Goal: Transaction & Acquisition: Purchase product/service

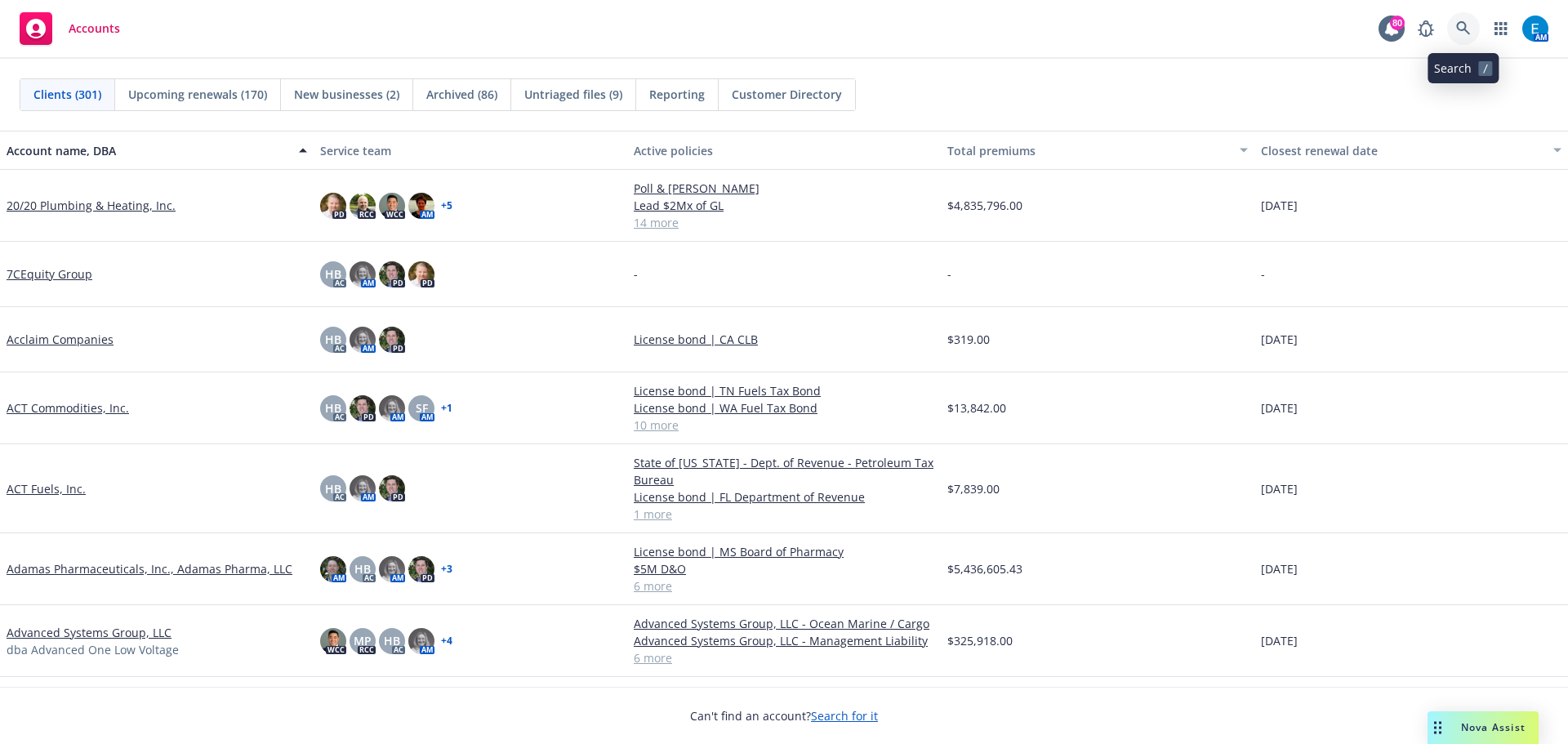
click at [1467, 28] on icon at bounding box center [1464, 29] width 15 height 15
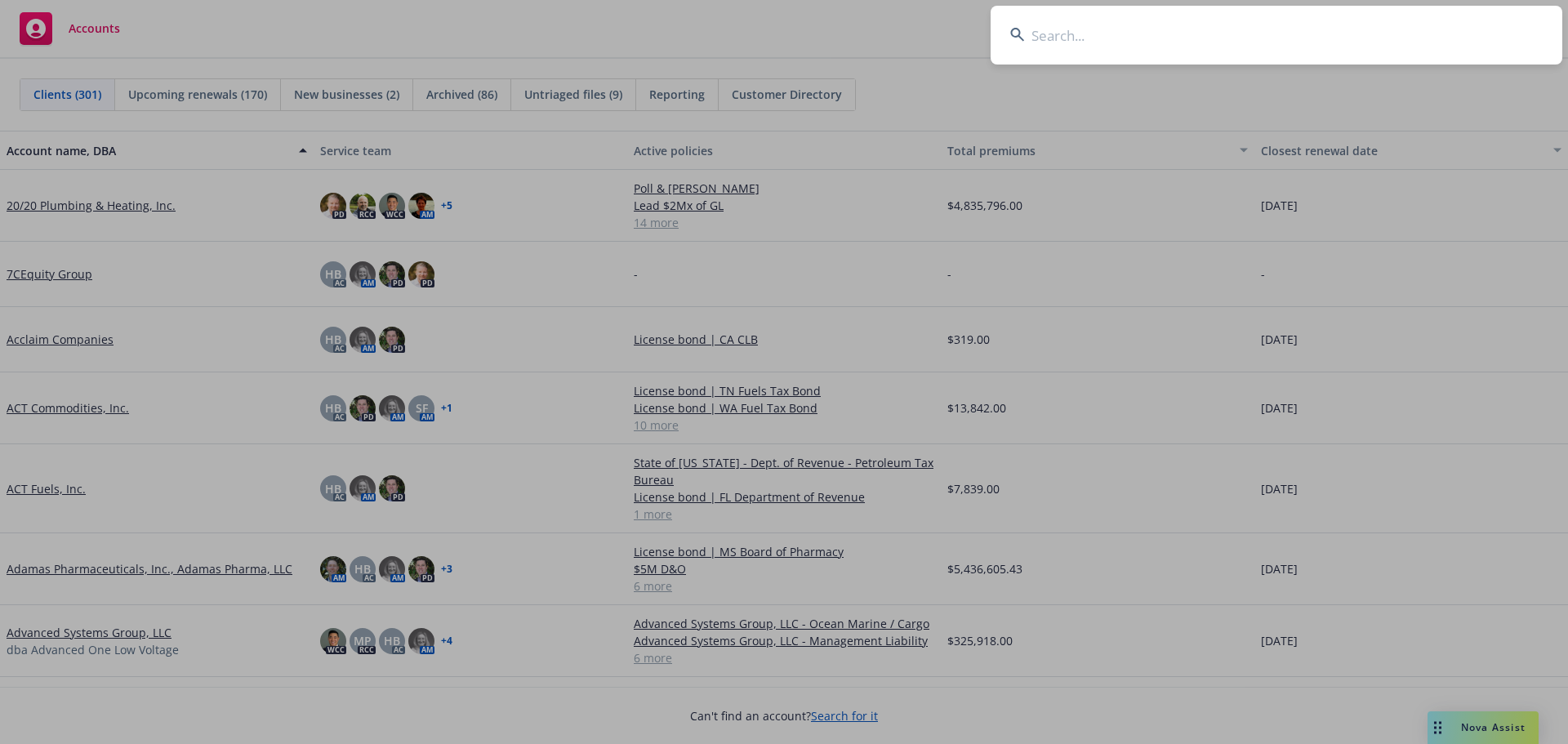
click at [1323, 36] on input at bounding box center [1277, 35] width 572 height 59
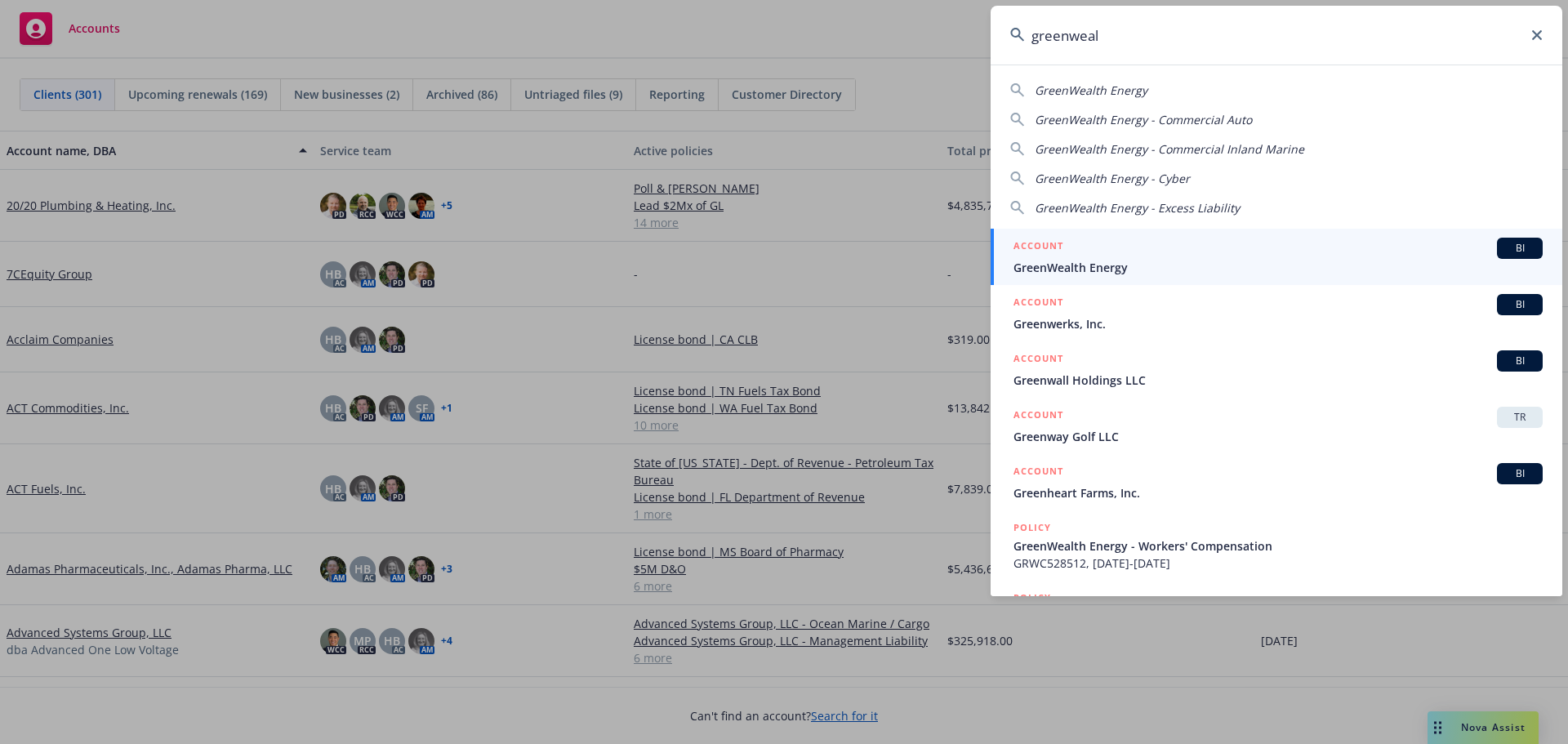
type input "greenweal"
click at [1074, 264] on span "GreenWealth Energy" at bounding box center [1278, 267] width 529 height 17
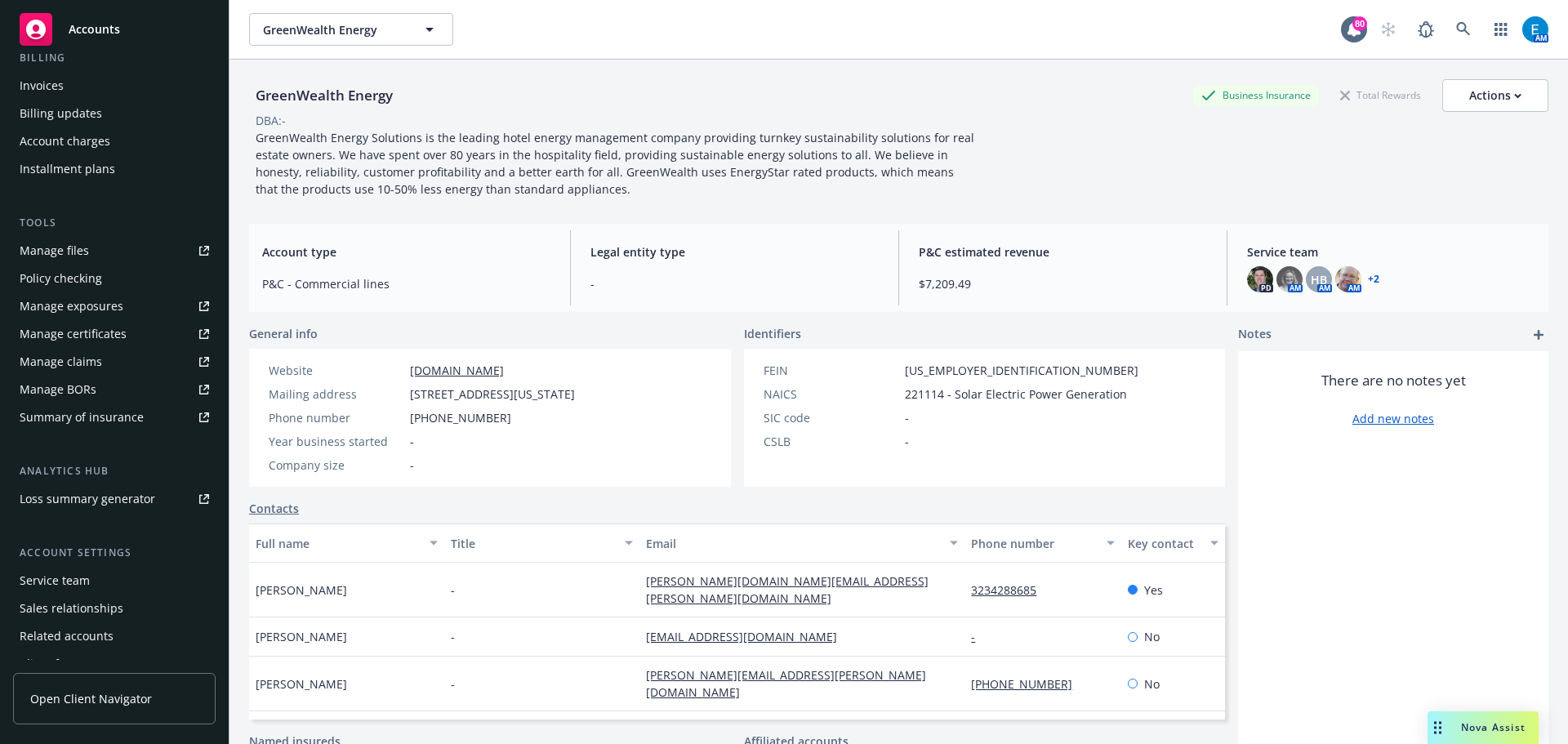
scroll to position [305, 0]
click at [83, 581] on div "Service team" at bounding box center [55, 579] width 71 height 26
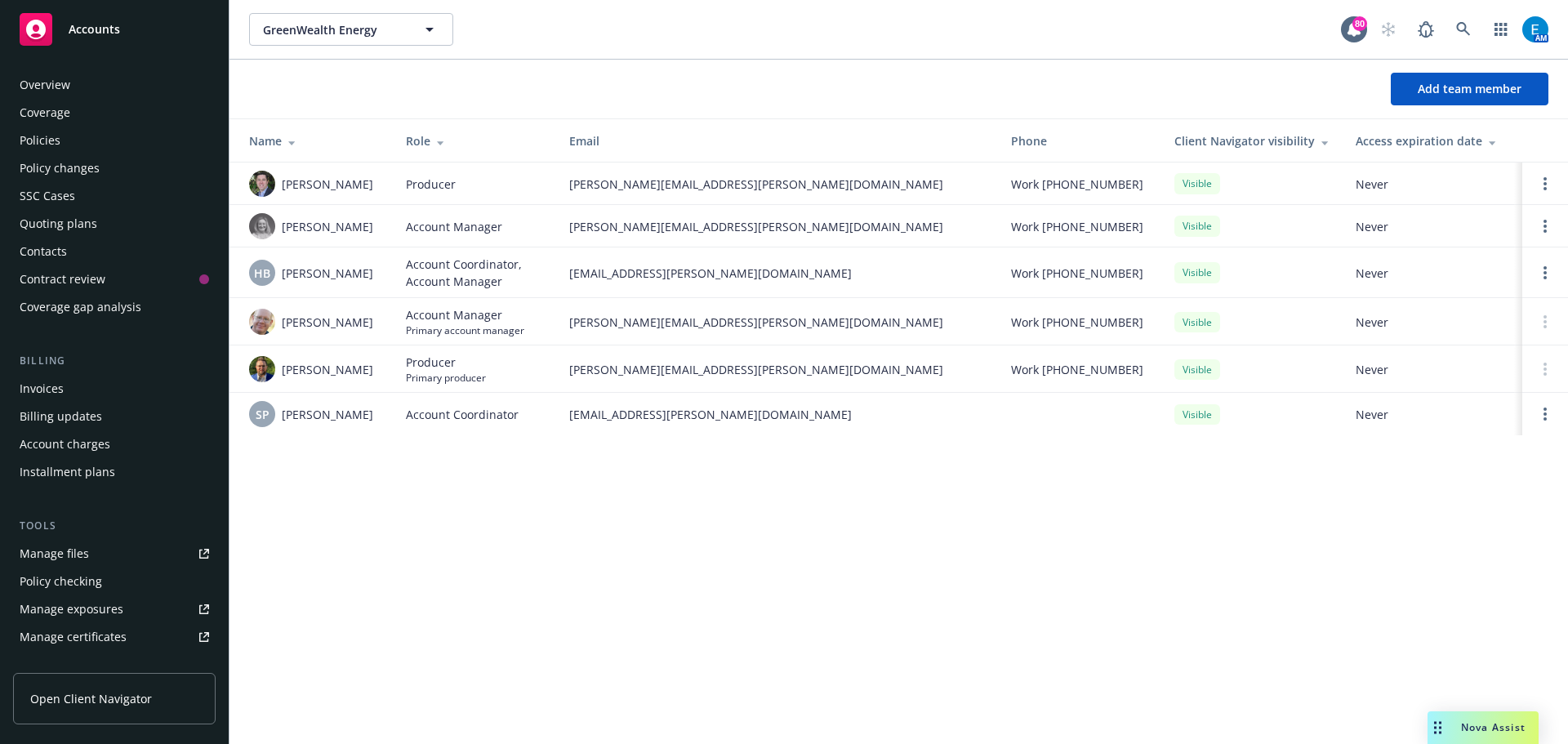
click at [57, 221] on div "Quoting plans" at bounding box center [58, 223] width 77 height 26
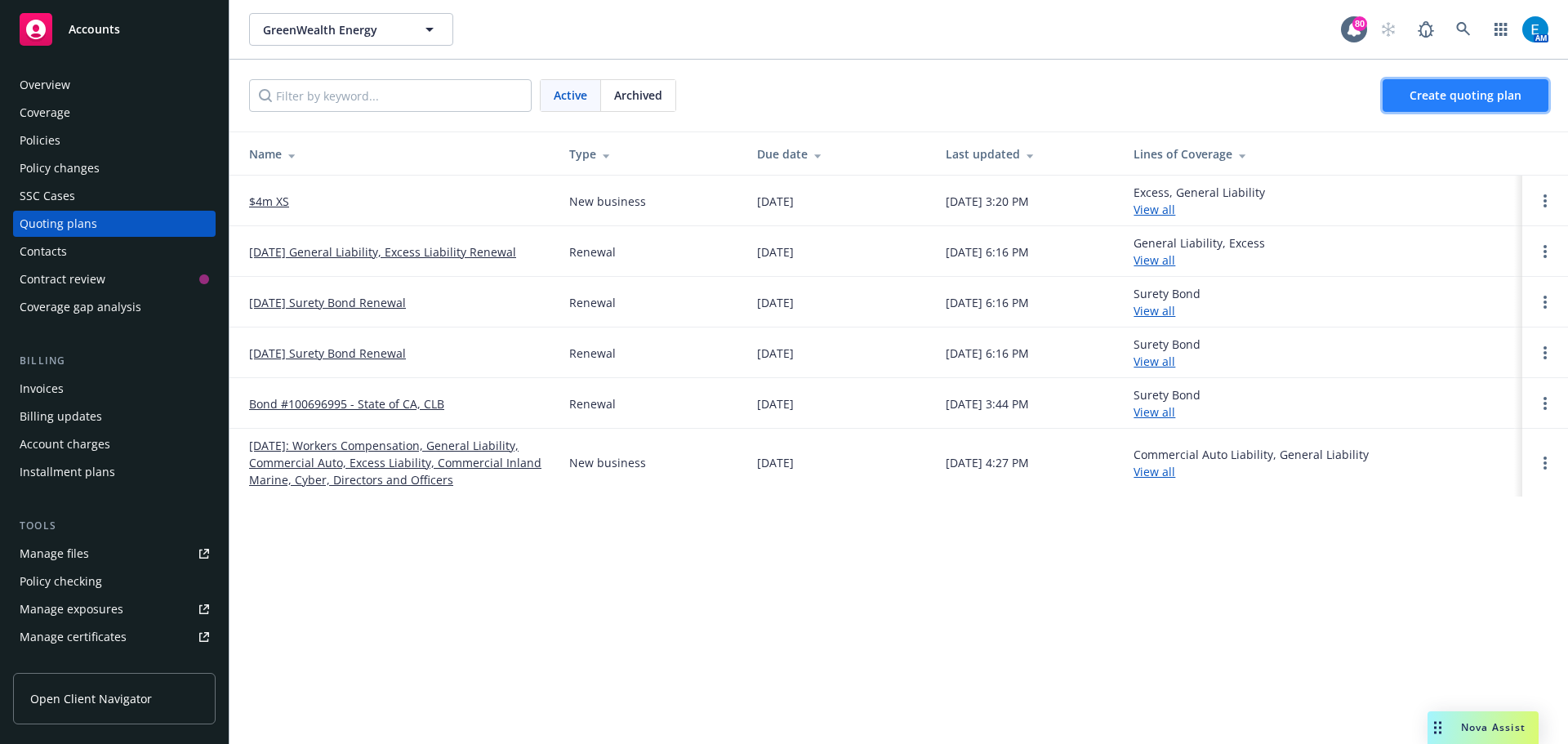
click at [1445, 99] on span "Create quoting plan" at bounding box center [1466, 95] width 112 height 15
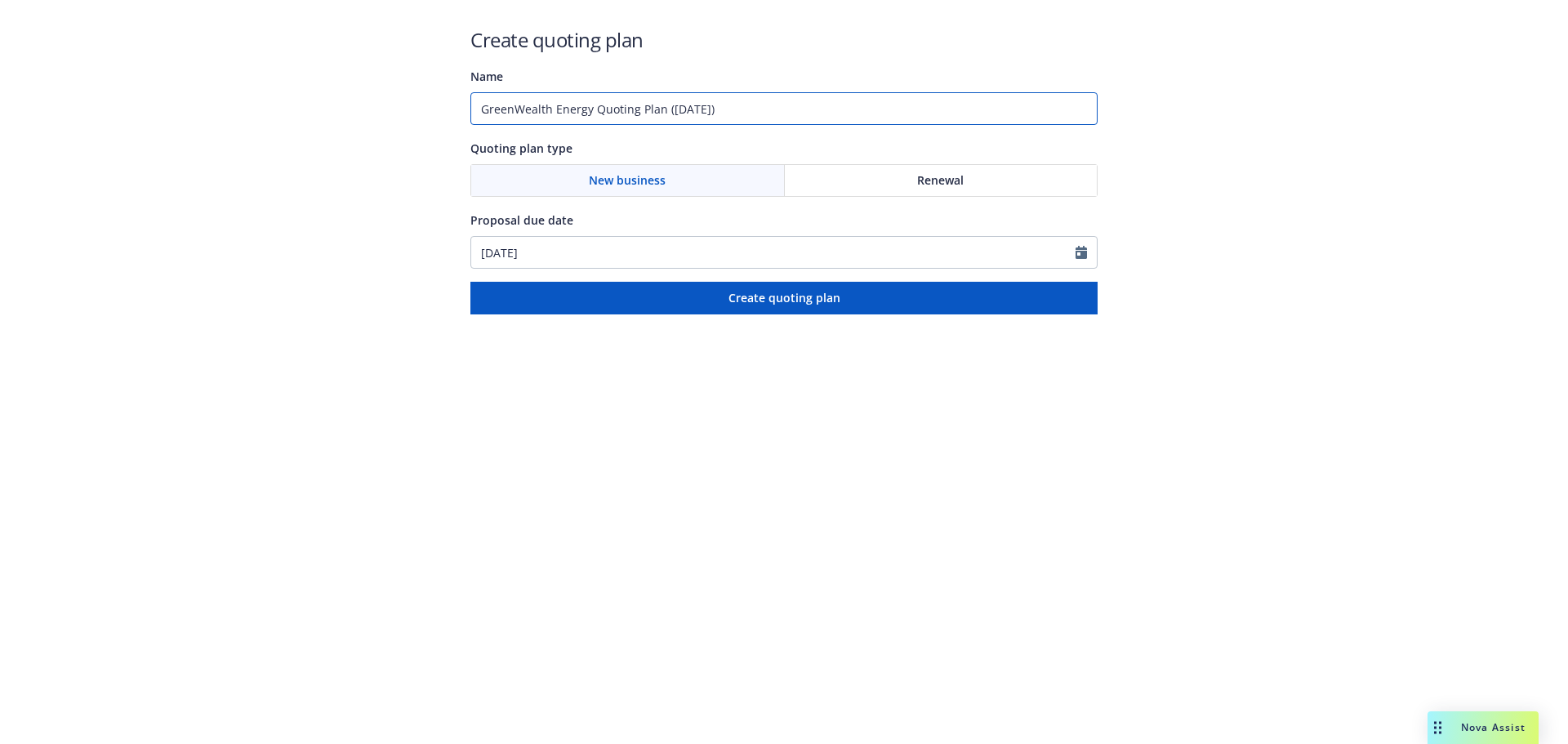
drag, startPoint x: 750, startPoint y: 105, endPoint x: 399, endPoint y: 84, distance: 351.6
click at [401, 100] on div "Create quoting plan Name GreenWealth Energy Quoting Plan ([DATE]) Quoting plan …" at bounding box center [784, 157] width 1568 height 314
type input "#070221785 - South Coast Air Bond"
click at [931, 181] on span "Renewal" at bounding box center [940, 180] width 46 height 17
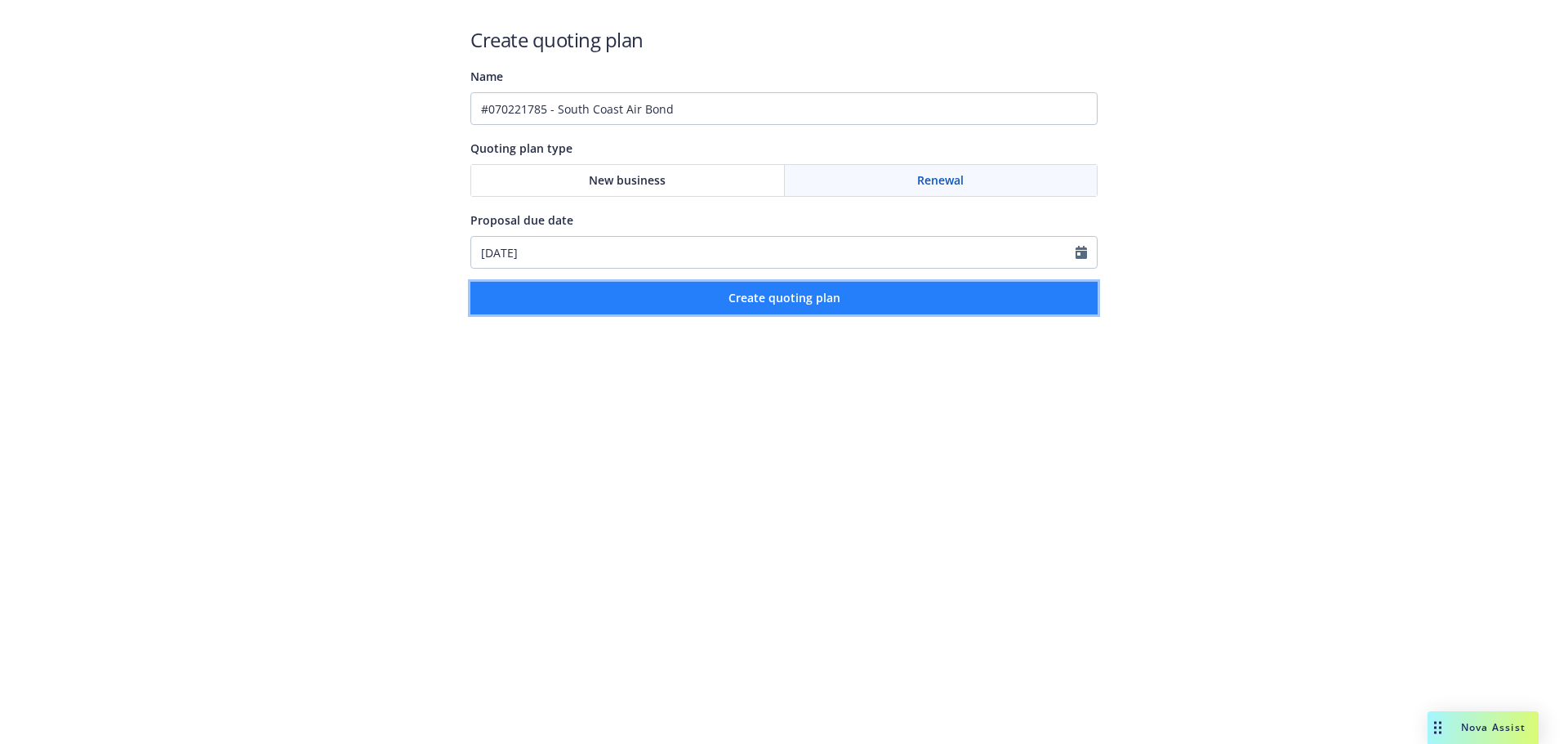
drag, startPoint x: 822, startPoint y: 300, endPoint x: 957, endPoint y: 317, distance: 136.1
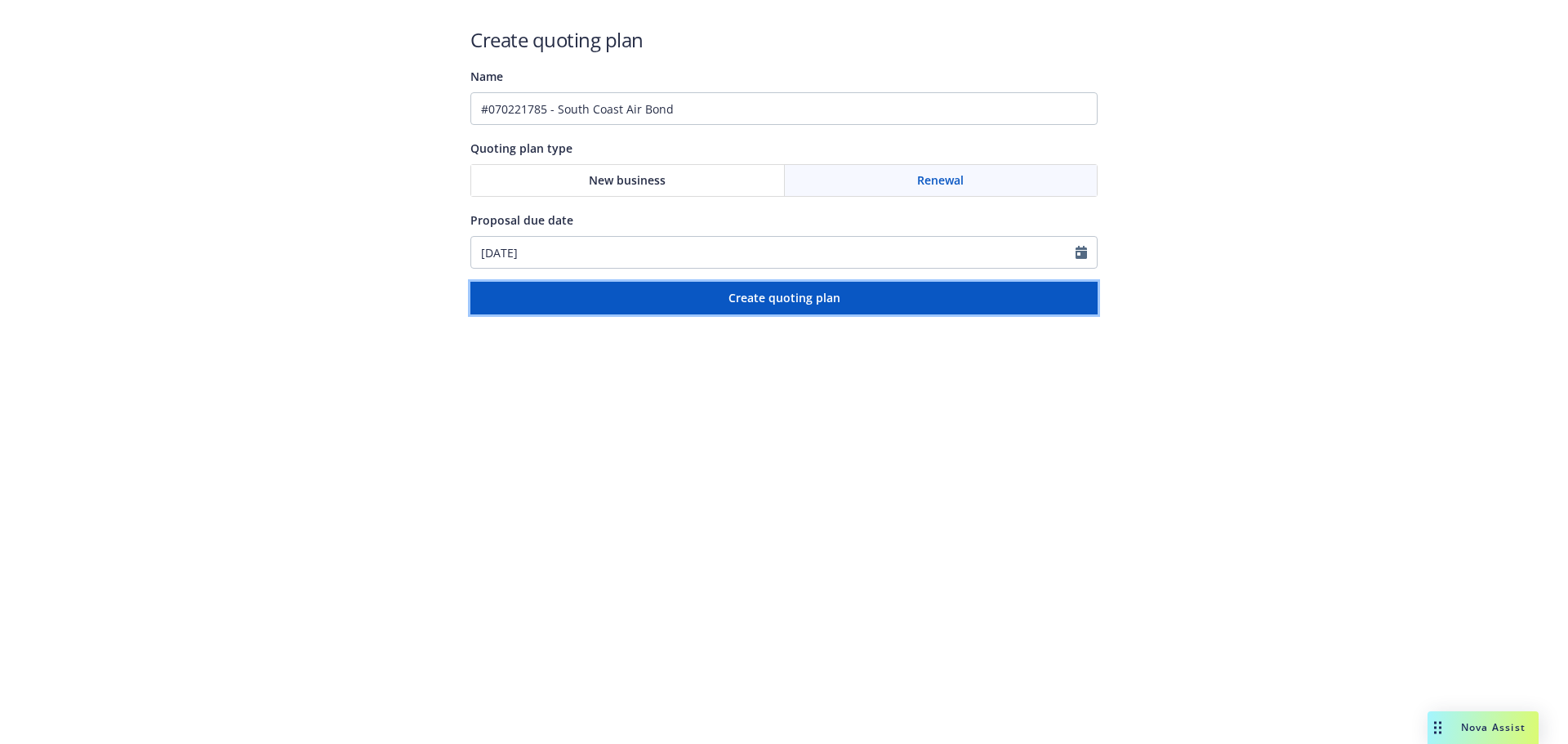
click at [822, 299] on span "Create quoting plan" at bounding box center [784, 297] width 112 height 15
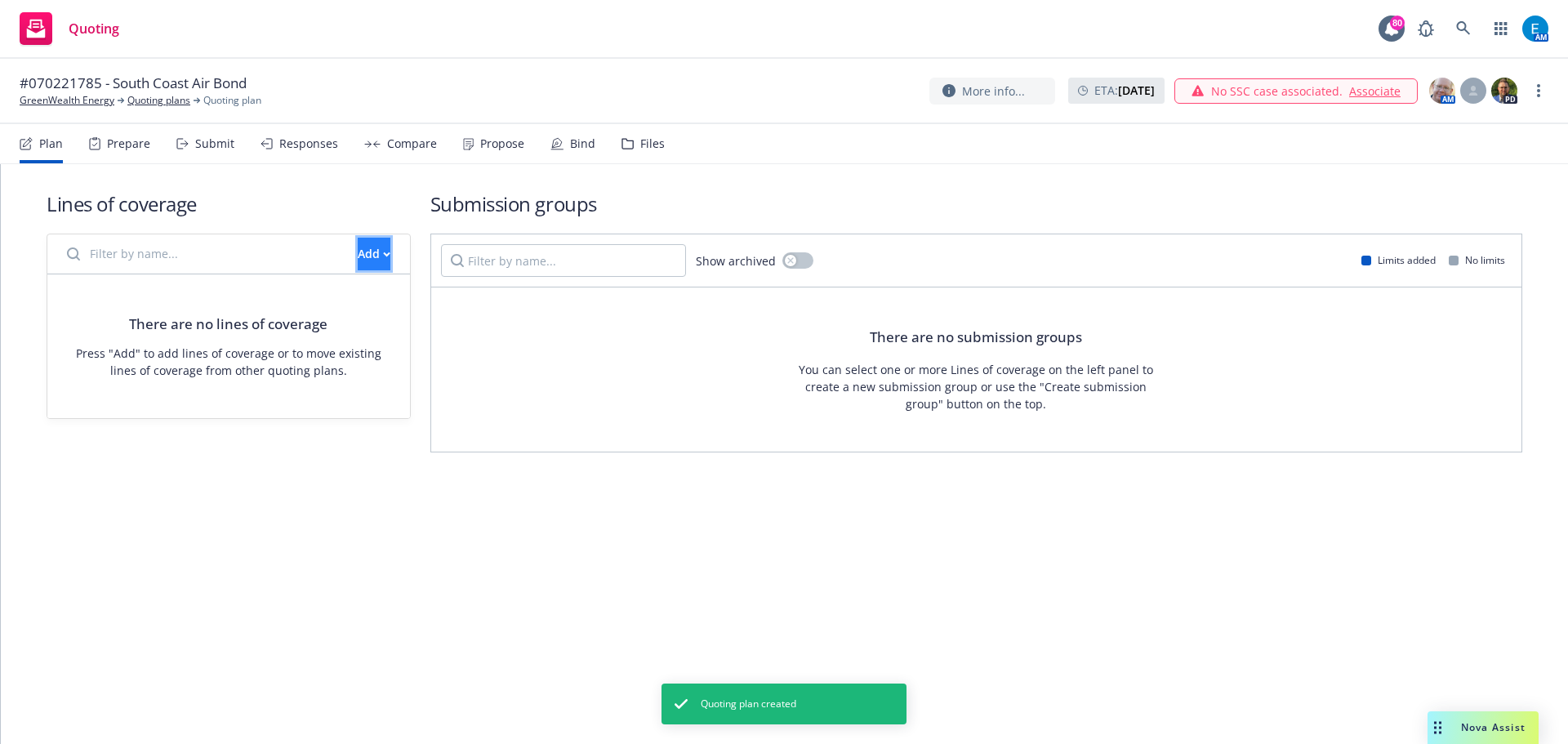
click at [383, 256] on icon "button" at bounding box center [386, 254] width 8 height 6
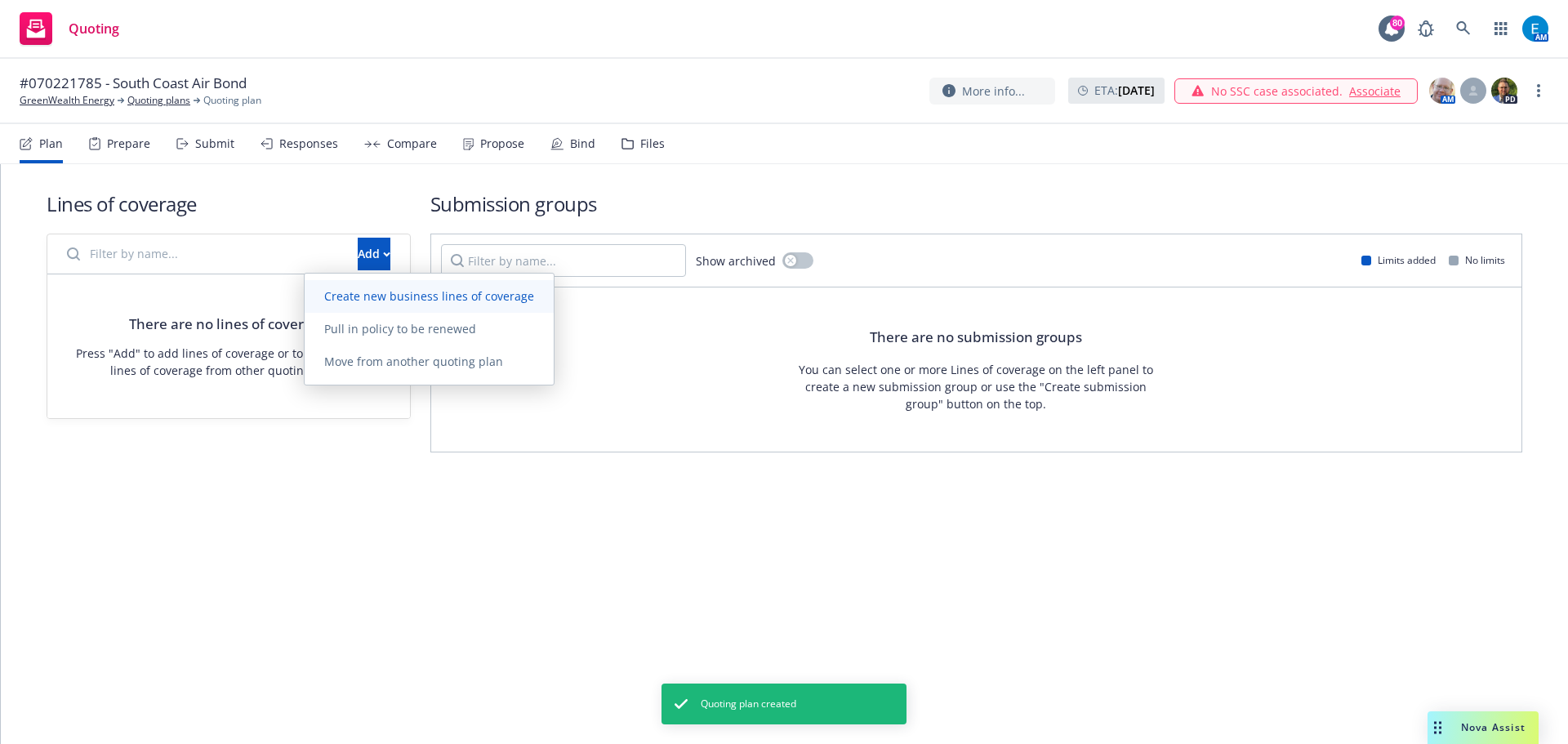
click at [408, 294] on span "Create new business lines of coverage" at bounding box center [429, 296] width 249 height 15
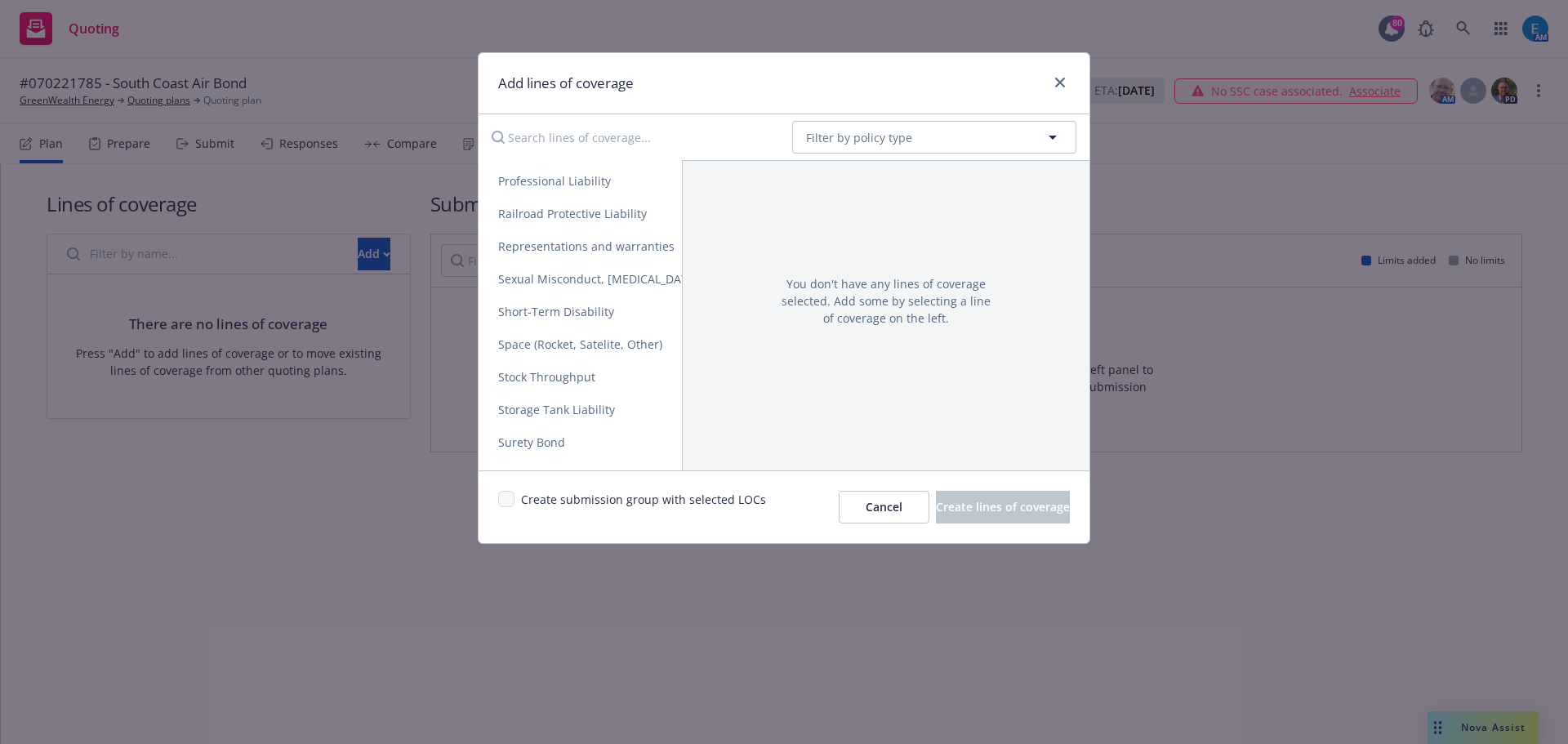
scroll to position [3104, 0]
click at [538, 406] on span "Surety Bond" at bounding box center [532, 409] width 106 height 15
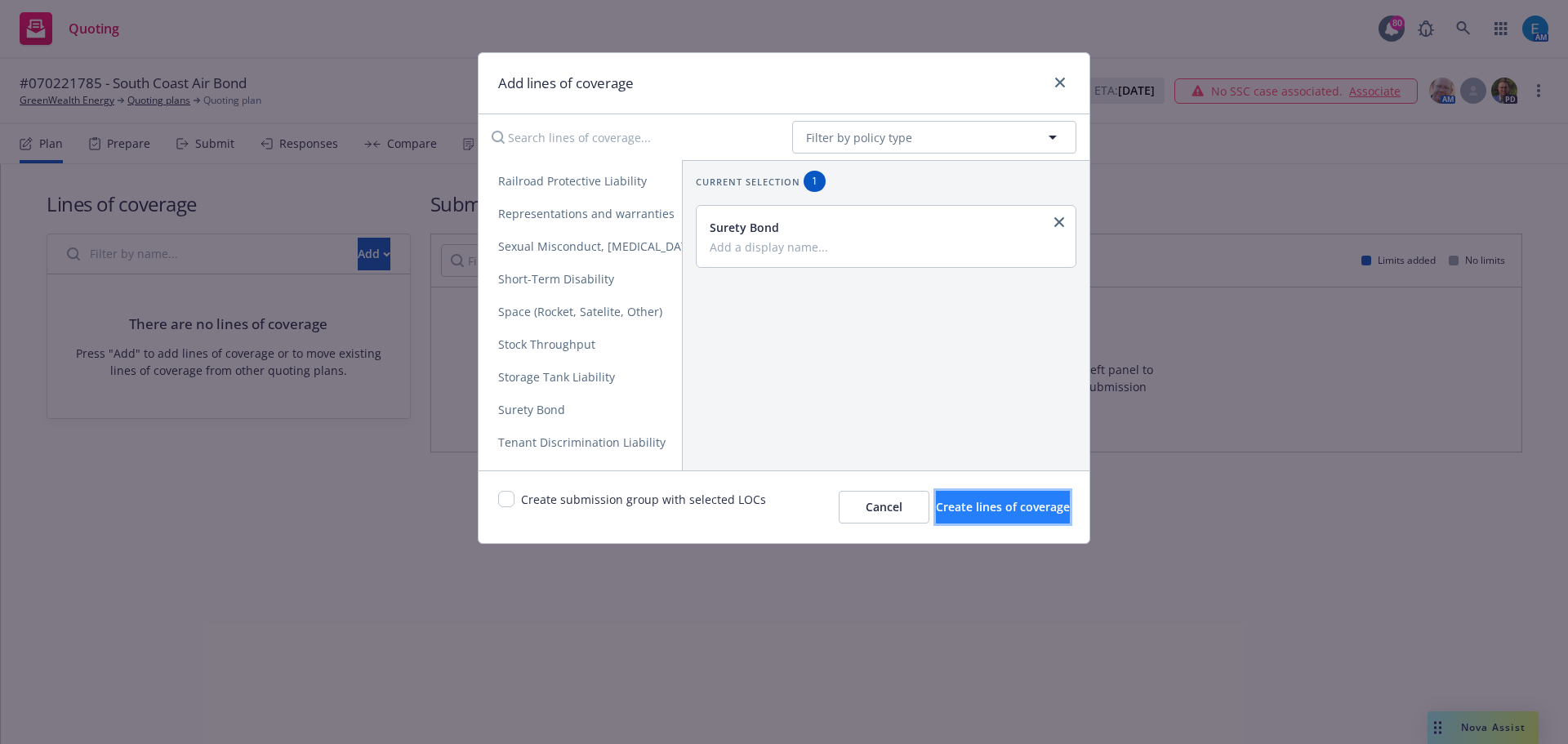
click at [968, 513] on span "Create lines of coverage" at bounding box center [1003, 506] width 134 height 15
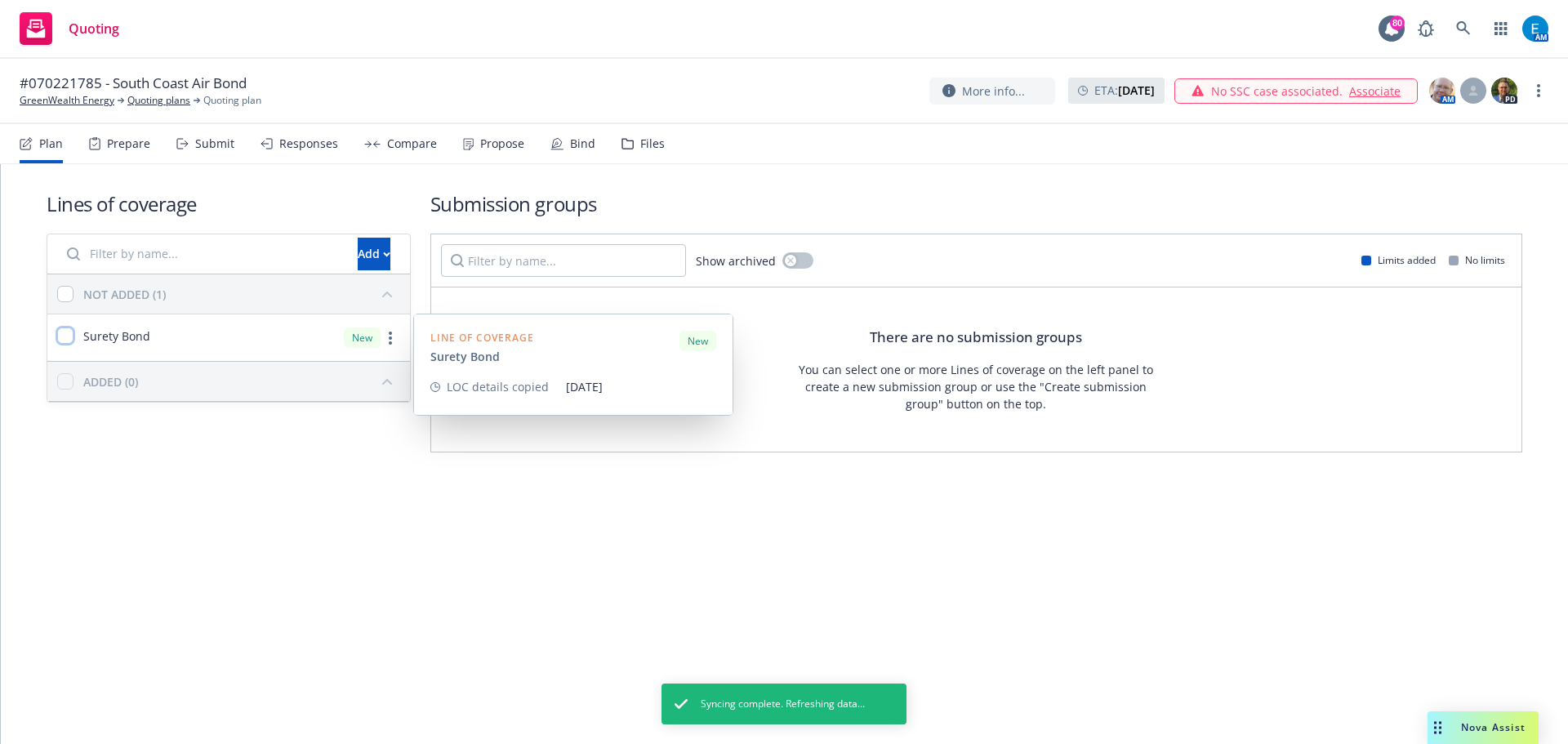
click at [64, 330] on input "checkbox" at bounding box center [65, 335] width 16 height 16
checkbox input "true"
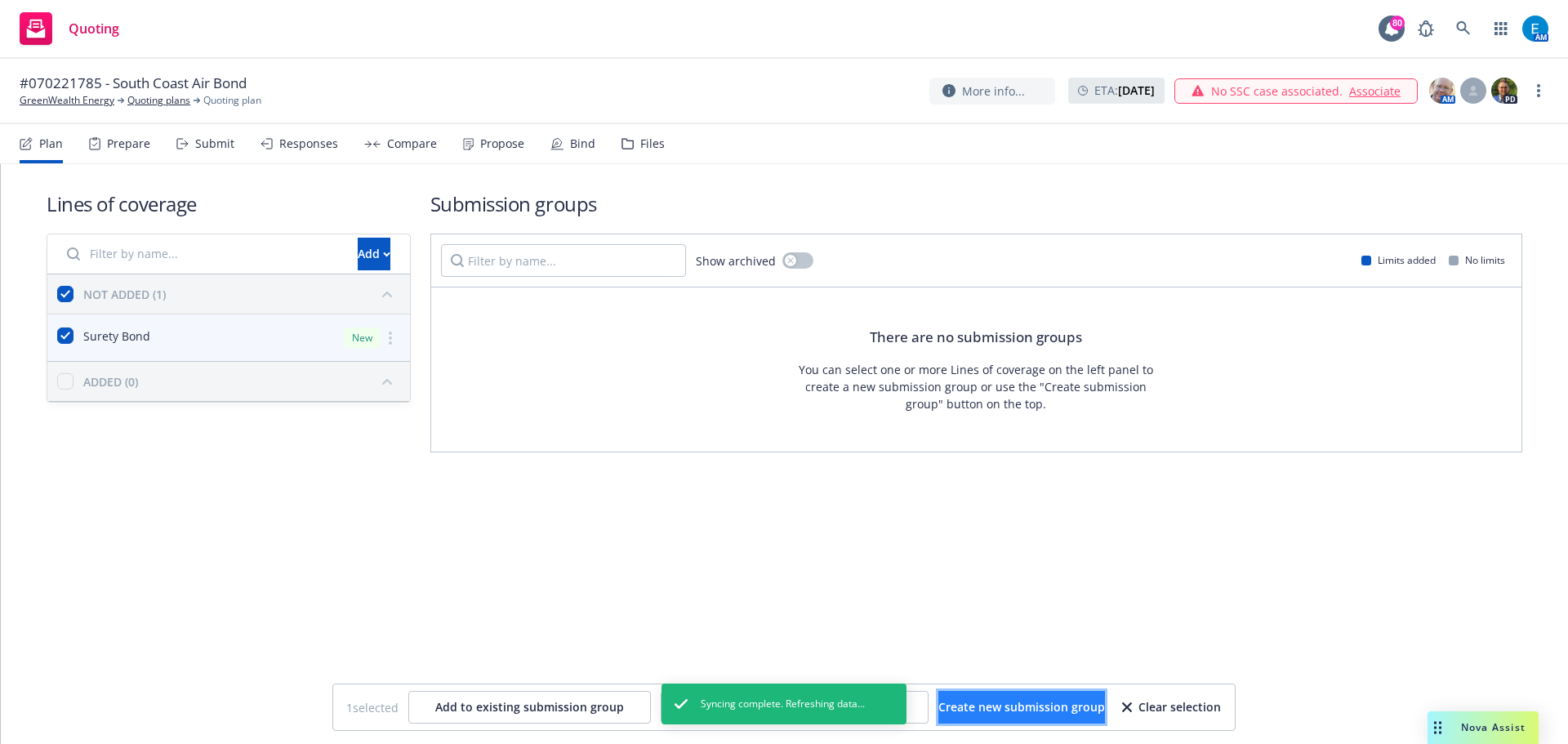
click at [1035, 705] on span "Create new submission group" at bounding box center [1021, 706] width 166 height 15
checkbox input "false"
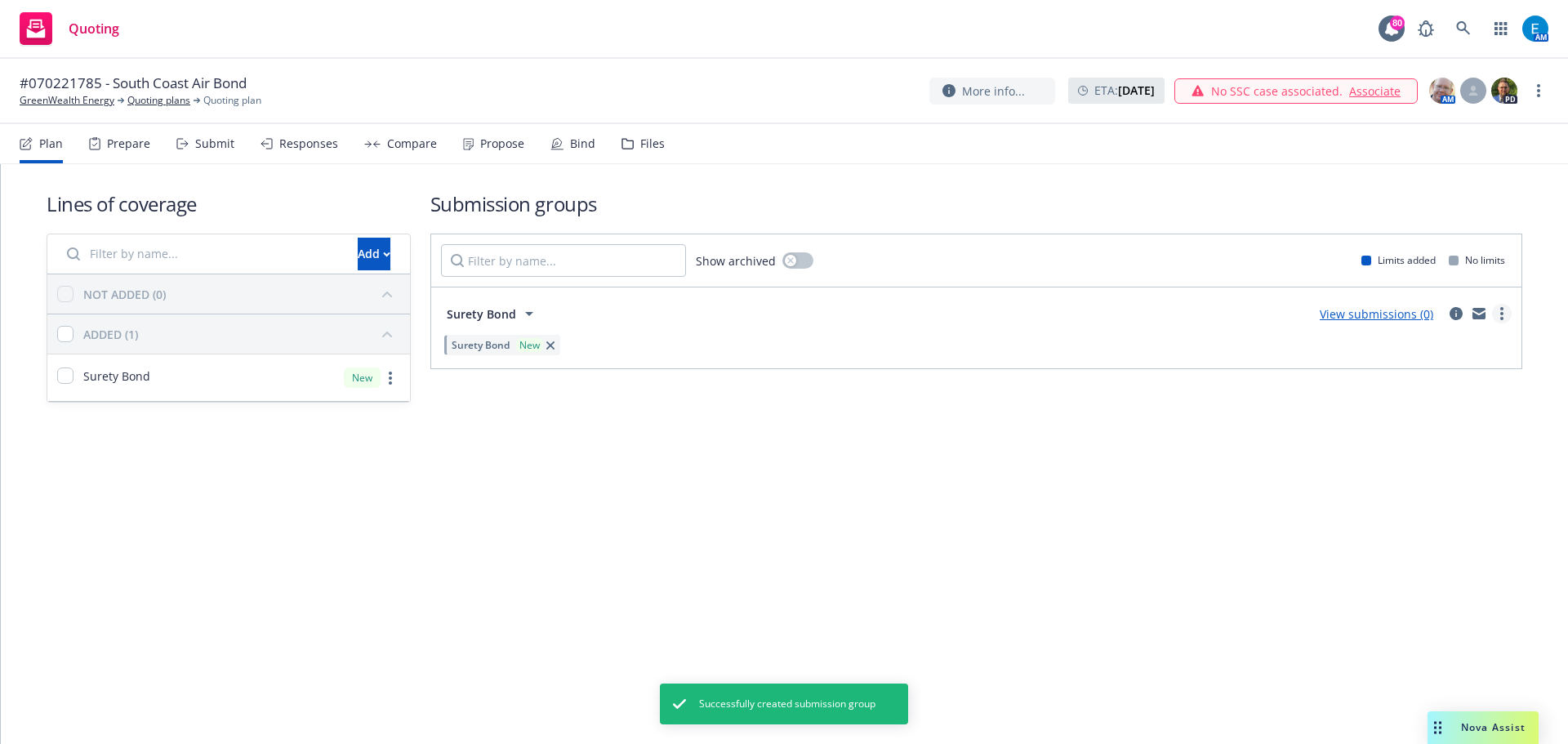
click at [1504, 314] on link "more" at bounding box center [1502, 313] width 19 height 19
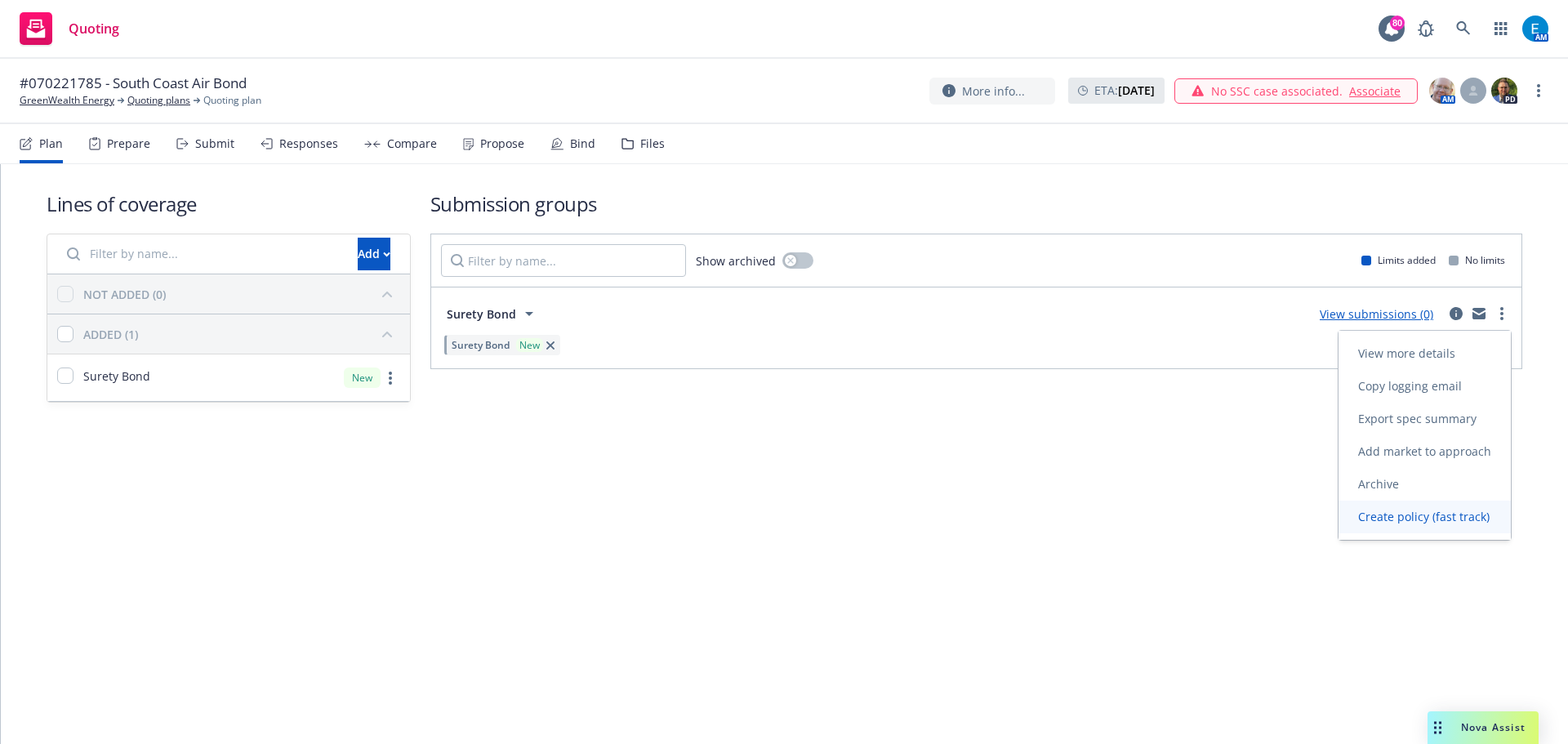
click at [1409, 519] on span "Create policy (fast track)" at bounding box center [1424, 516] width 170 height 15
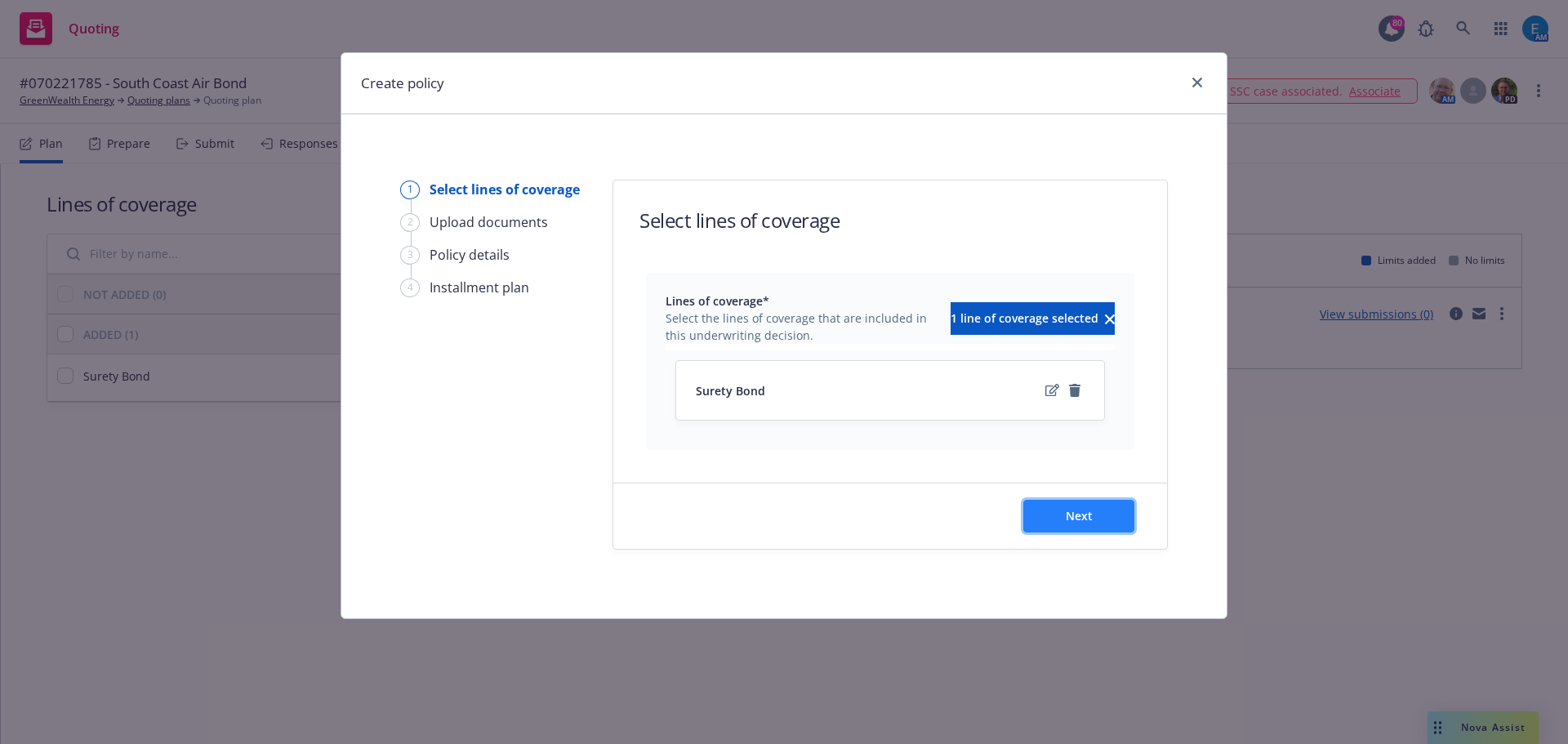
click at [1079, 513] on span "Next" at bounding box center [1079, 516] width 27 height 15
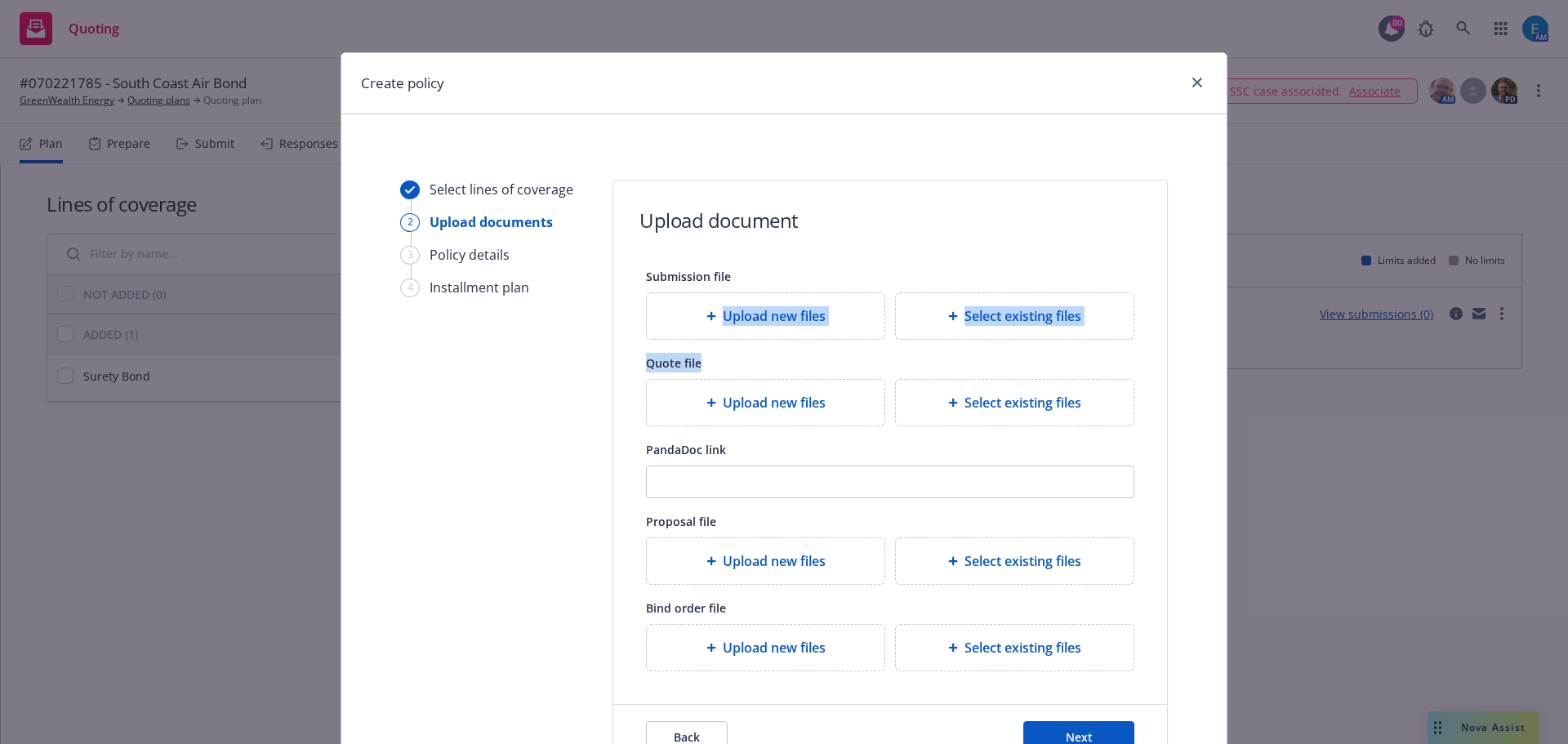
drag, startPoint x: 1554, startPoint y: 286, endPoint x: 1567, endPoint y: 363, distance: 78.1
click at [1567, 363] on div "Create policy Select lines of coverage 2 Upload documents 3 Policy details 4 In…" at bounding box center [784, 372] width 1568 height 744
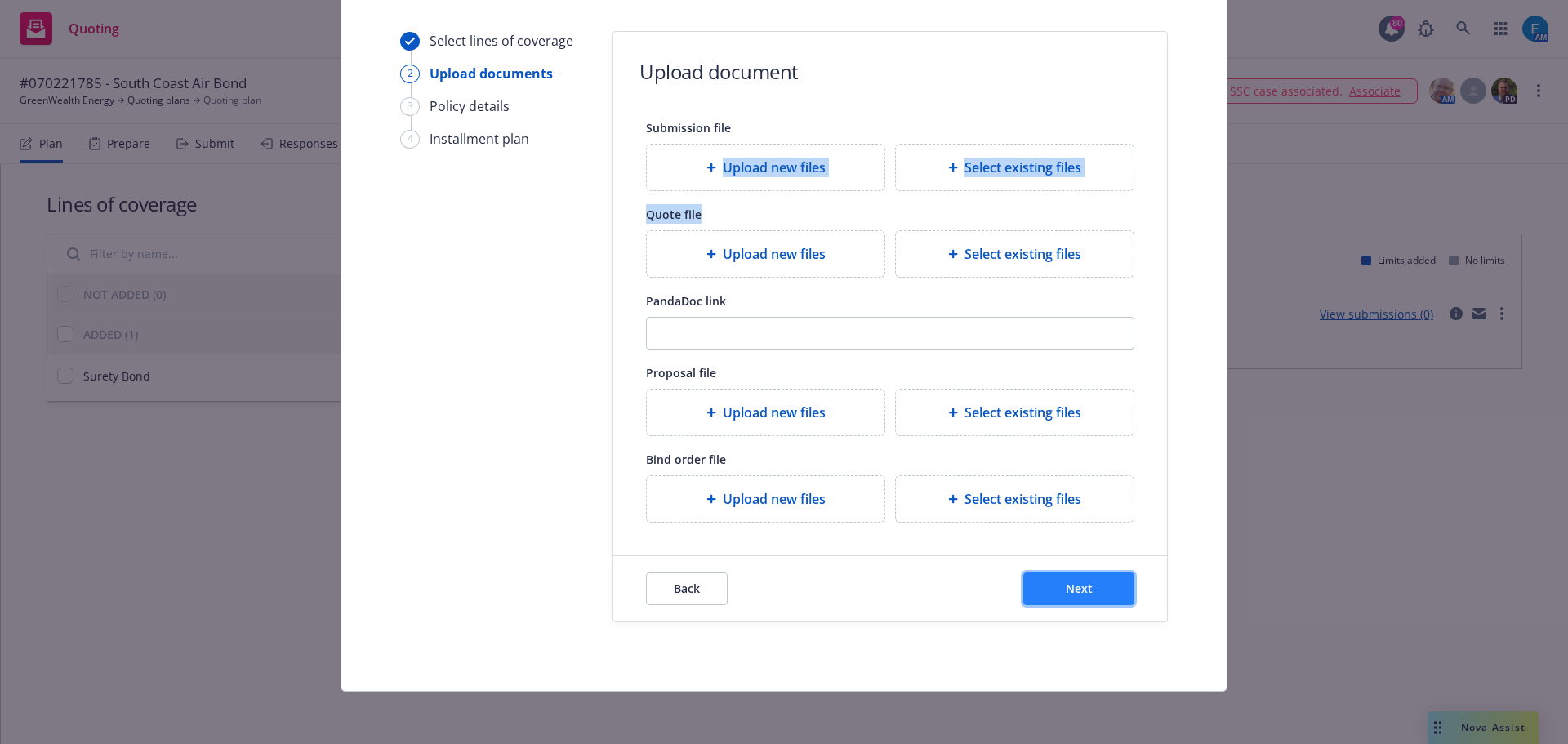
click at [1082, 581] on span "Next" at bounding box center [1079, 588] width 27 height 15
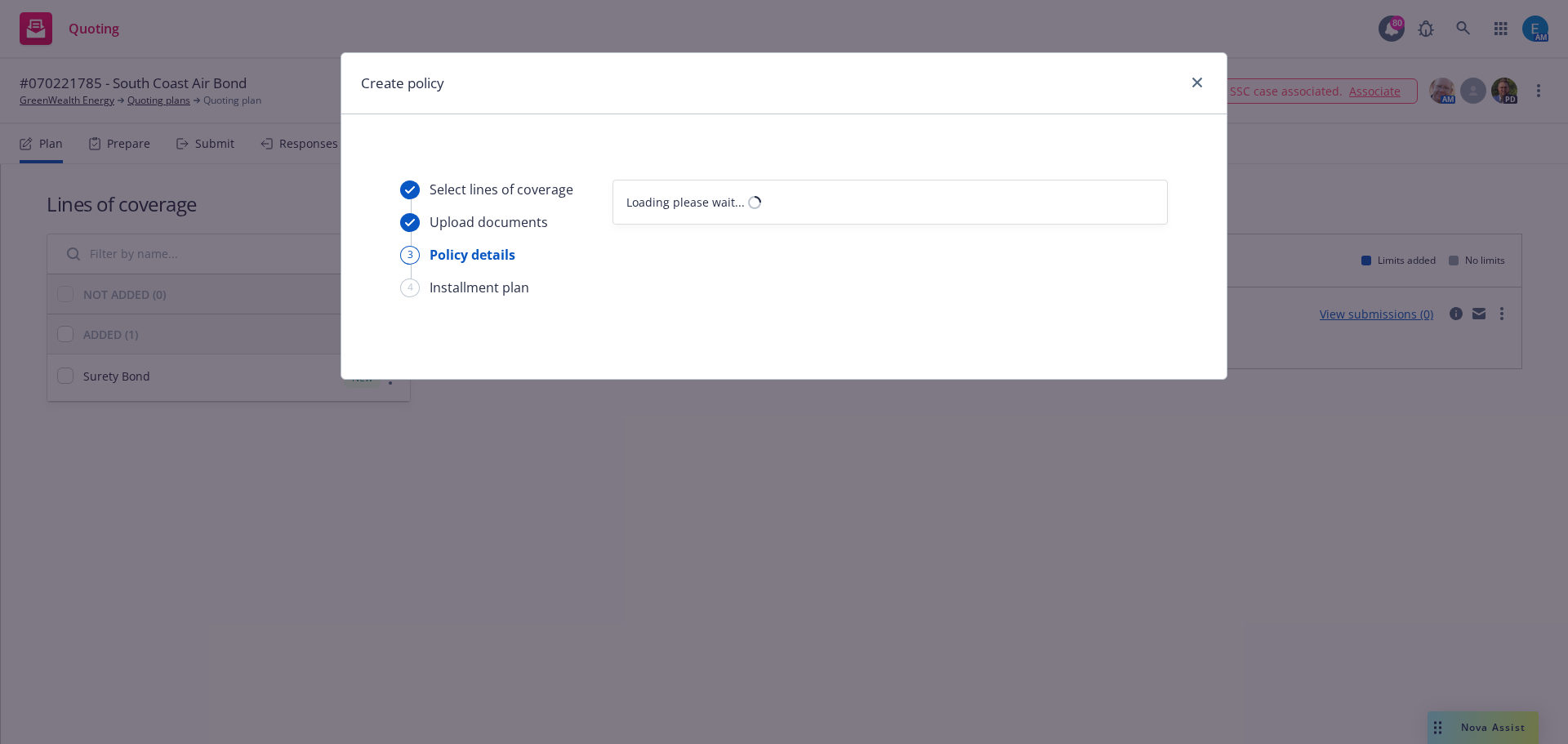
select select "12"
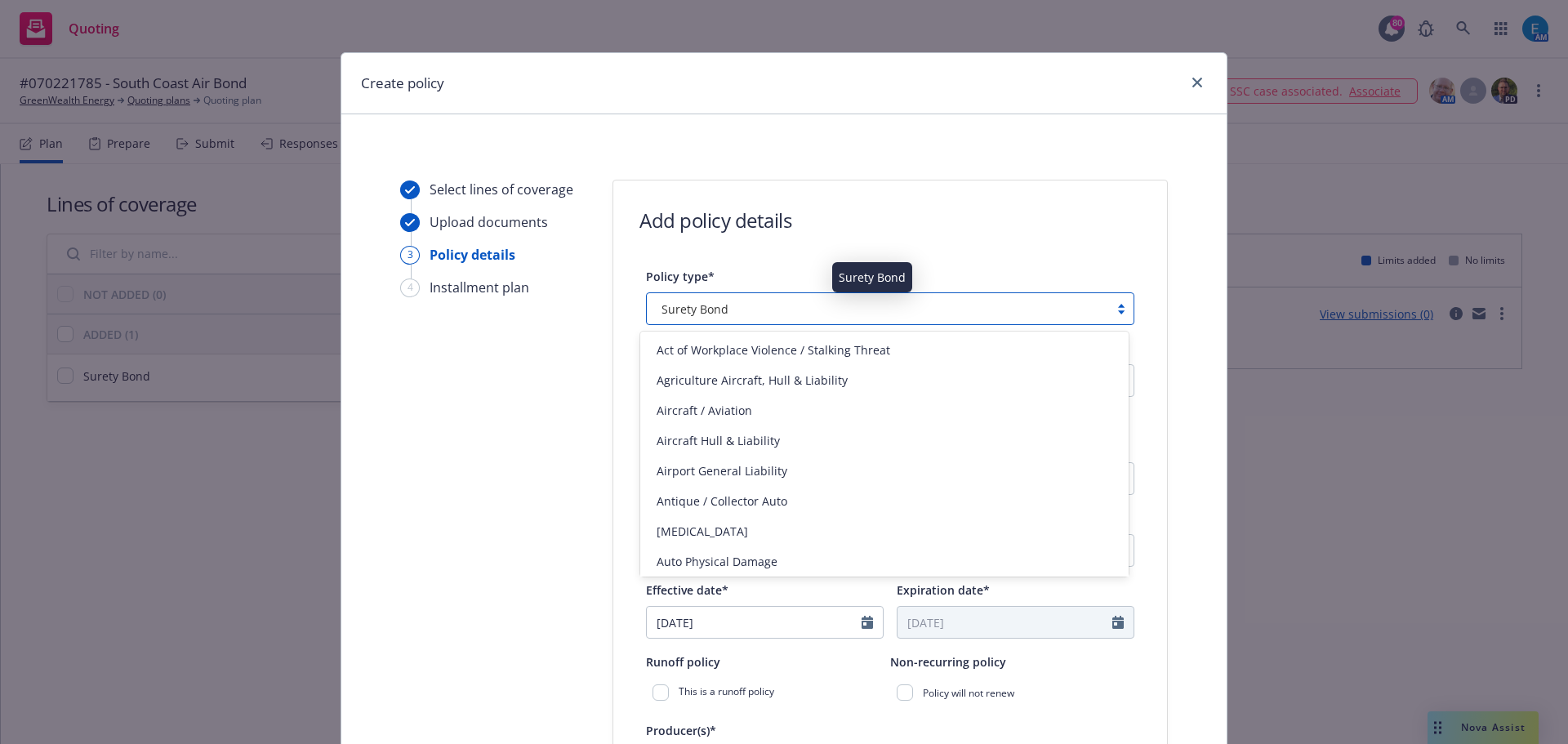
click at [756, 306] on div "Surety Bond" at bounding box center [878, 309] width 446 height 17
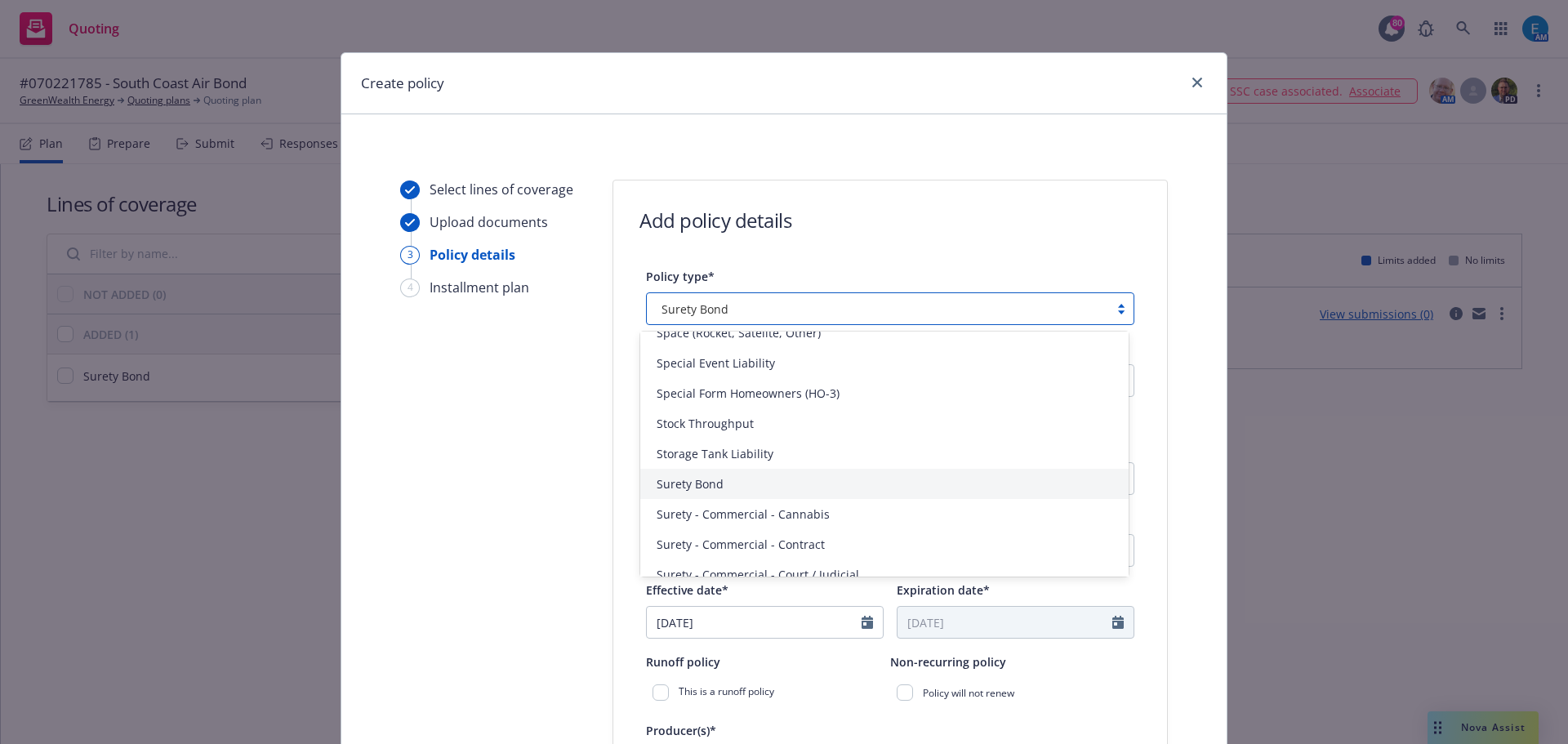
scroll to position [3707, 0]
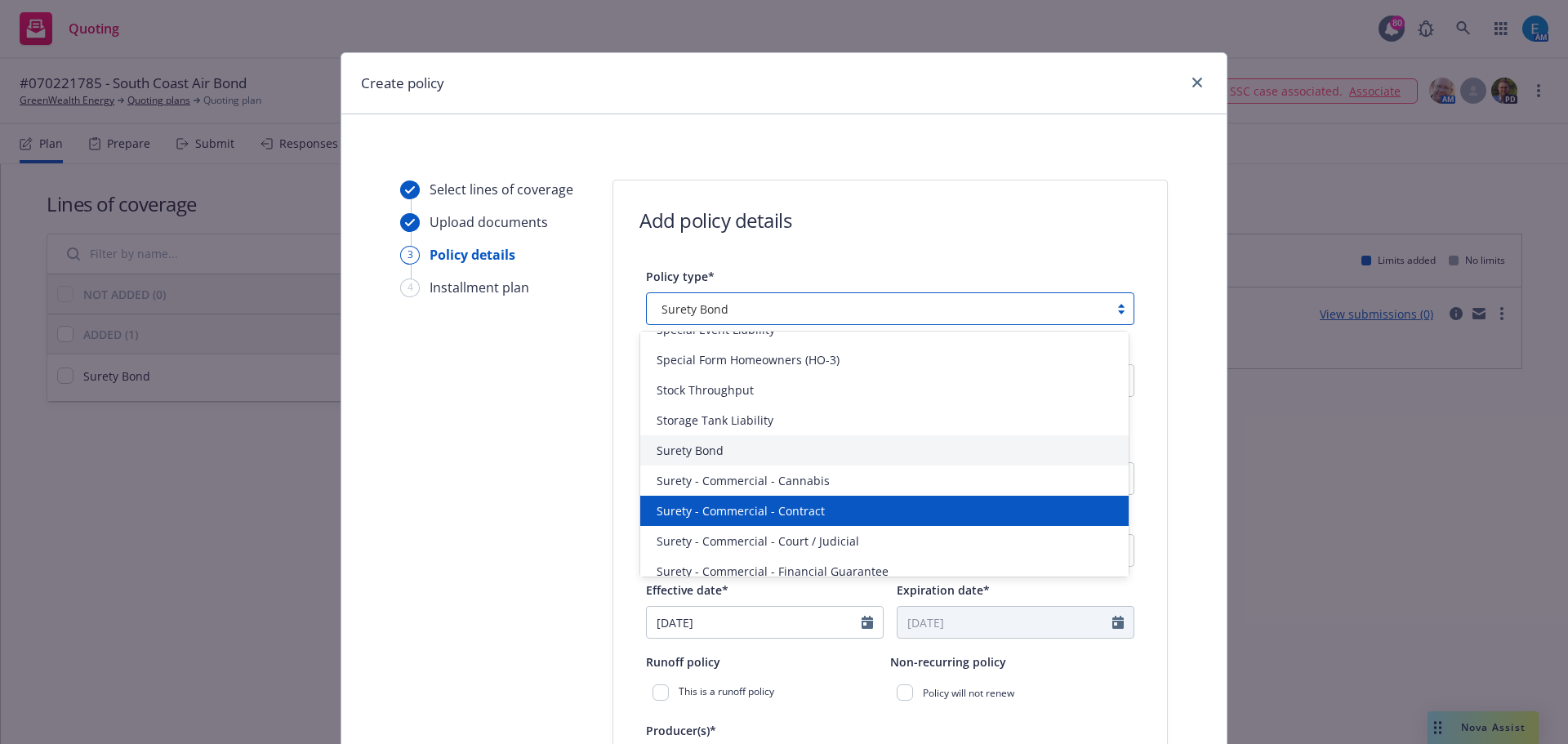
click at [783, 507] on span "Surety - Commercial - Contract" at bounding box center [741, 511] width 168 height 17
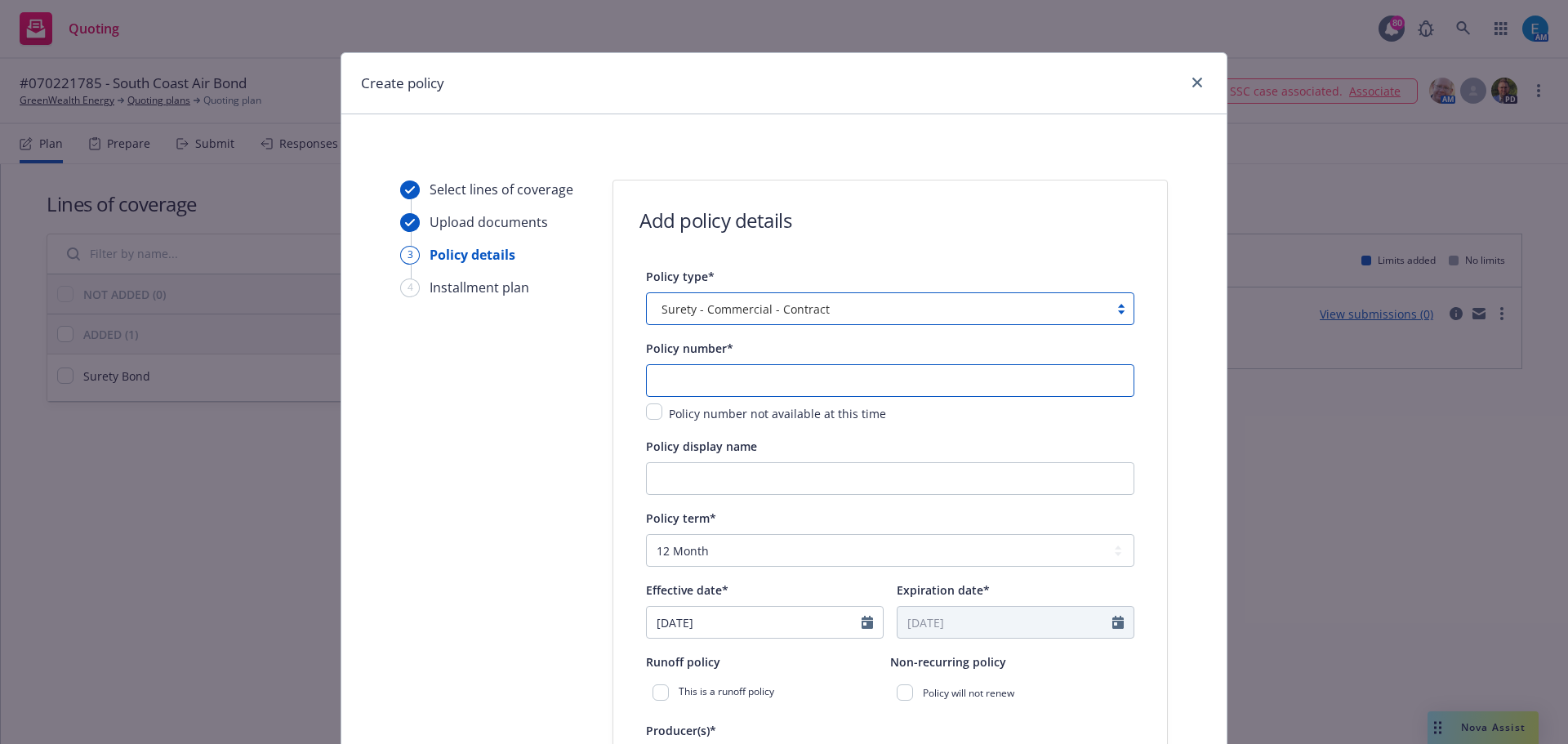
click at [755, 370] on input "text" at bounding box center [890, 380] width 489 height 33
type input "070221785"
click at [716, 485] on input "Policy display name" at bounding box center [890, 478] width 489 height 33
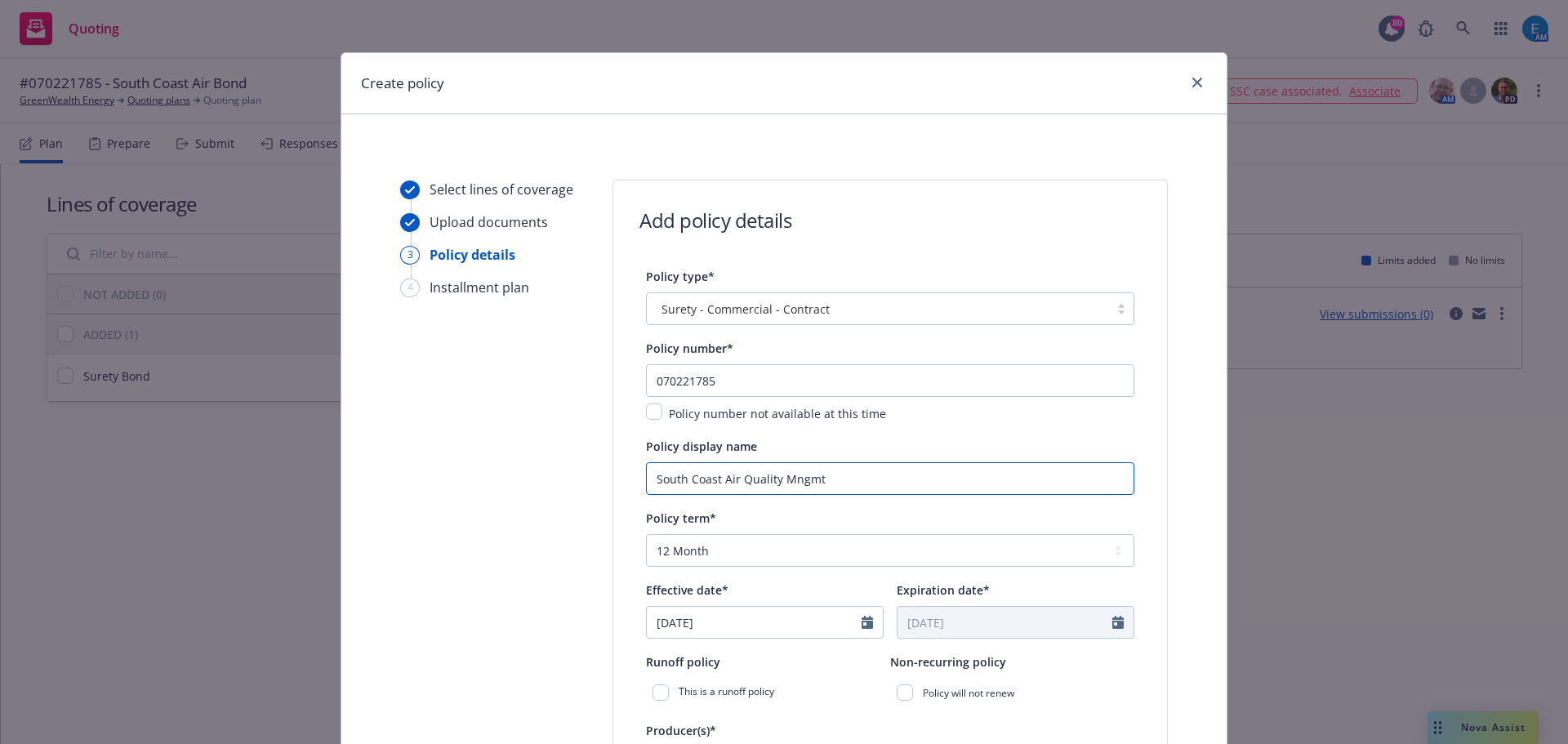
type input "South Coast Air Quality Mngmt"
click at [747, 551] on select "Select policy term 12 Month 6 Month 4 Month 3 Month 2 Month 1 Month 36 Month (3…" at bounding box center [890, 550] width 489 height 33
select select "other"
click at [646, 534] on select "Select policy term 12 Month 6 Month 4 Month 3 Month 2 Month 1 Month 36 Month (3…" at bounding box center [890, 550] width 489 height 33
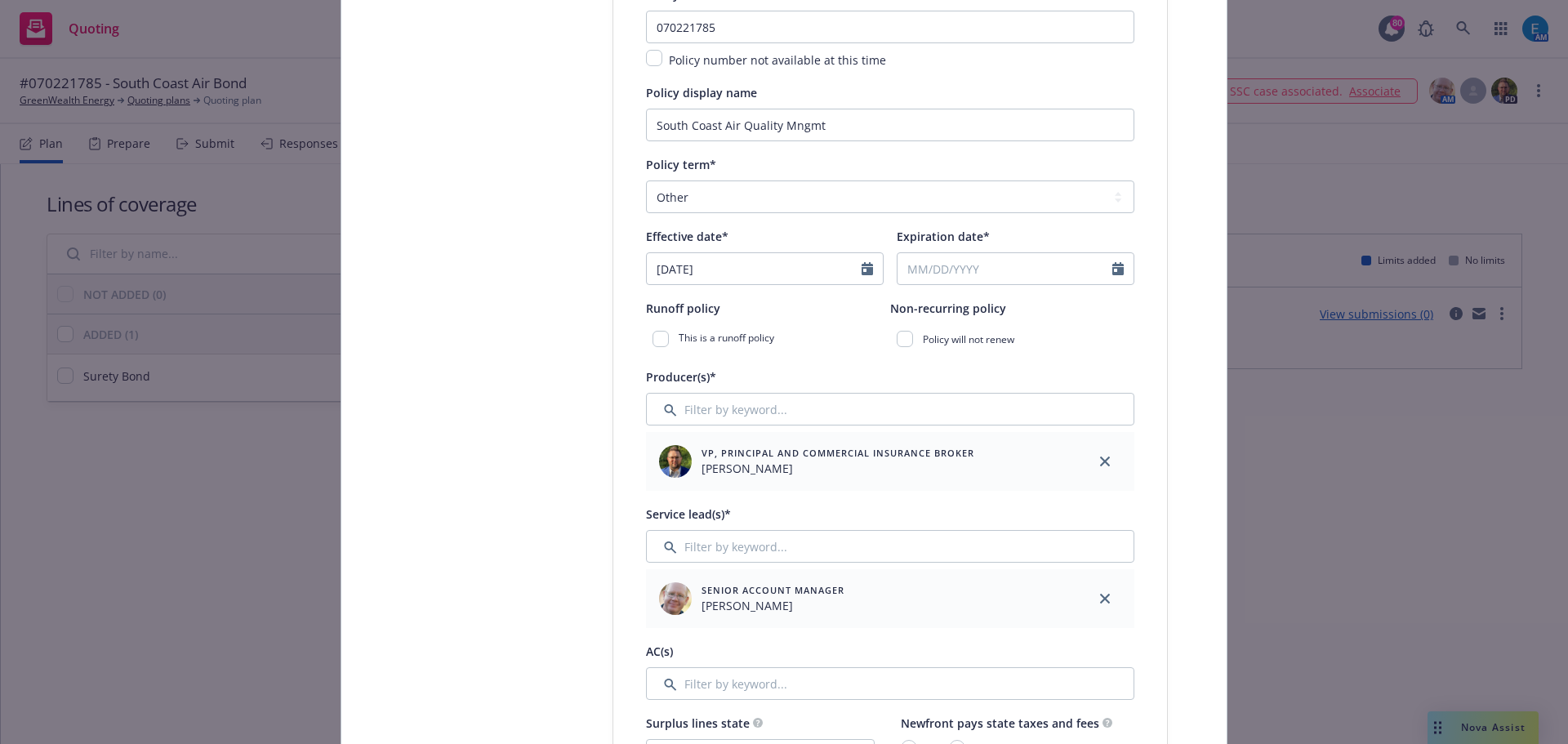
scroll to position [359, 0]
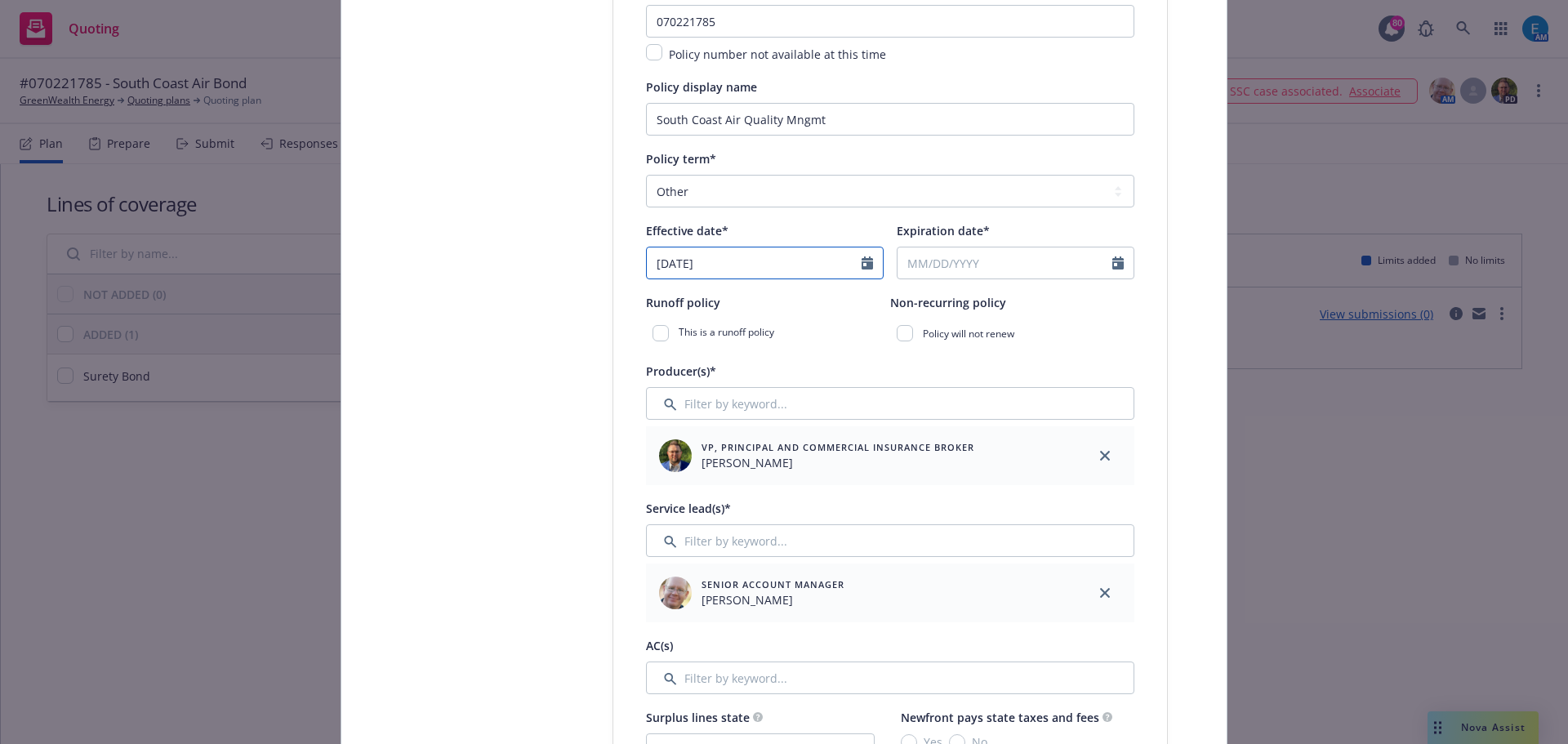
click at [862, 263] on icon "Calendar" at bounding box center [868, 263] width 12 height 13
select select "9"
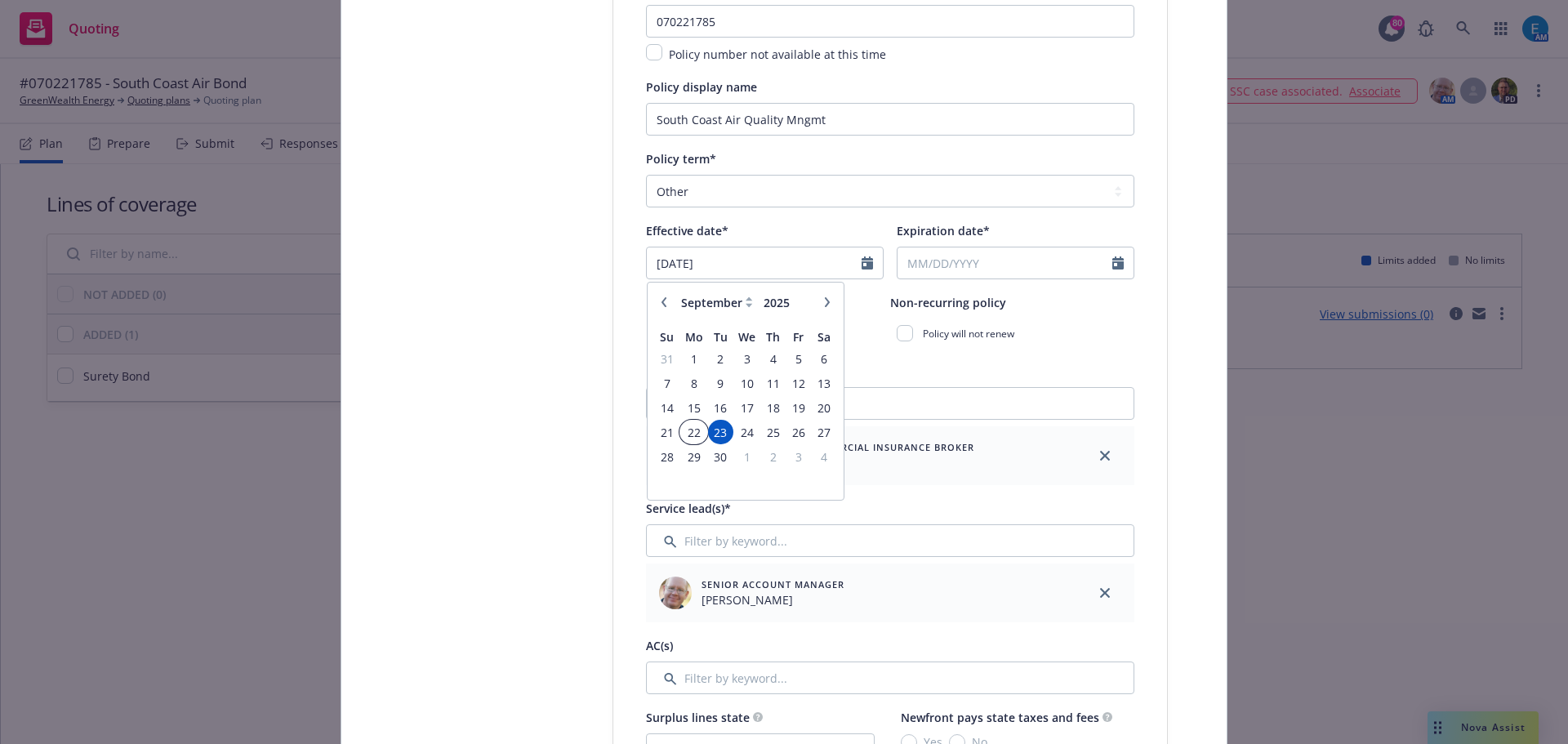
click at [687, 430] on span "22" at bounding box center [693, 432] width 24 height 20
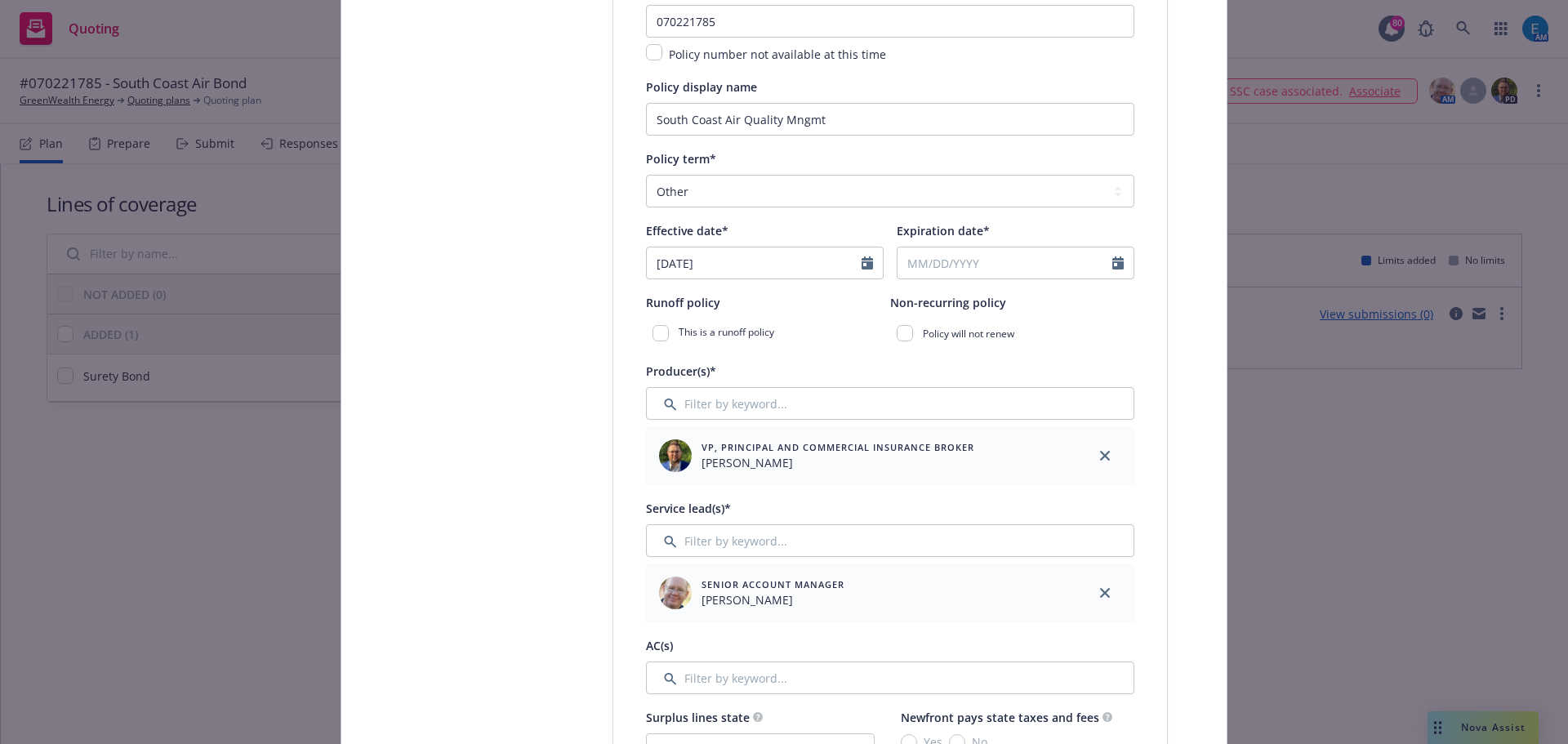
type input "09/22/2025"
click at [967, 264] on input "Expiration date*" at bounding box center [1005, 263] width 215 height 31
click at [1073, 302] on icon "button" at bounding box center [1078, 302] width 10 height 10
select select "11"
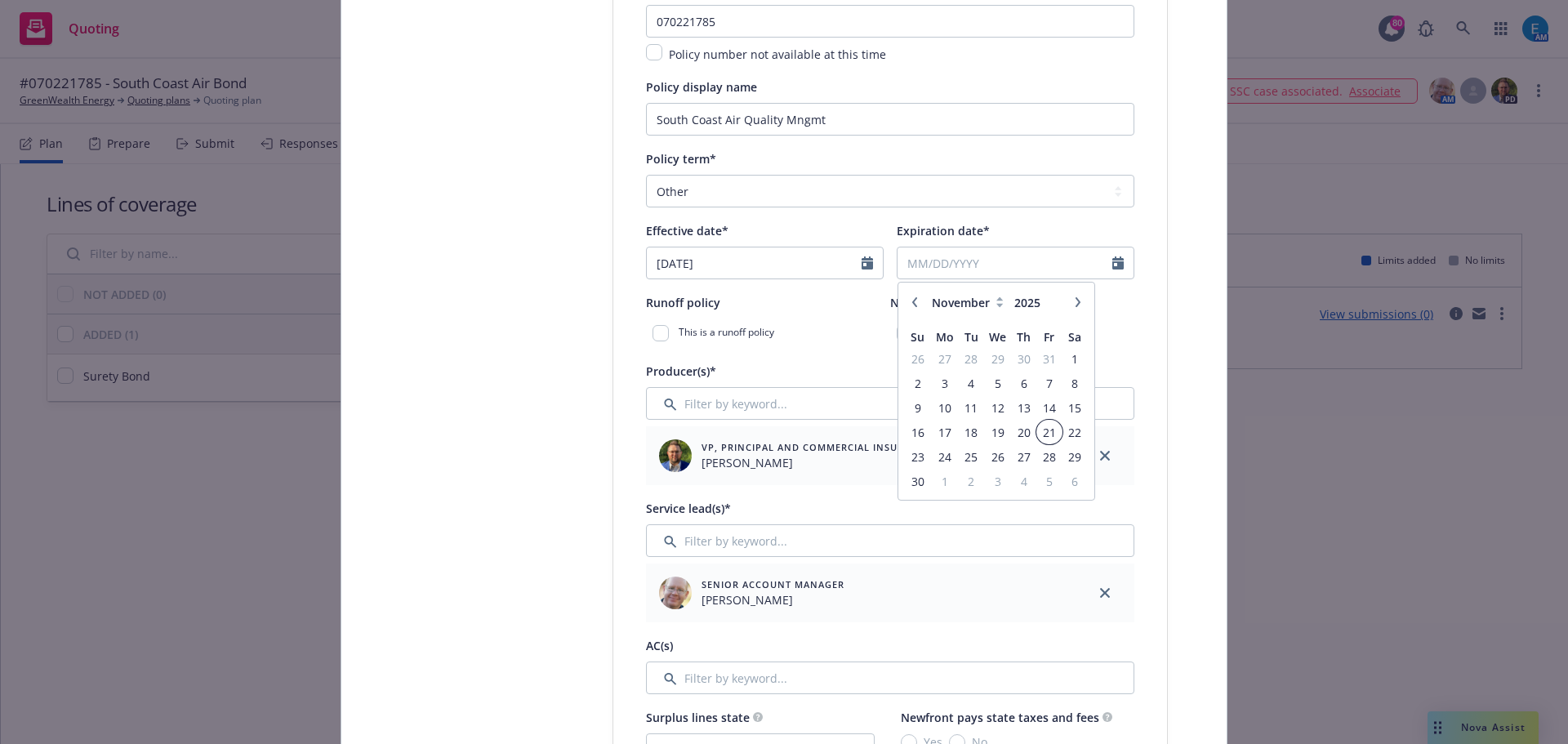
click at [1040, 432] on span "21" at bounding box center [1049, 432] width 22 height 20
type input "11/21/2025"
click at [900, 330] on input "checkbox" at bounding box center [905, 333] width 16 height 16
checkbox input "true"
click at [986, 410] on input "Filter by keyword..." at bounding box center [890, 403] width 489 height 33
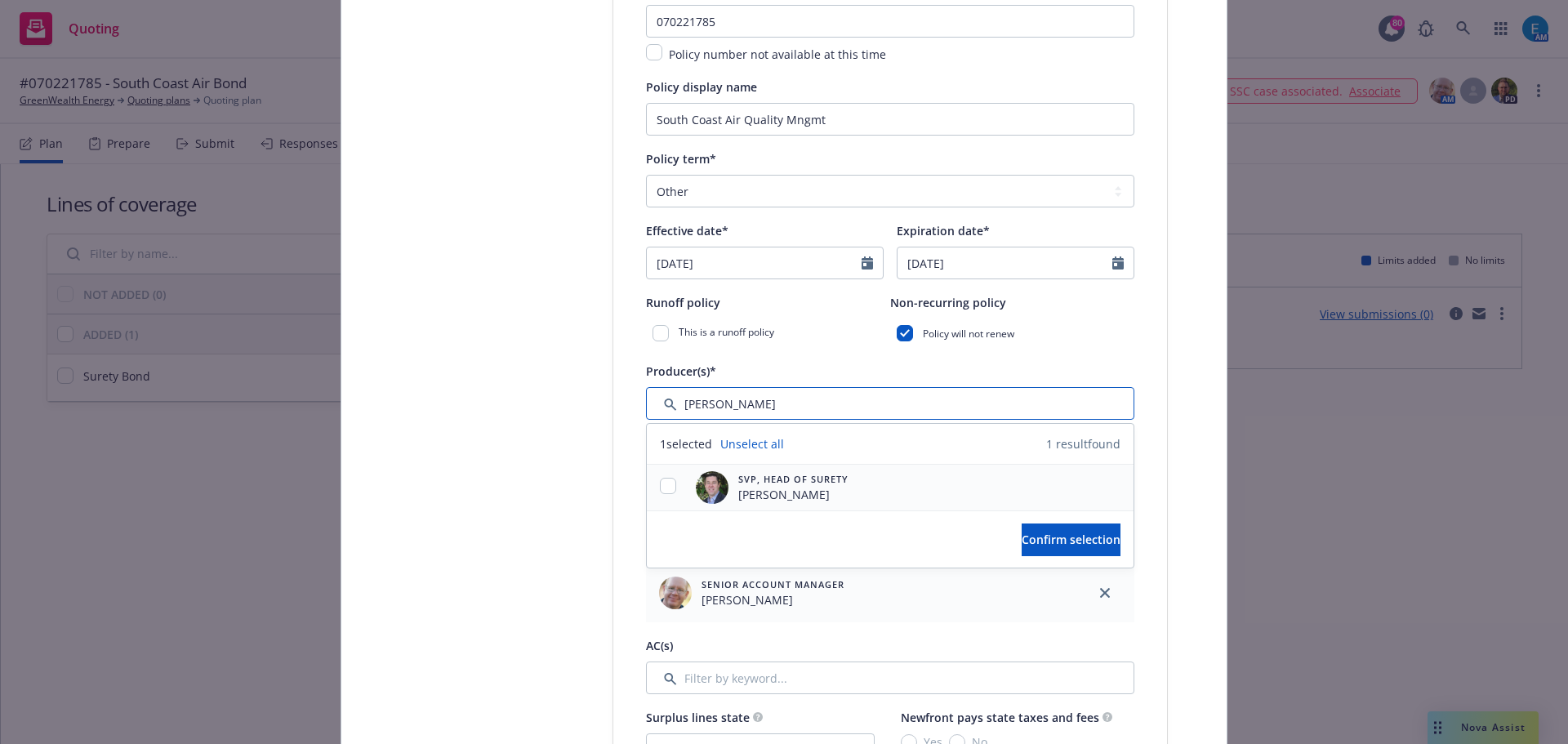
type input "bryan"
click at [663, 484] on input "checkbox" at bounding box center [668, 485] width 16 height 16
checkbox input "true"
click at [1022, 532] on span "Confirm selection" at bounding box center [1072, 539] width 99 height 15
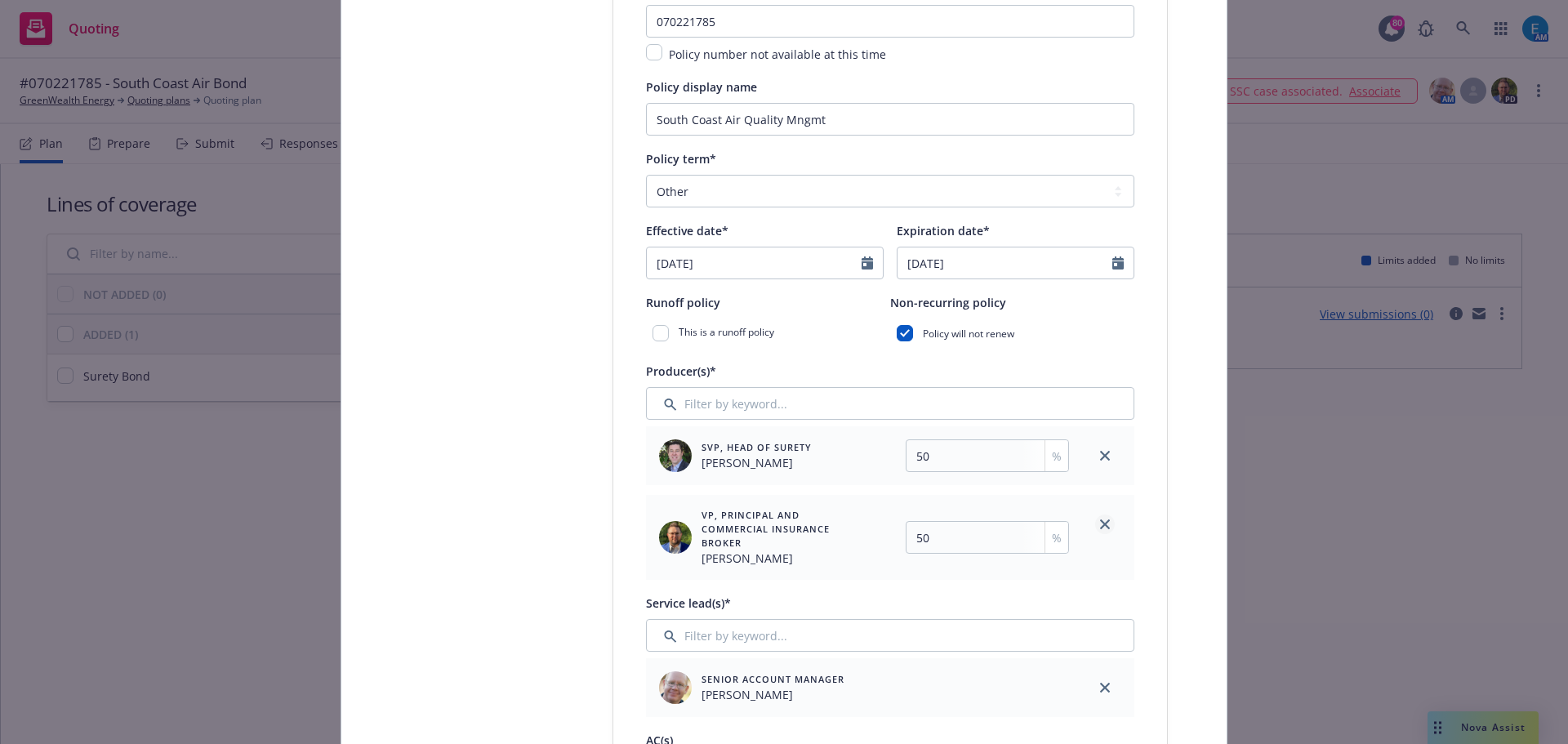
click at [1100, 527] on icon "close" at bounding box center [1105, 525] width 10 height 10
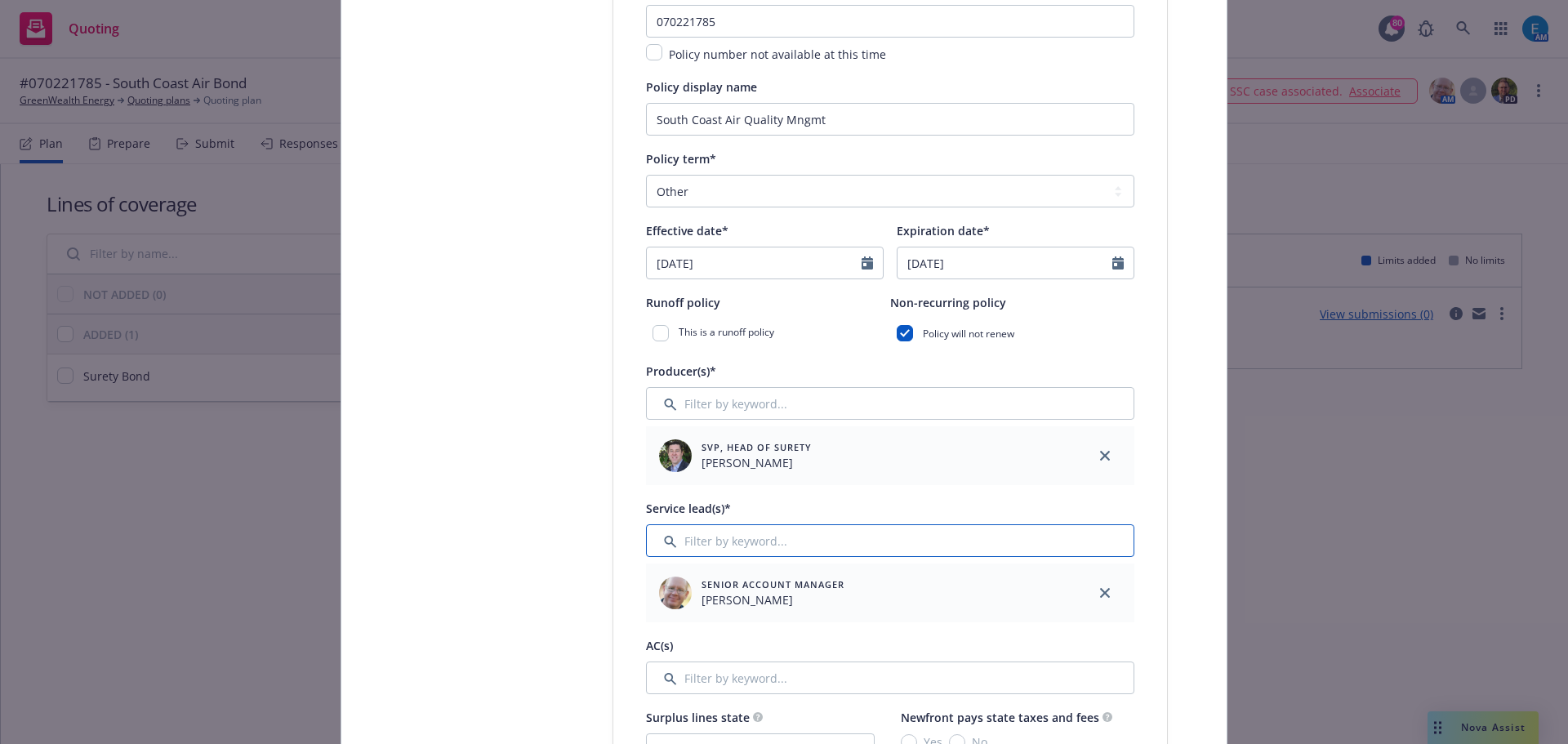
click at [813, 546] on input "Filter by keyword..." at bounding box center [890, 540] width 489 height 33
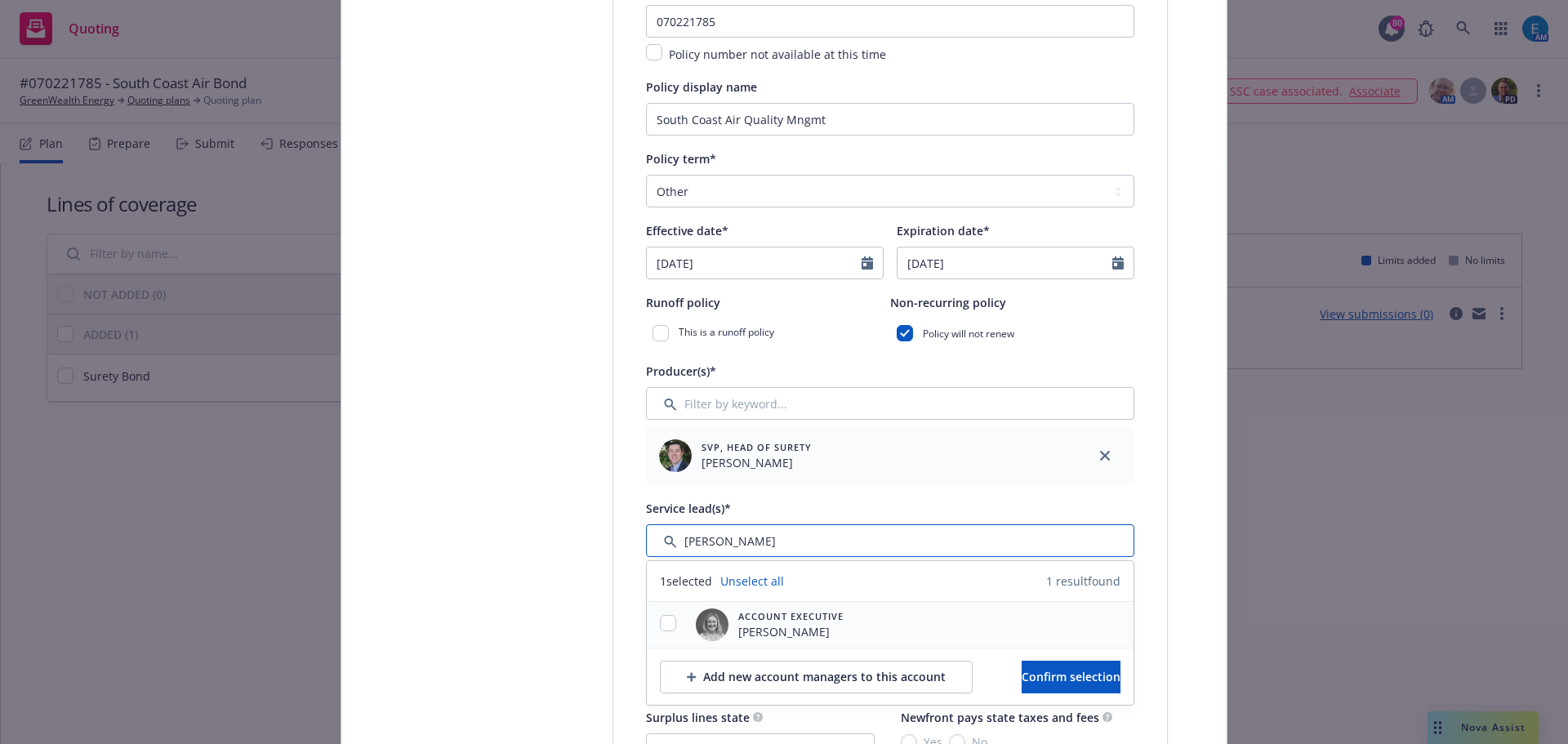
type input "erin"
click at [660, 623] on input "checkbox" at bounding box center [668, 622] width 16 height 16
checkbox input "true"
click at [1022, 668] on button "Confirm selection" at bounding box center [1072, 677] width 99 height 33
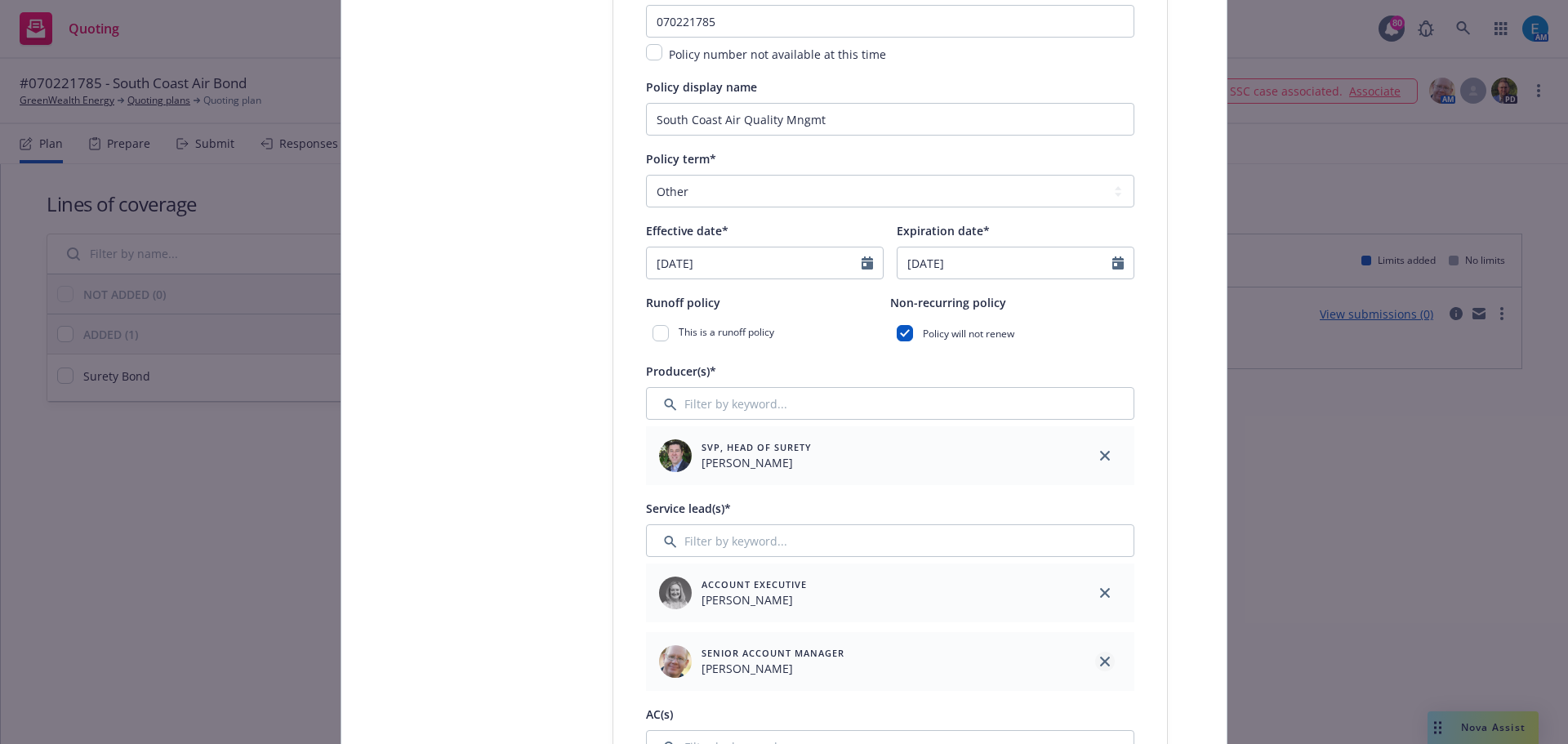
click at [1100, 662] on icon "close" at bounding box center [1105, 662] width 10 height 10
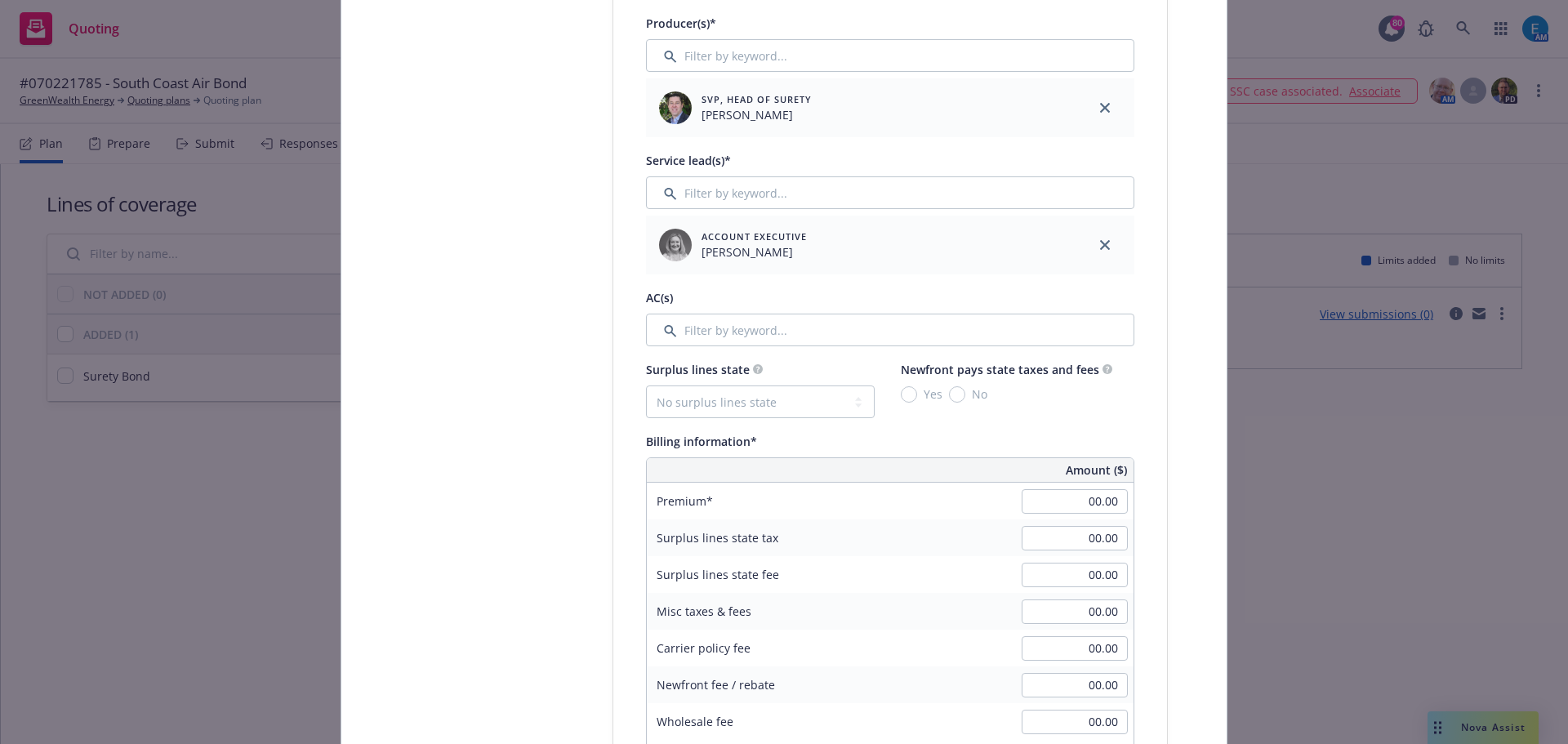
scroll to position [757, 0]
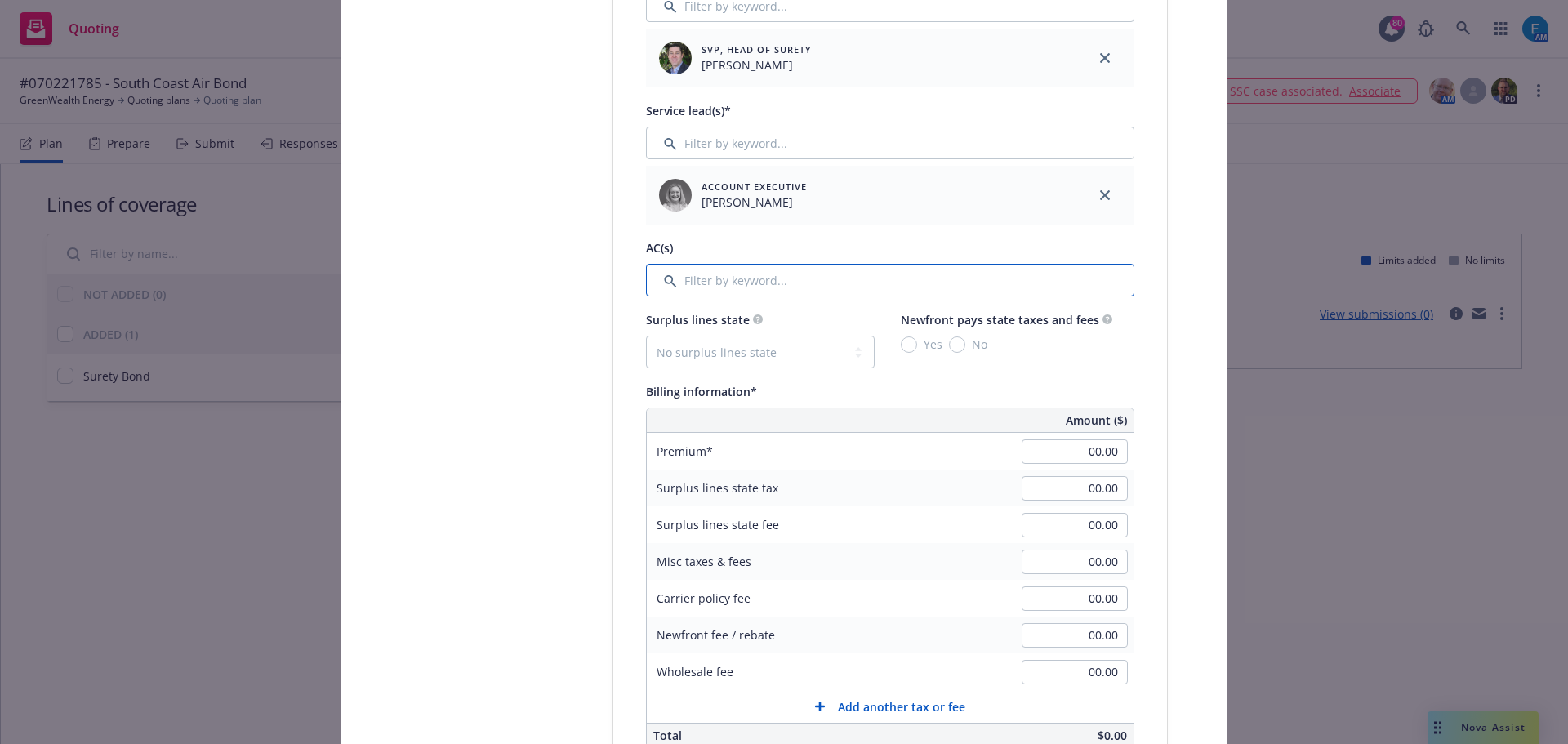
click at [821, 285] on input "Filter by keyword..." at bounding box center [890, 280] width 489 height 33
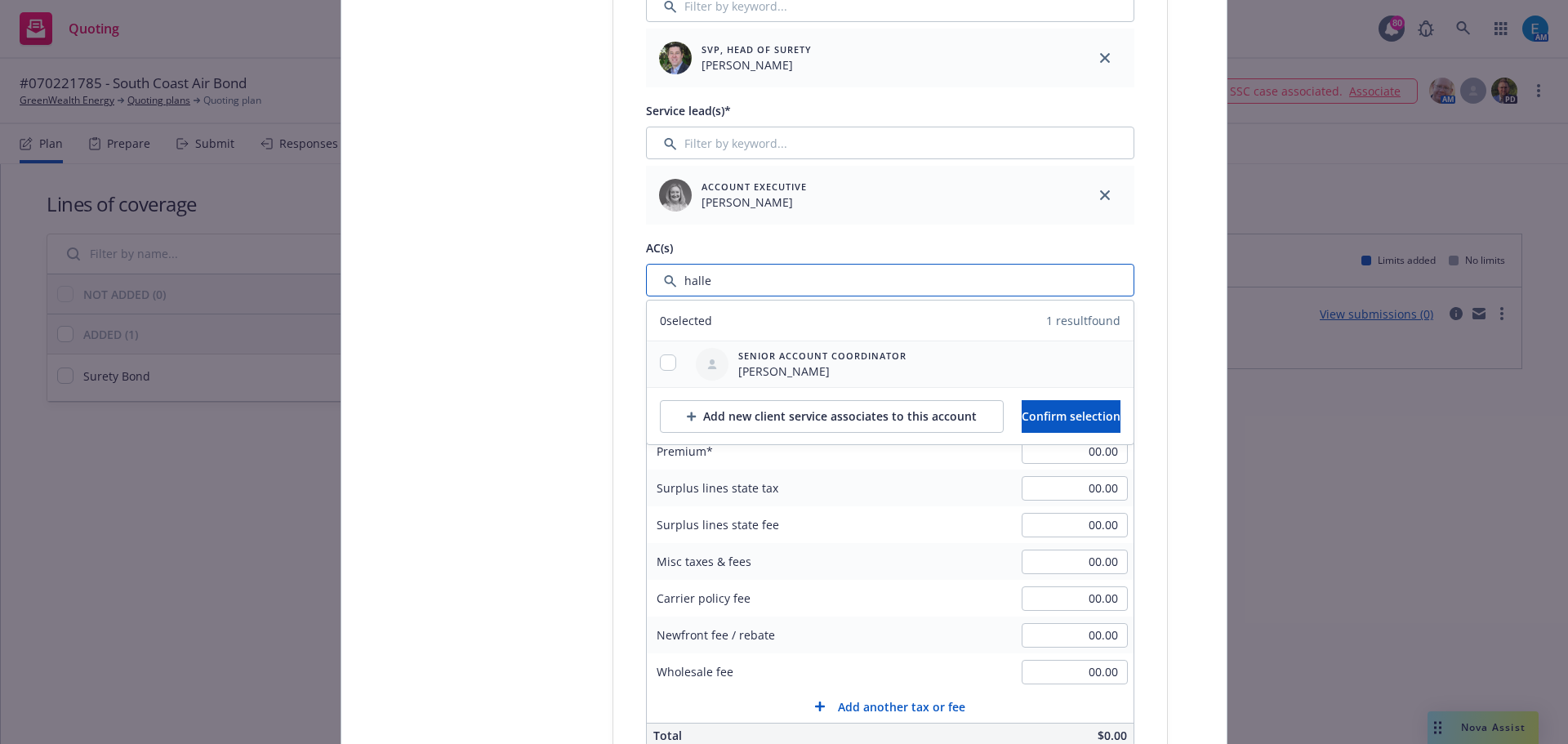
type input "halle"
click at [661, 359] on input "checkbox" at bounding box center [668, 362] width 16 height 16
checkbox input "true"
click at [1022, 415] on button "Confirm selection" at bounding box center [1072, 417] width 99 height 33
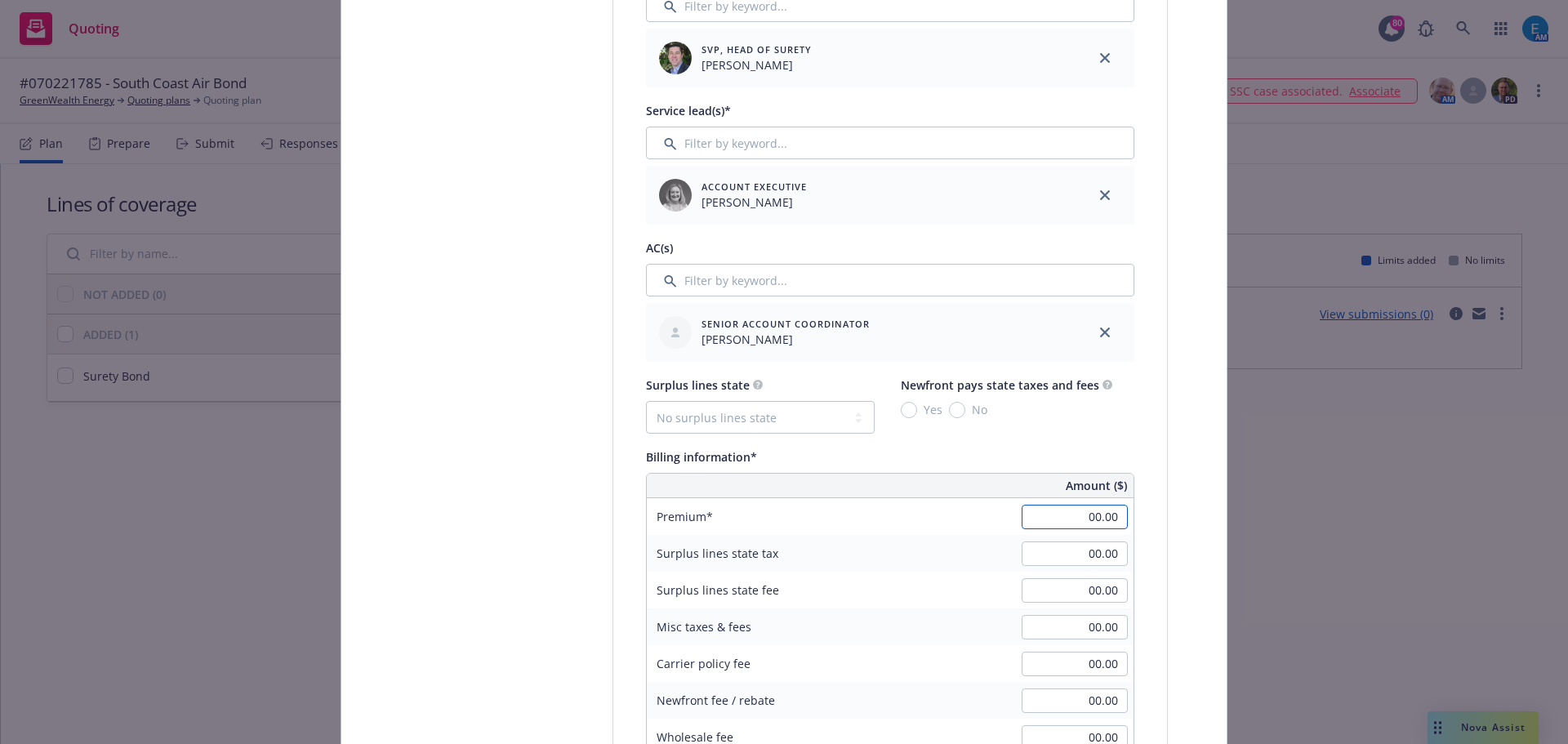
click at [1057, 516] on input "00.00" at bounding box center [1075, 516] width 106 height 24
drag, startPoint x: 1094, startPoint y: 516, endPoint x: 1147, endPoint y: 534, distance: 56.0
click at [1094, 516] on input "21.00" at bounding box center [1075, 516] width 106 height 24
type input "21,697.00"
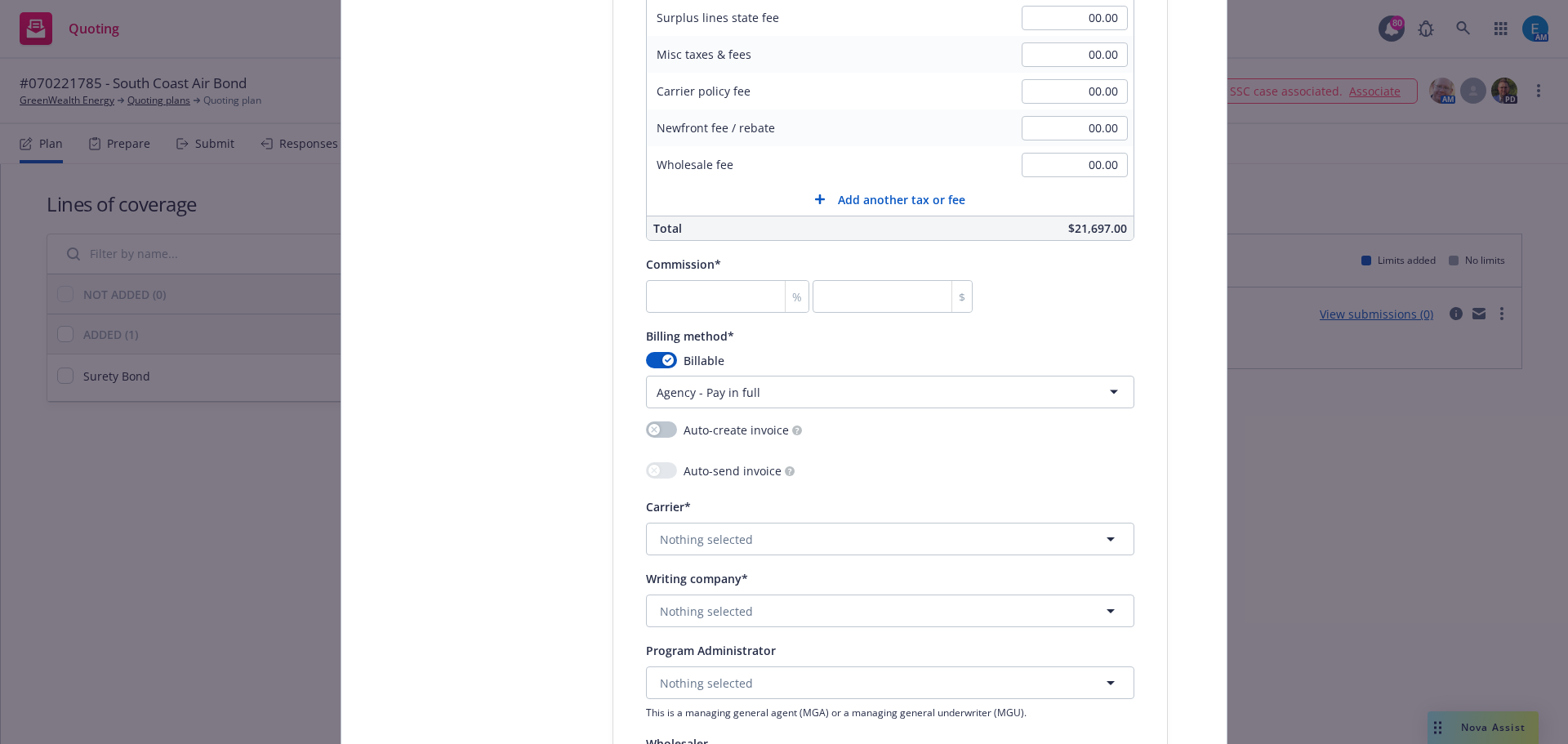
scroll to position [1335, 0]
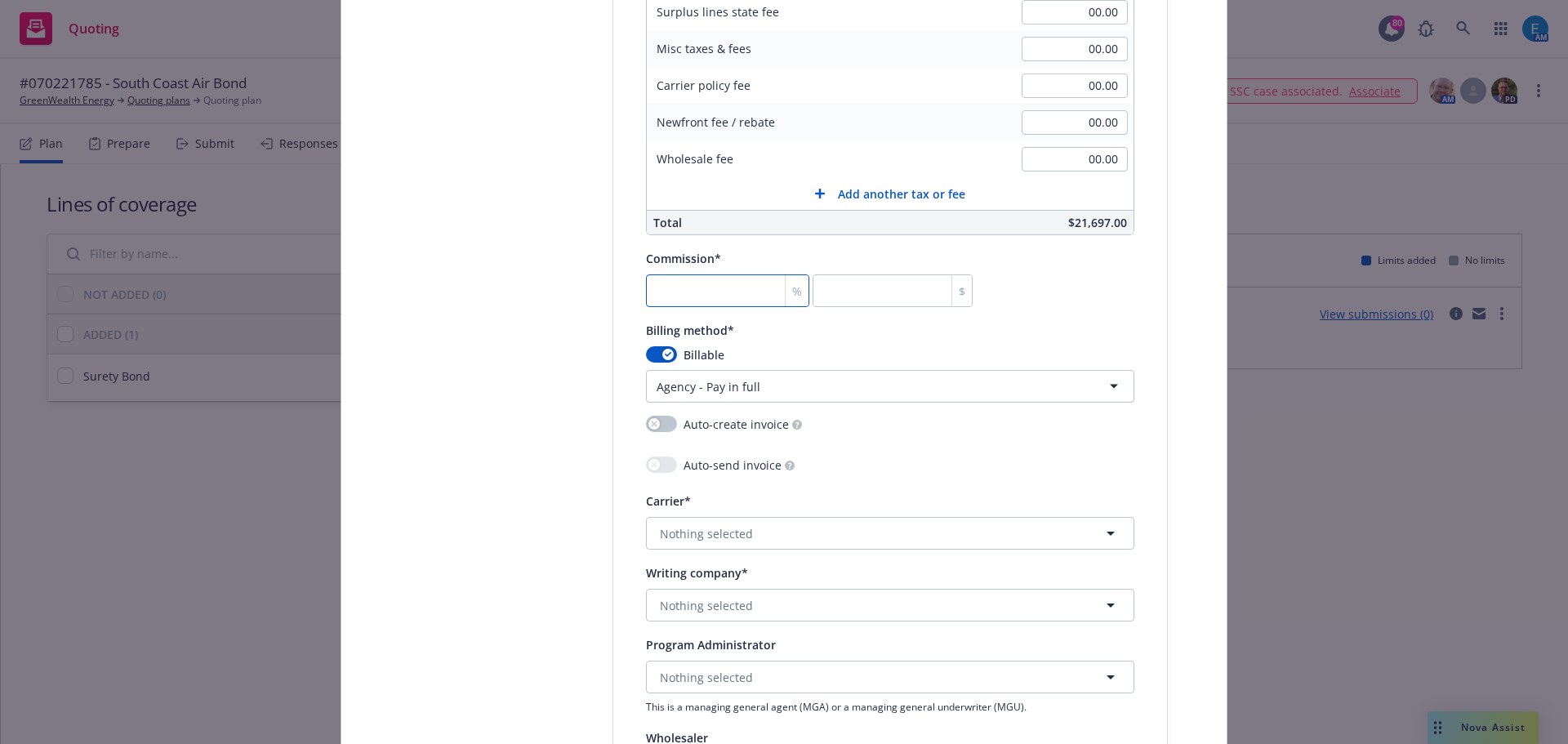
click at [666, 287] on input "number" at bounding box center [727, 291] width 164 height 33
type input "3"
type input "650.91"
type input "35"
type input "7593.95"
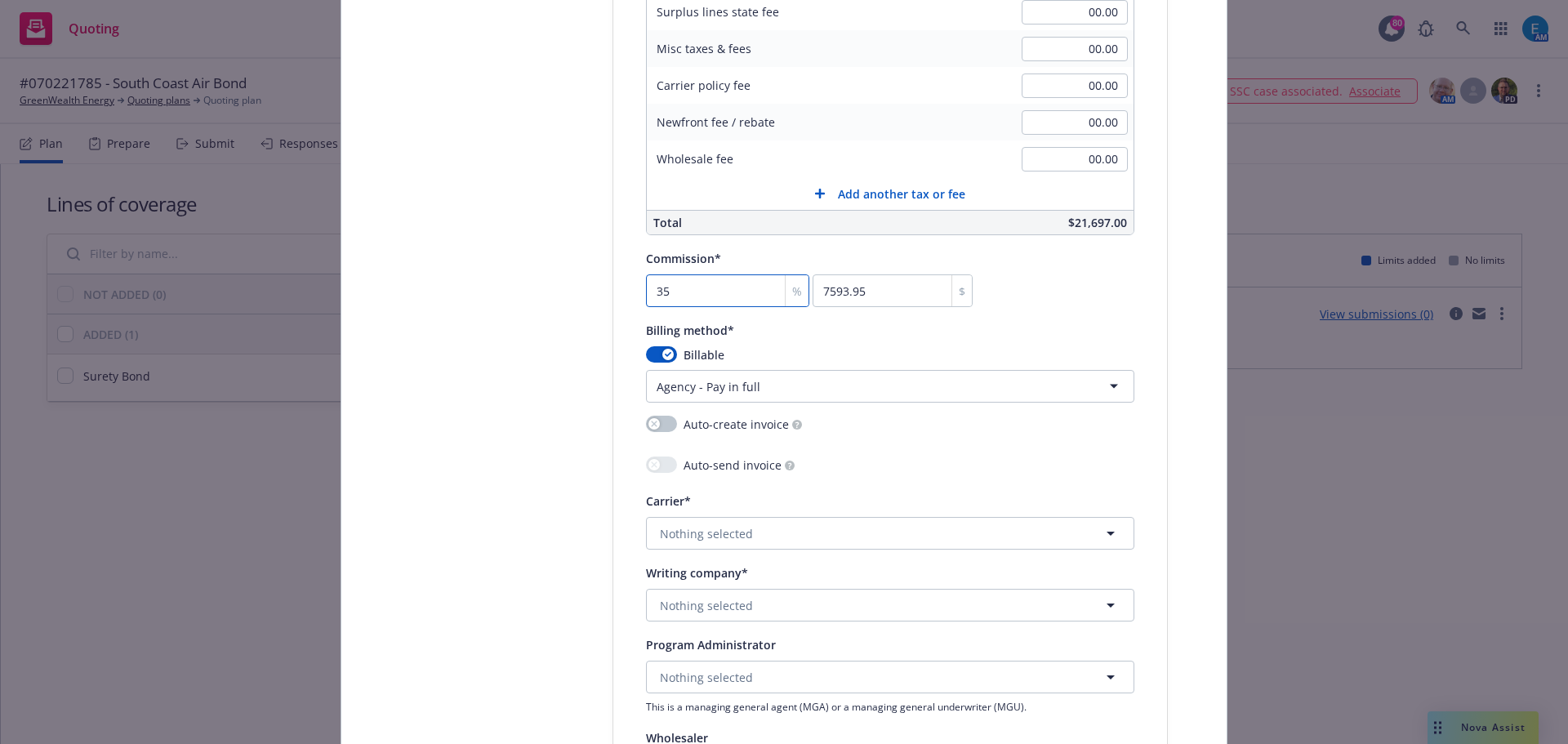
type input "35"
click at [768, 531] on button "Nothing selected" at bounding box center [890, 533] width 489 height 33
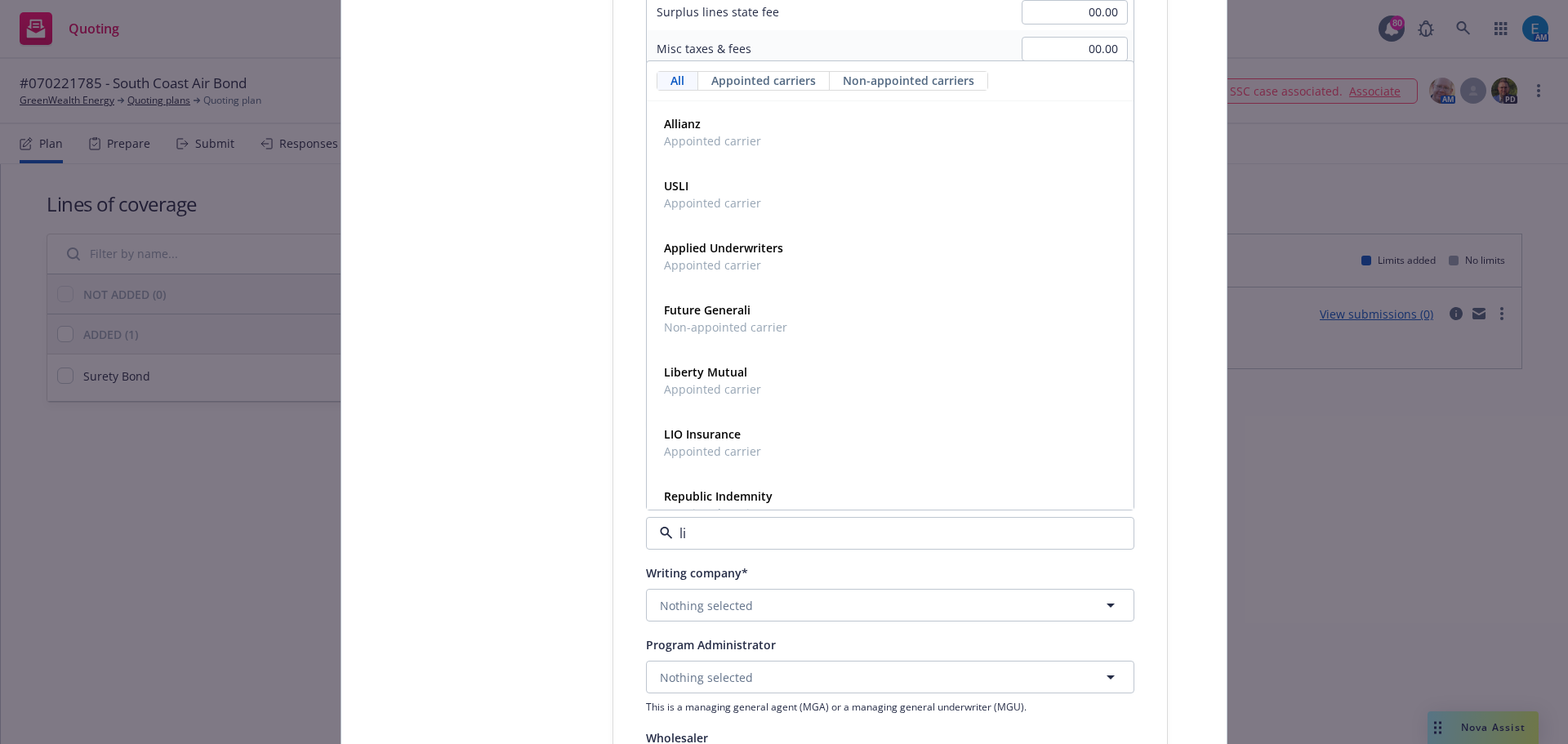
type input "lib"
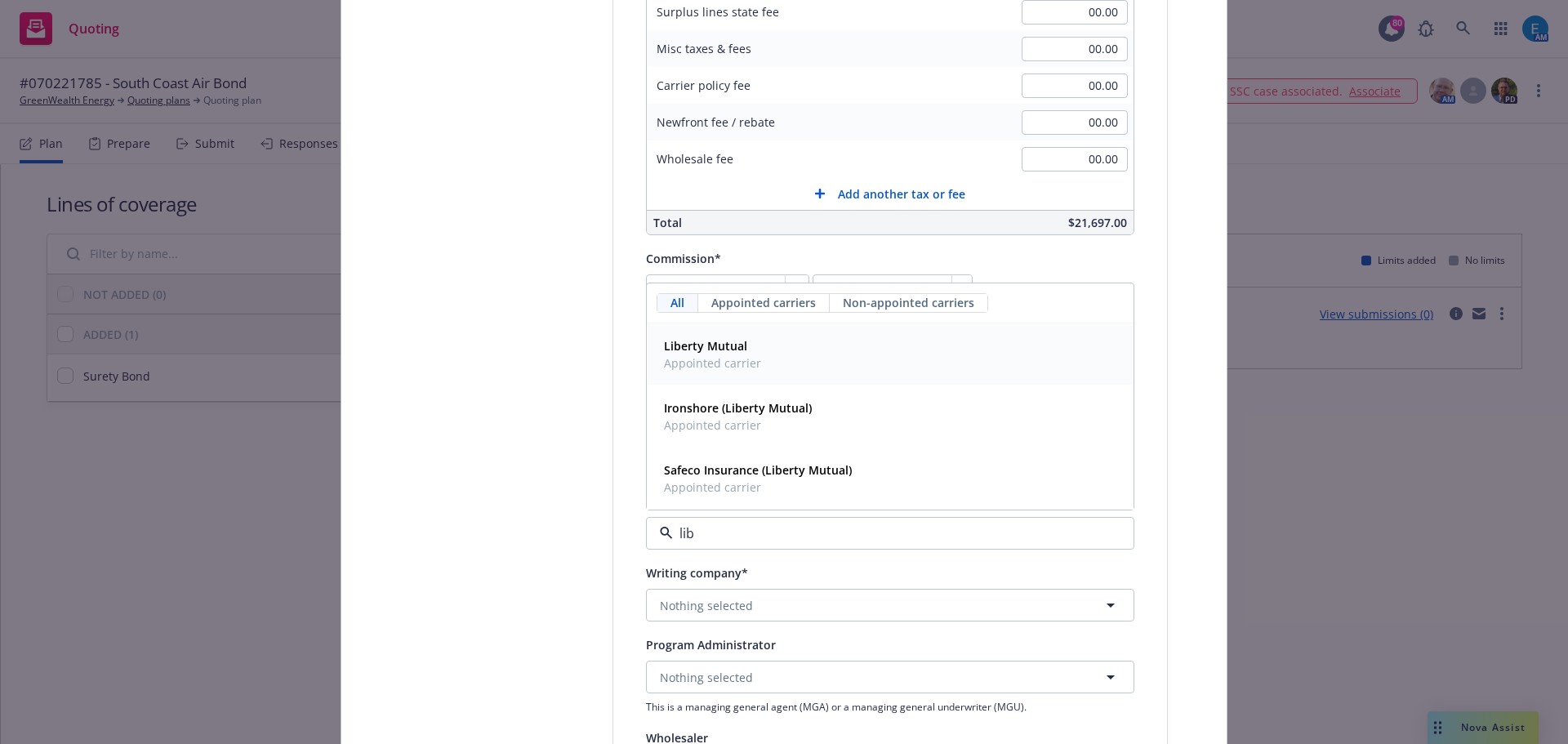
click at [721, 347] on strong "Liberty Mutual" at bounding box center [705, 346] width 83 height 15
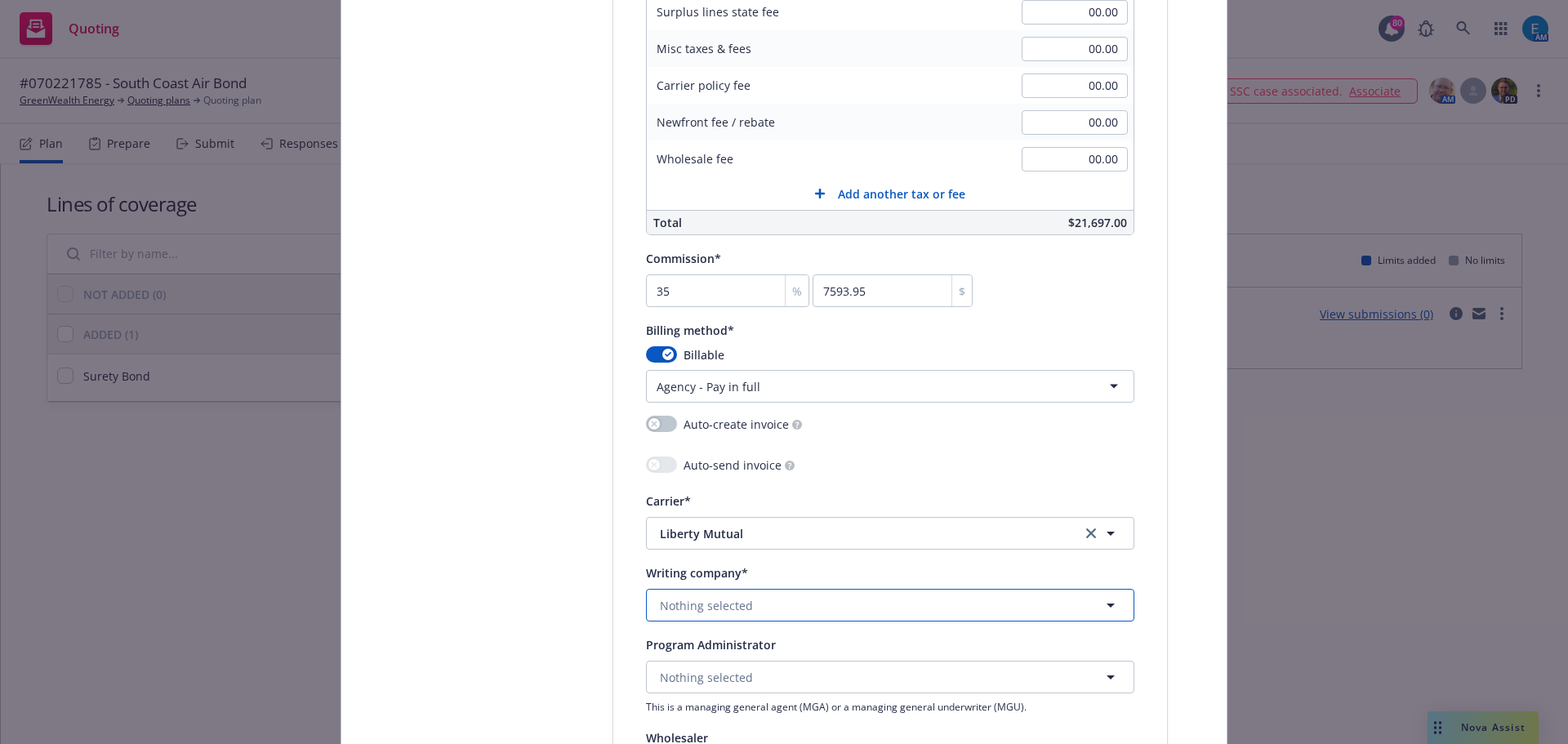
click at [784, 608] on button "Nothing selected" at bounding box center [890, 605] width 489 height 33
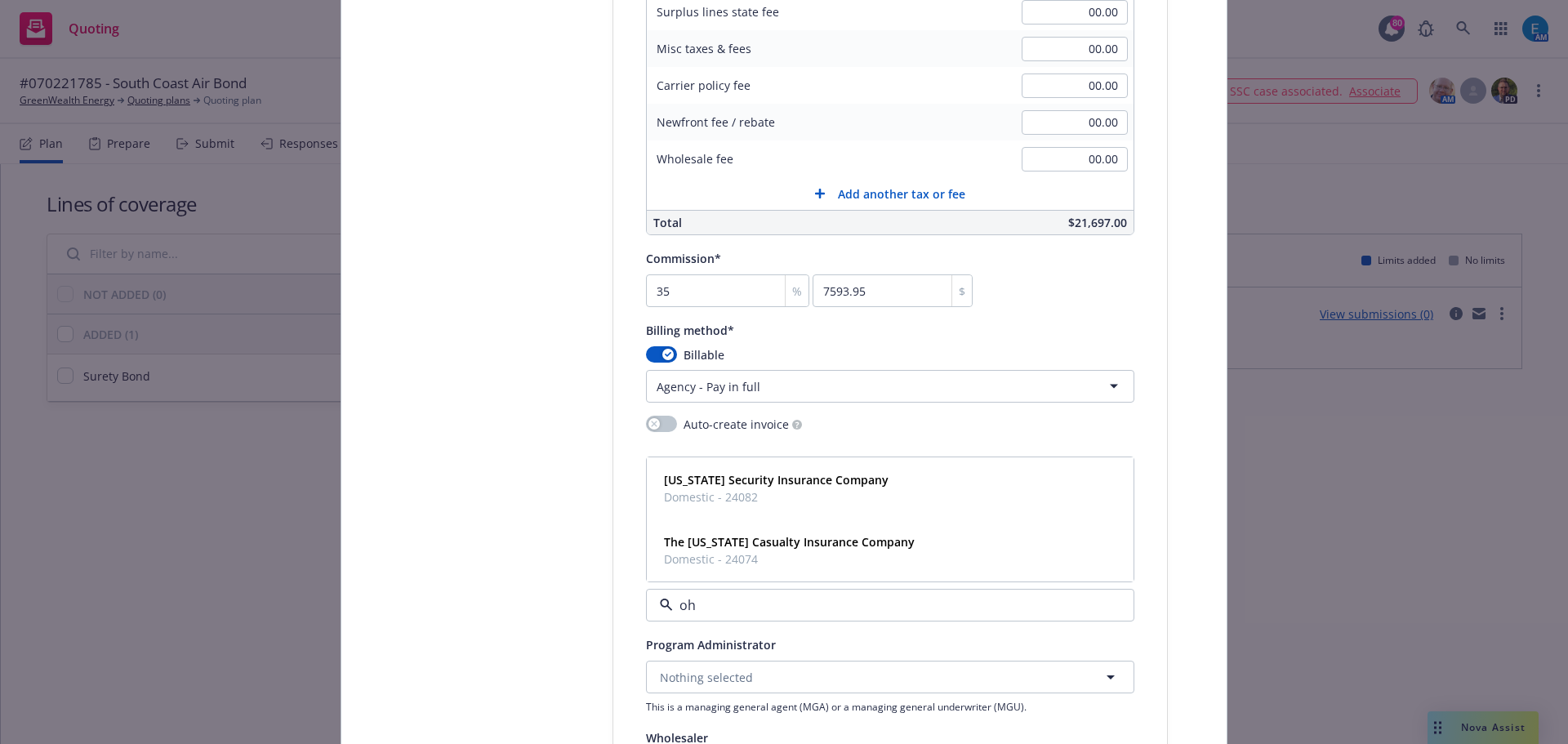
type input "o"
type input "the o"
click at [769, 542] on strong "The [US_STATE] Casualty Insurance Company" at bounding box center [789, 542] width 251 height 15
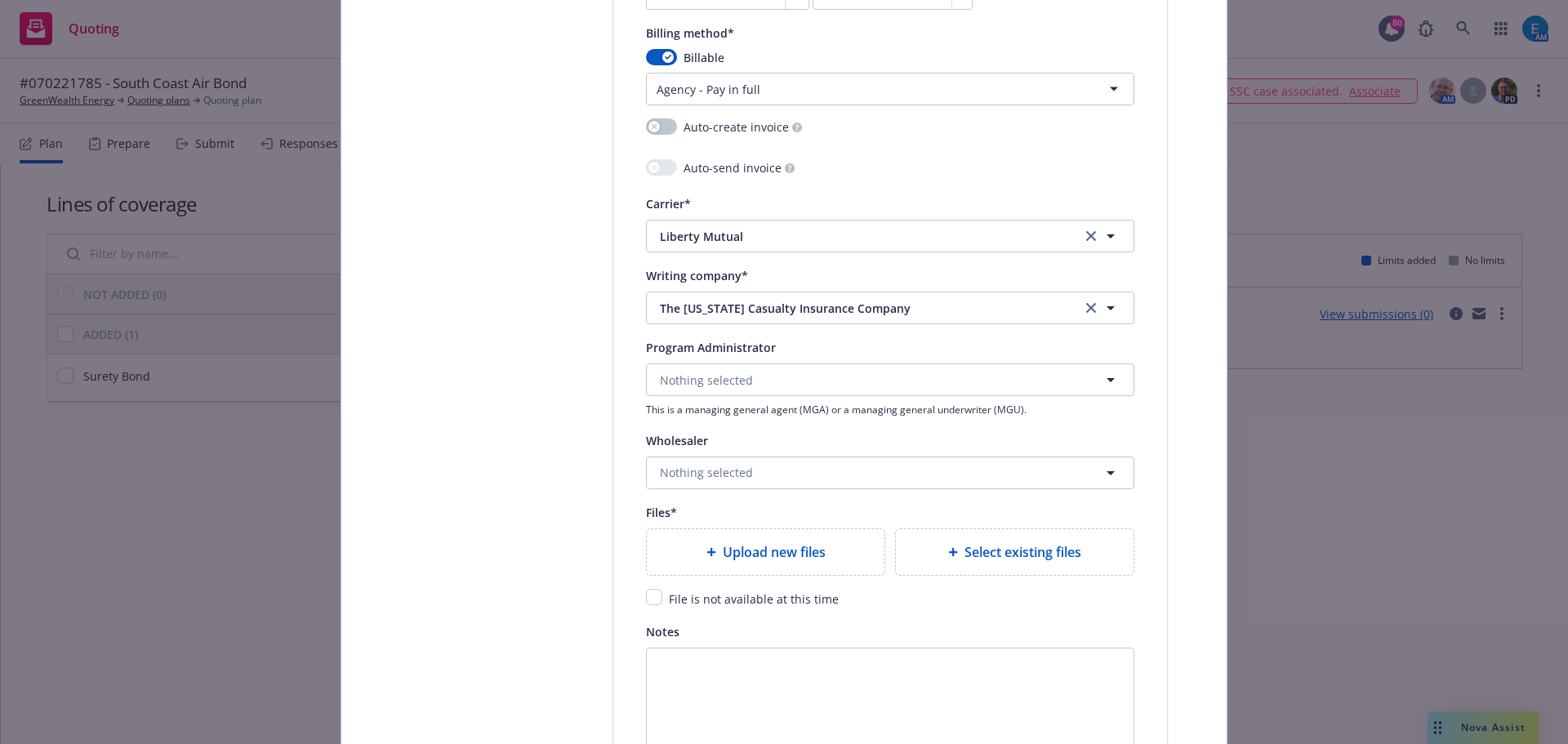
scroll to position [1635, 0]
click at [748, 553] on span "Upload new files" at bounding box center [774, 549] width 103 height 19
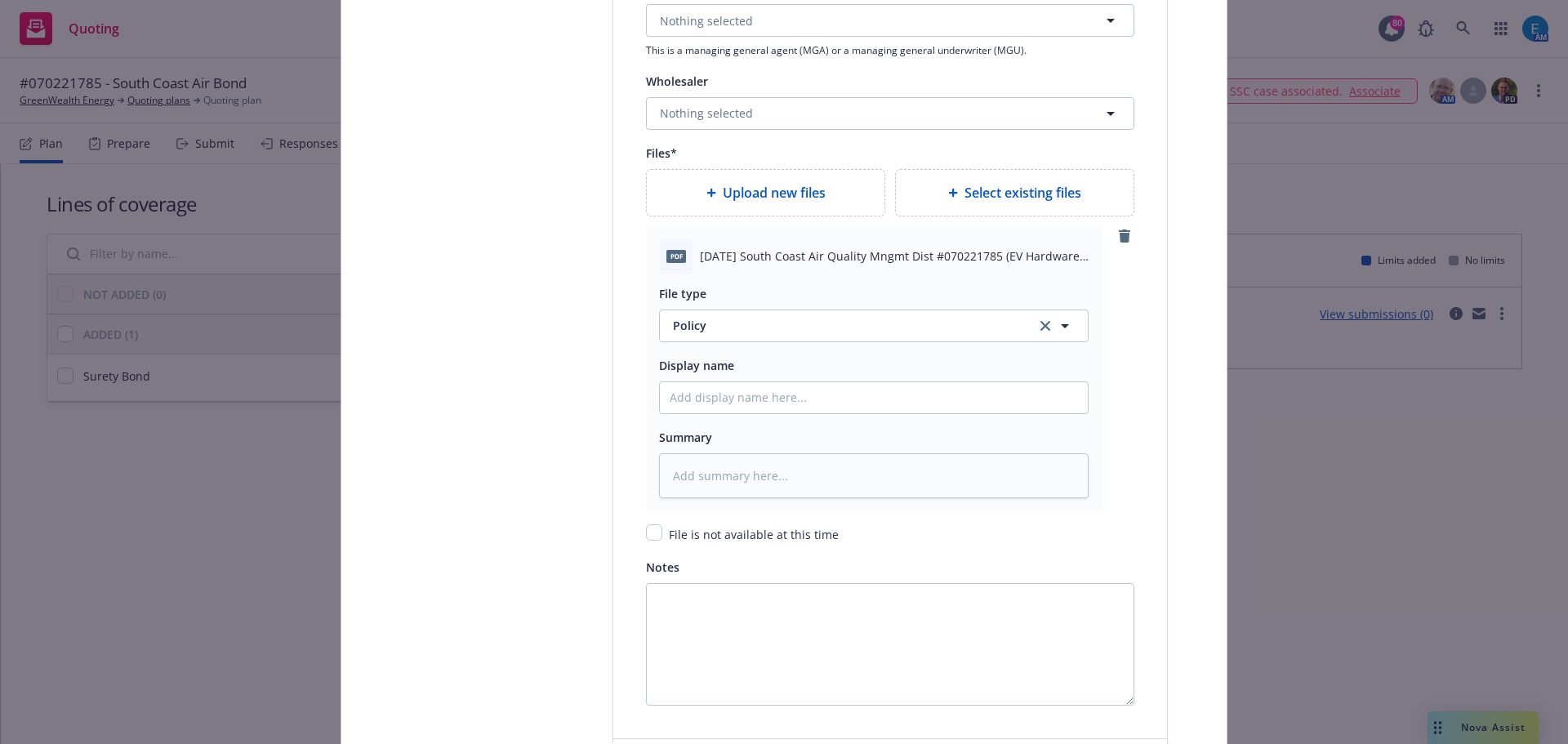
scroll to position [2012, 0]
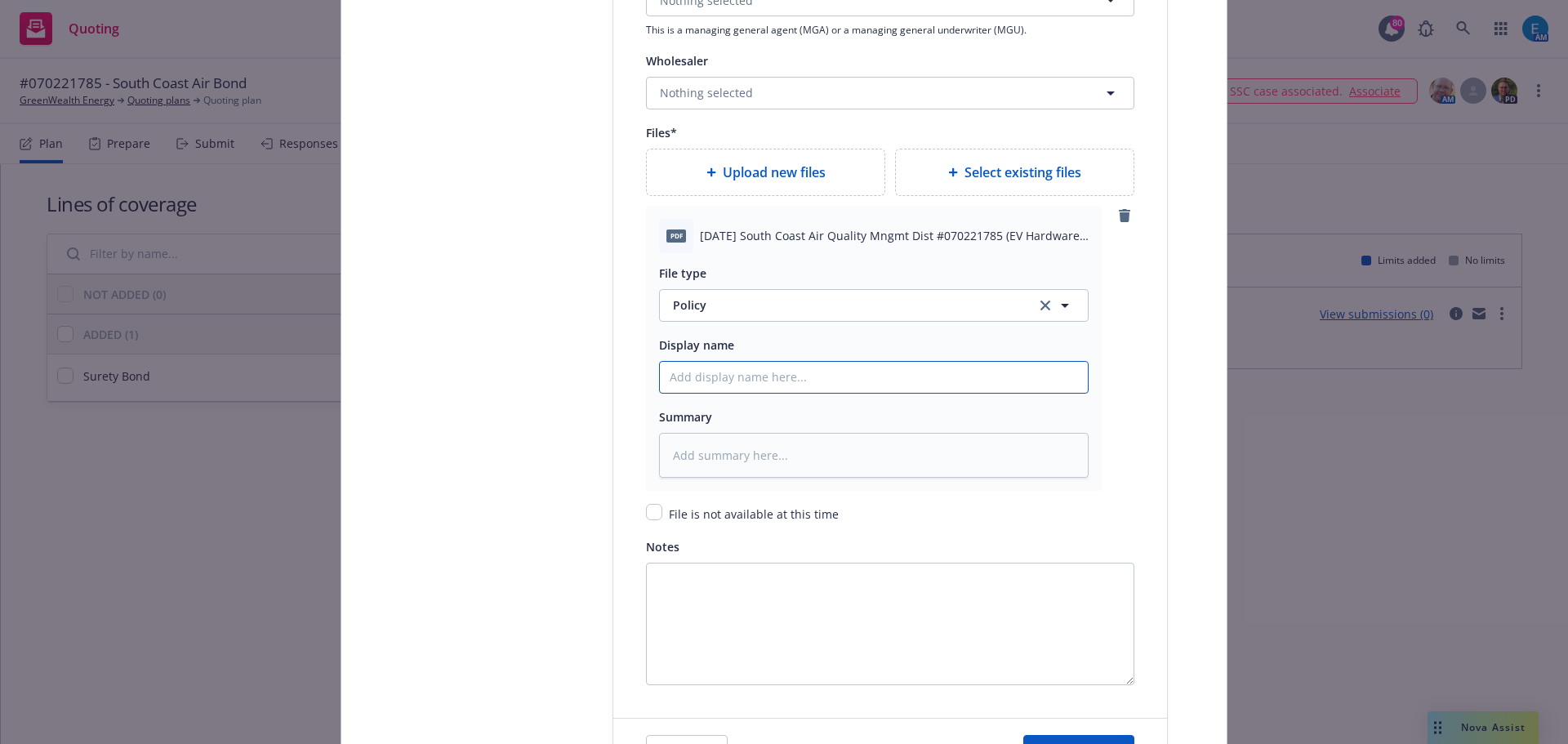
drag, startPoint x: 679, startPoint y: 377, endPoint x: 863, endPoint y: 380, distance: 184.0
click at [679, 377] on input "Policy display name" at bounding box center [874, 377] width 428 height 31
type textarea "x"
type input "#"
type textarea "x"
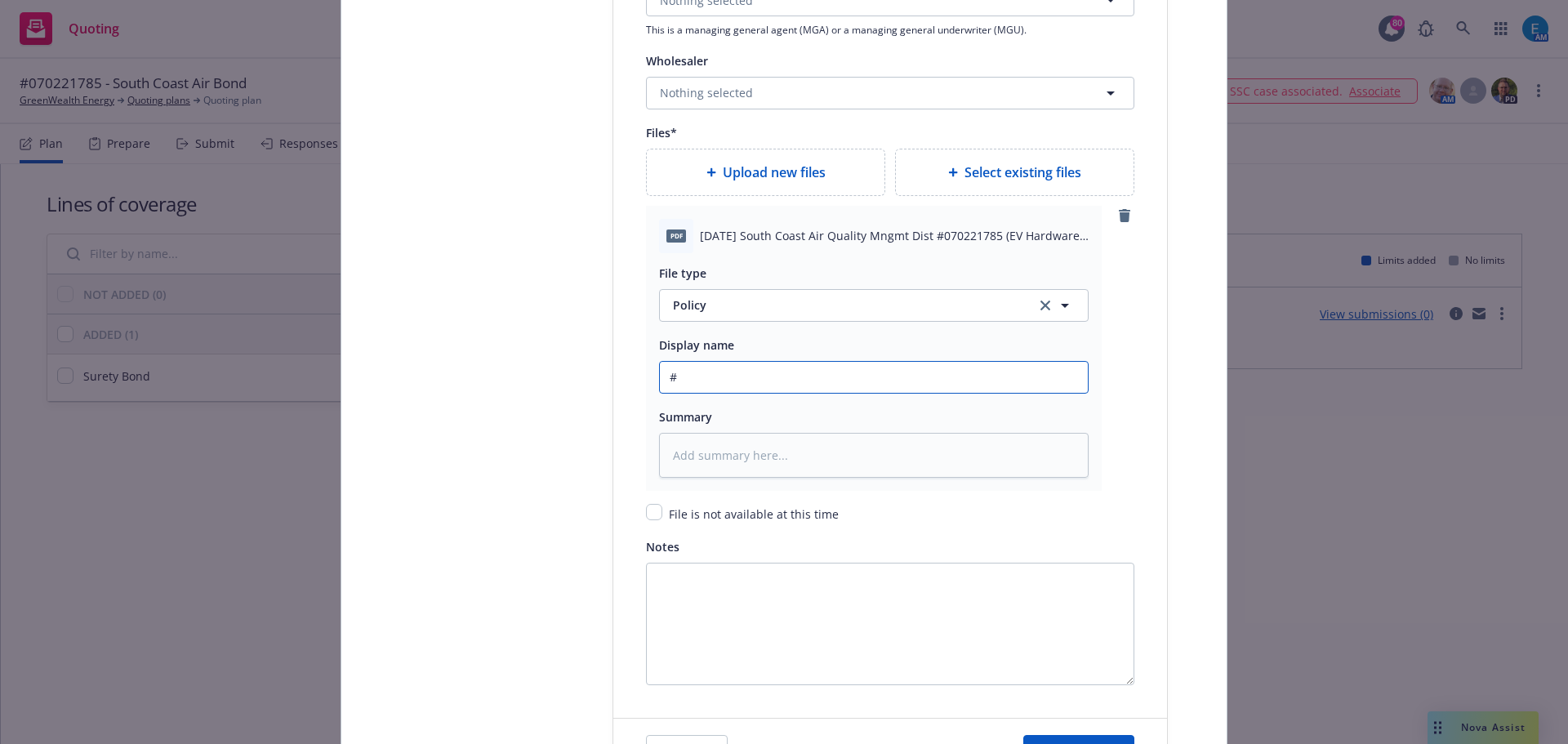
type input "#0"
type textarea "x"
type input "#07"
type textarea "x"
type input "#070"
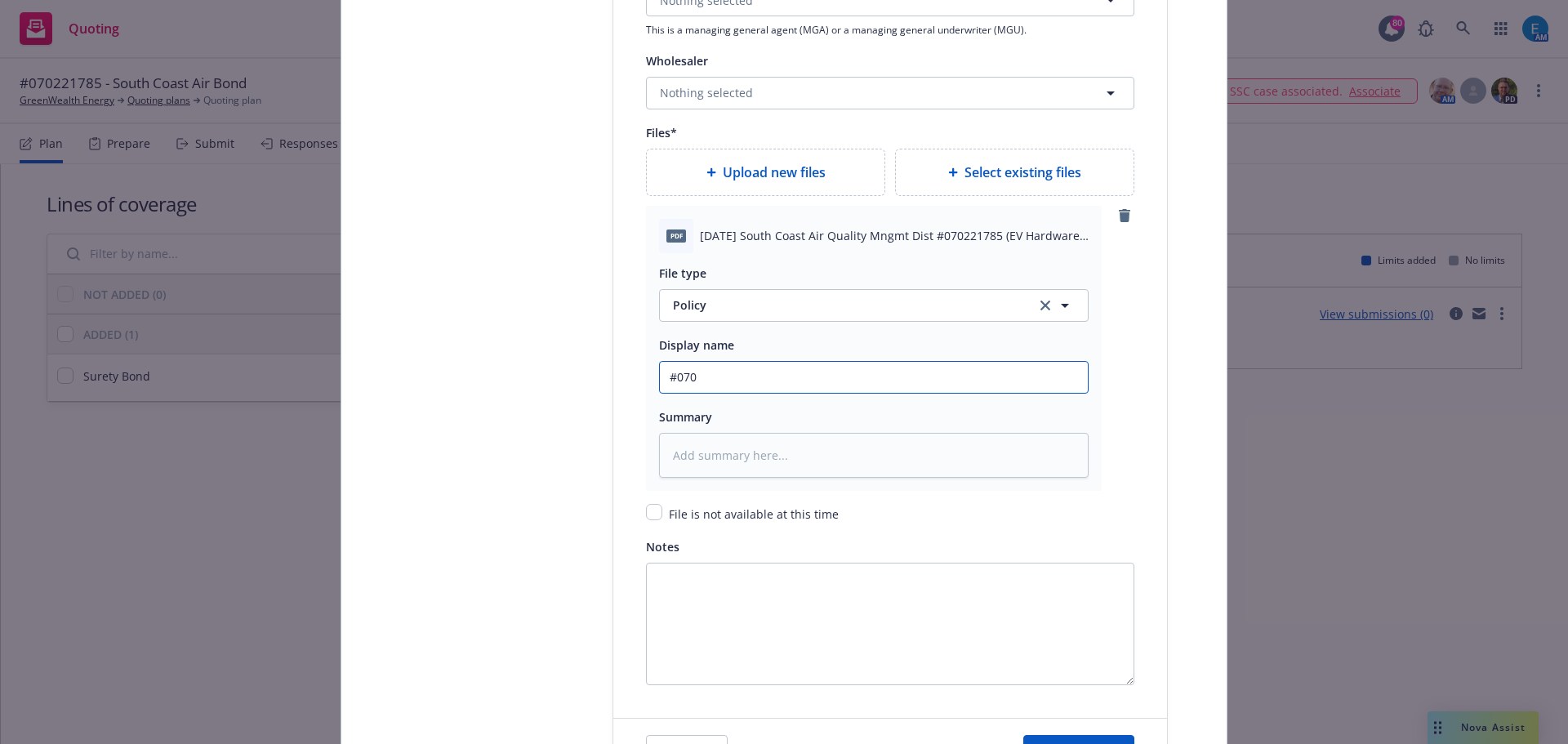
type textarea "x"
type input "#0702"
type textarea "x"
type input "#07022"
type textarea "x"
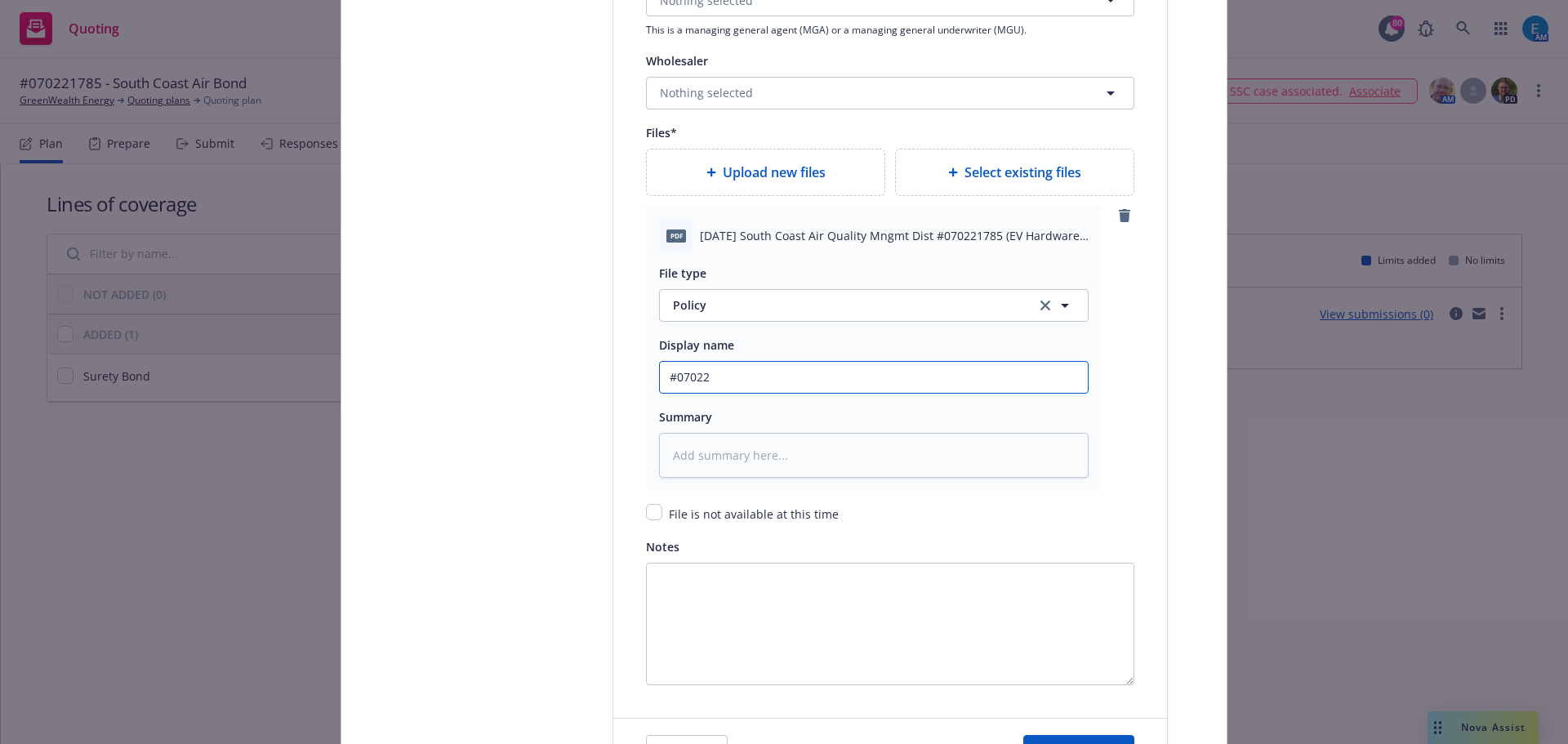
type input "#070221"
type textarea "x"
type input "#0702217"
type textarea "x"
type input "#07022178"
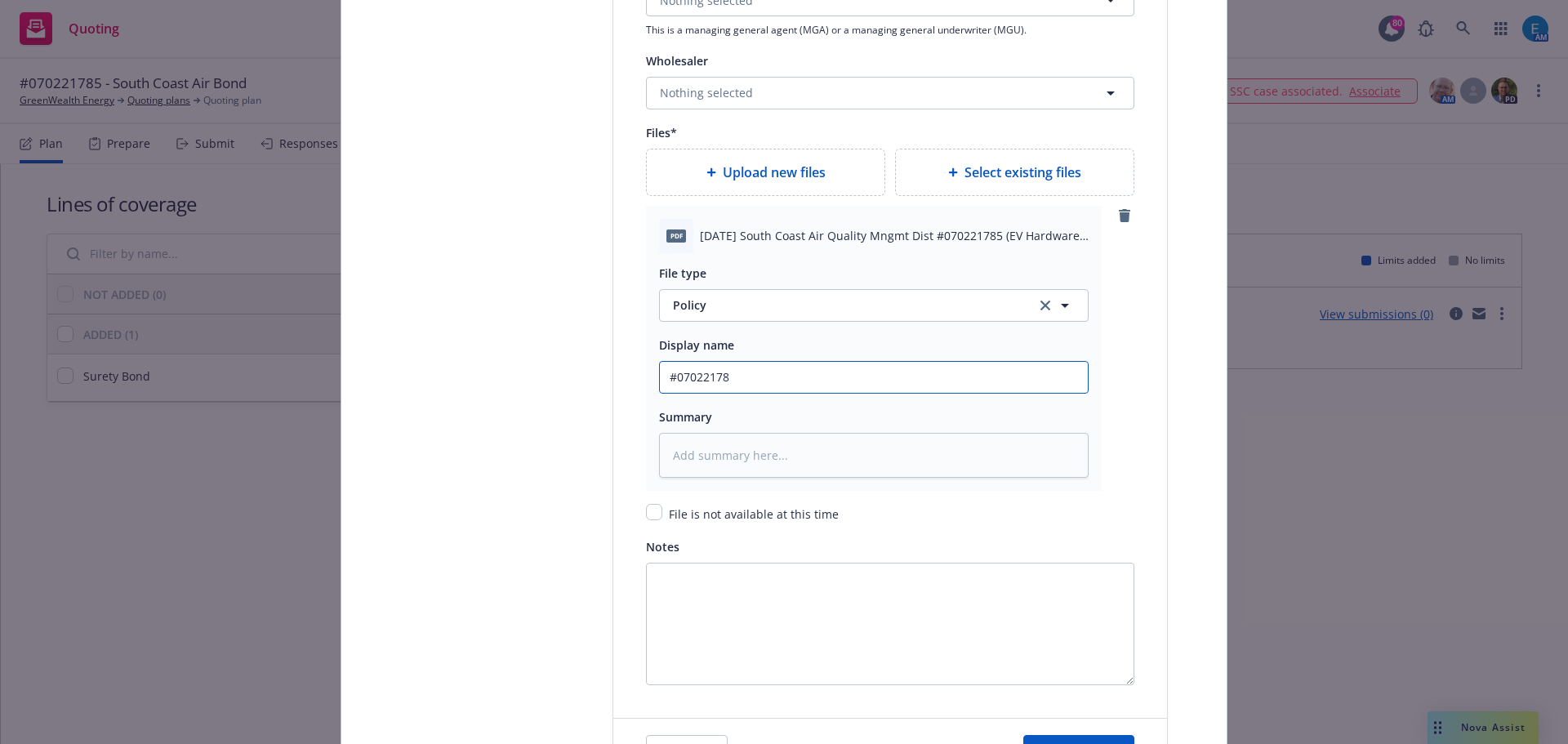
type textarea "x"
type input "#070221785"
type textarea "x"
type input "#070221785"
click at [756, 372] on input "#070221785" at bounding box center [874, 377] width 428 height 31
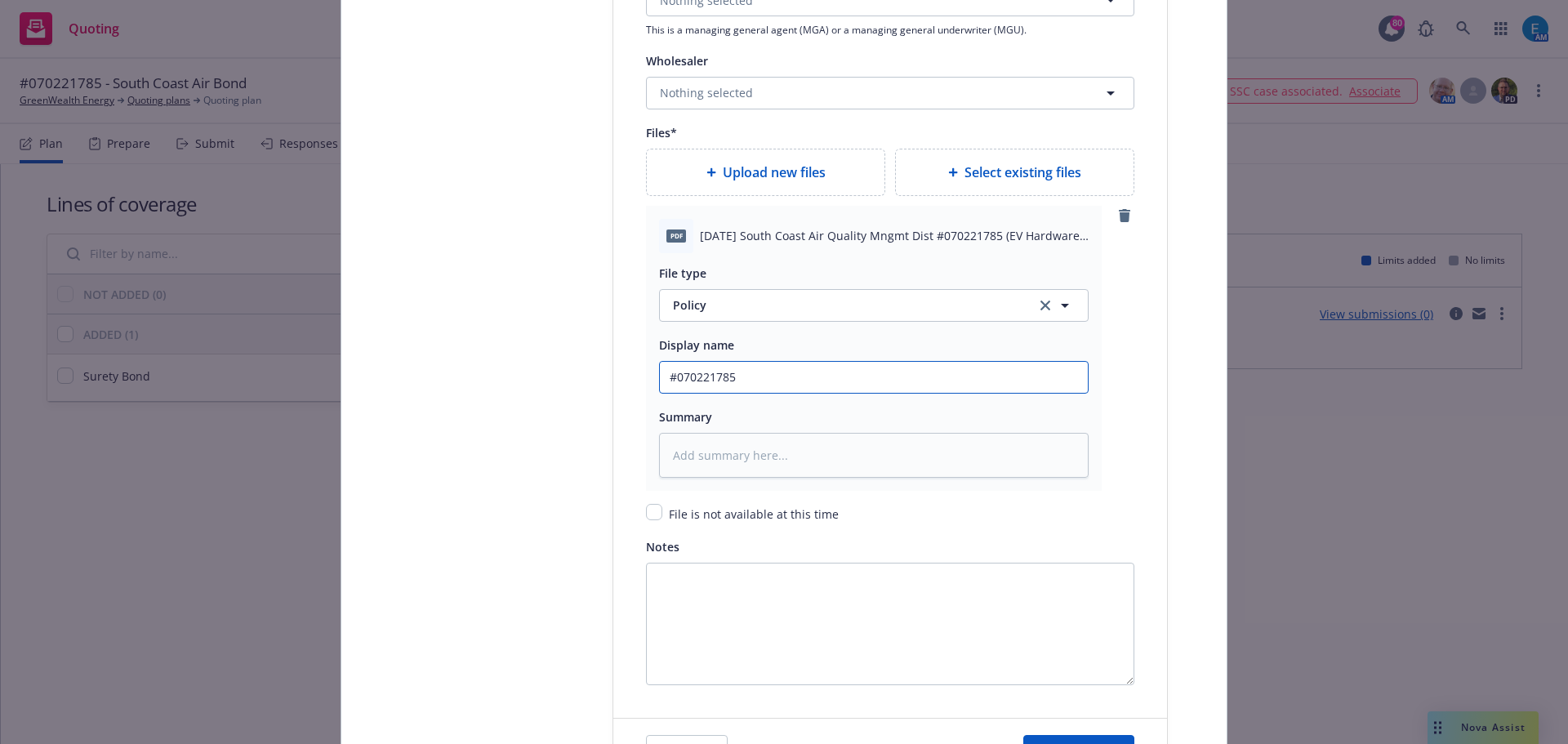
type textarea "x"
type input "#070221785 So"
type textarea "x"
type input "#070221785 Sout"
type textarea "x"
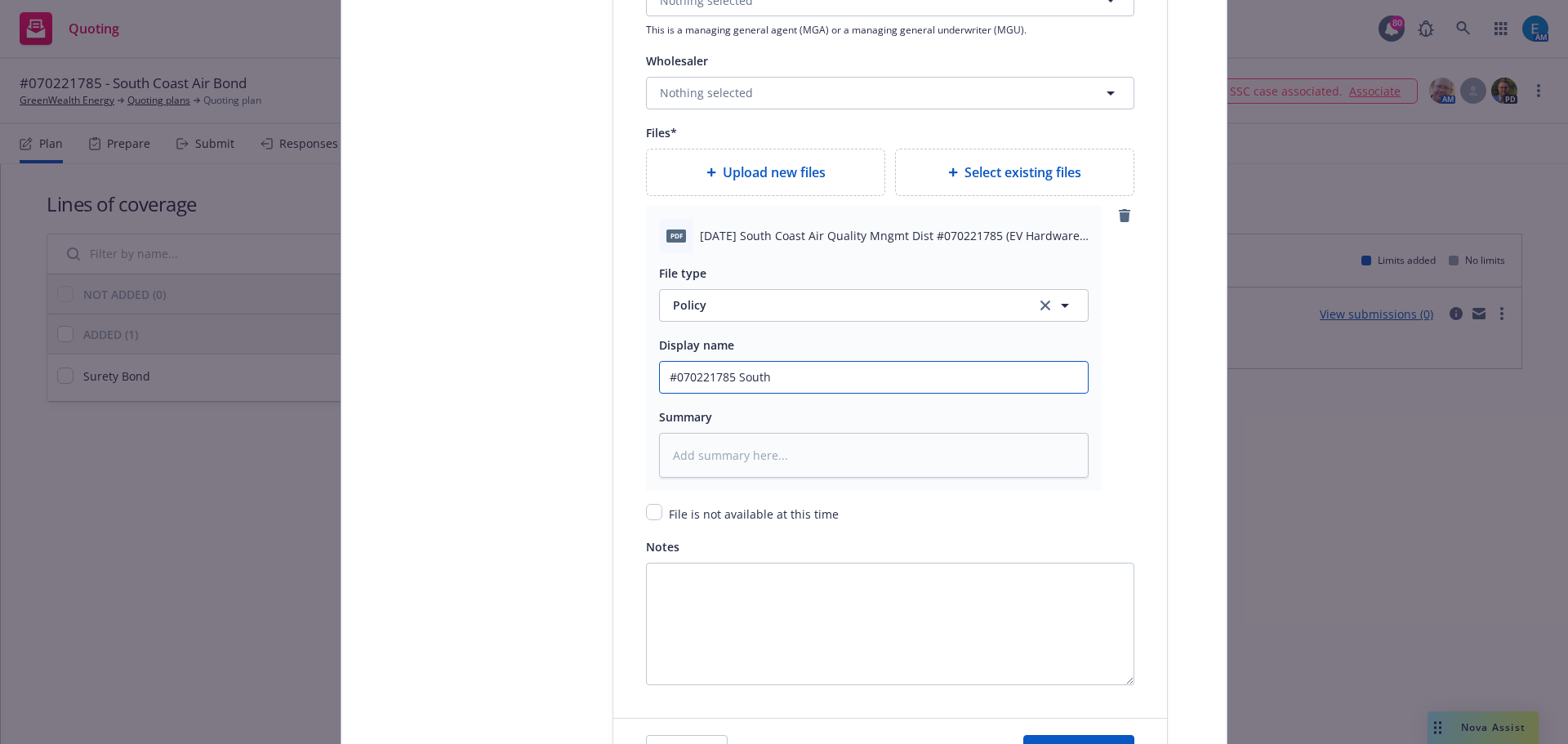
type input "#070221785 South"
type textarea "x"
type input "#070221785 South C"
type textarea "x"
type input "#070221785 South Co"
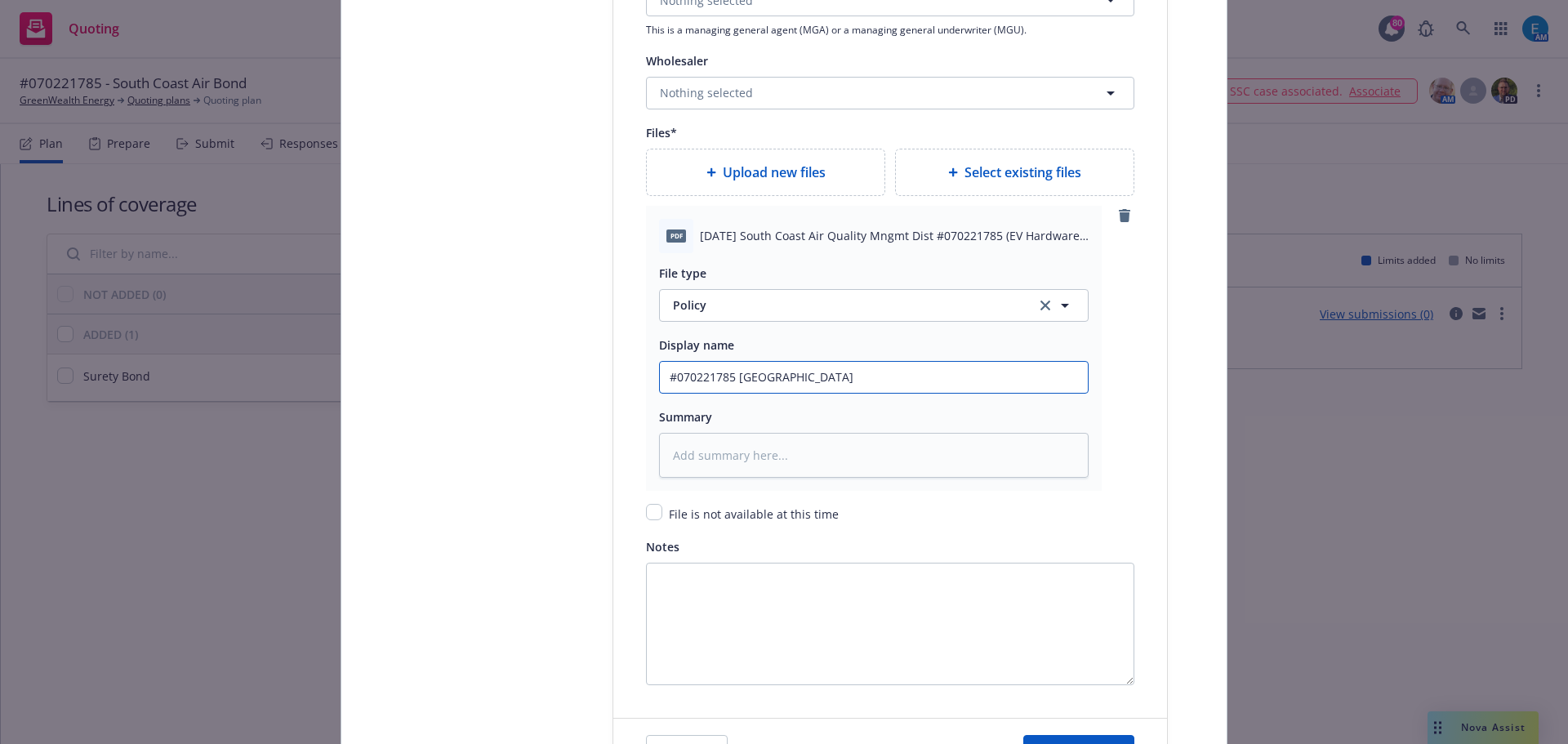
type textarea "x"
type input "#070221785 South Coa"
type textarea "x"
type input "#070221785 South Coas"
type textarea "x"
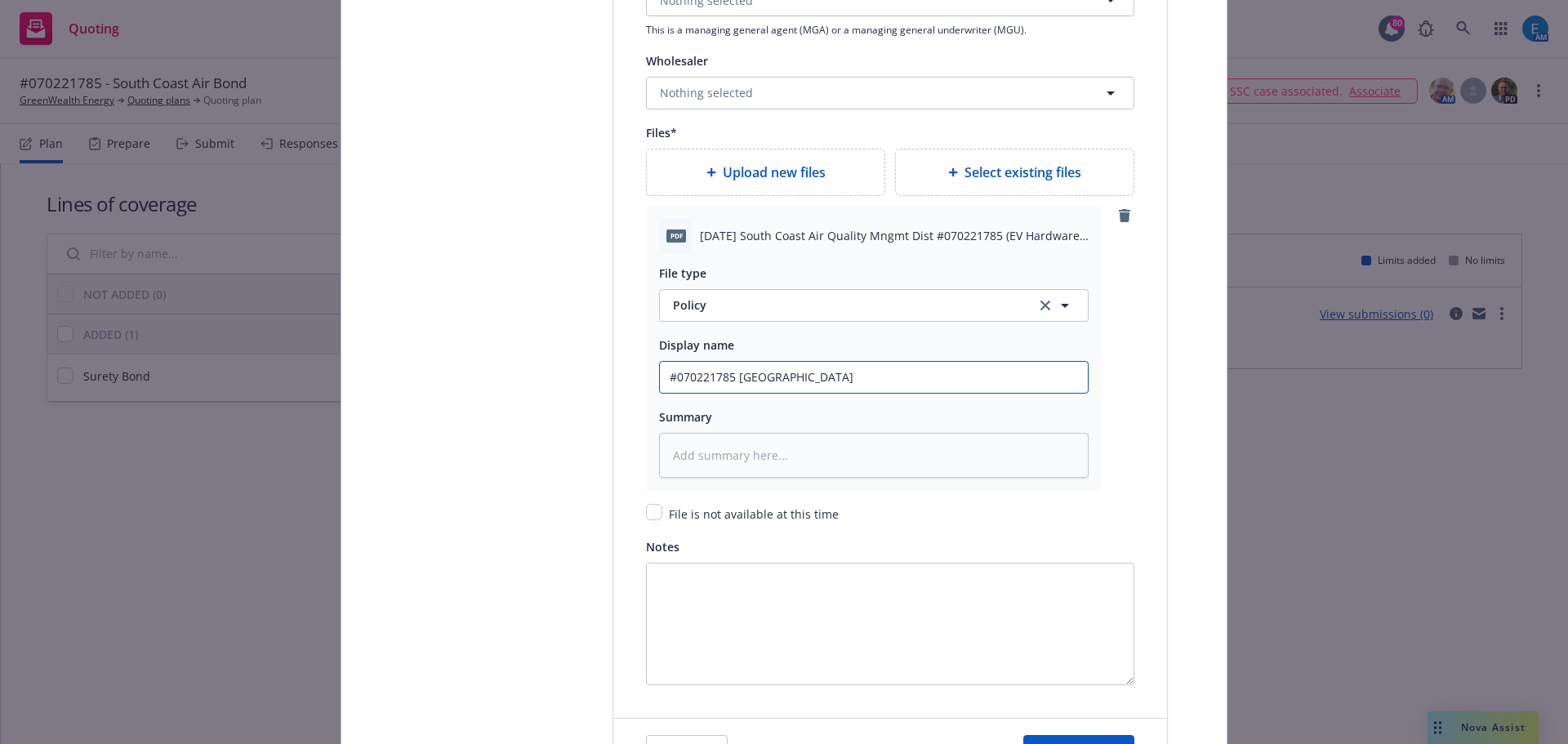
type input "#070221785 South Coast"
type textarea "x"
type input "#070221785 South Coast"
type textarea "x"
type input "#070221785 South Coast Ai"
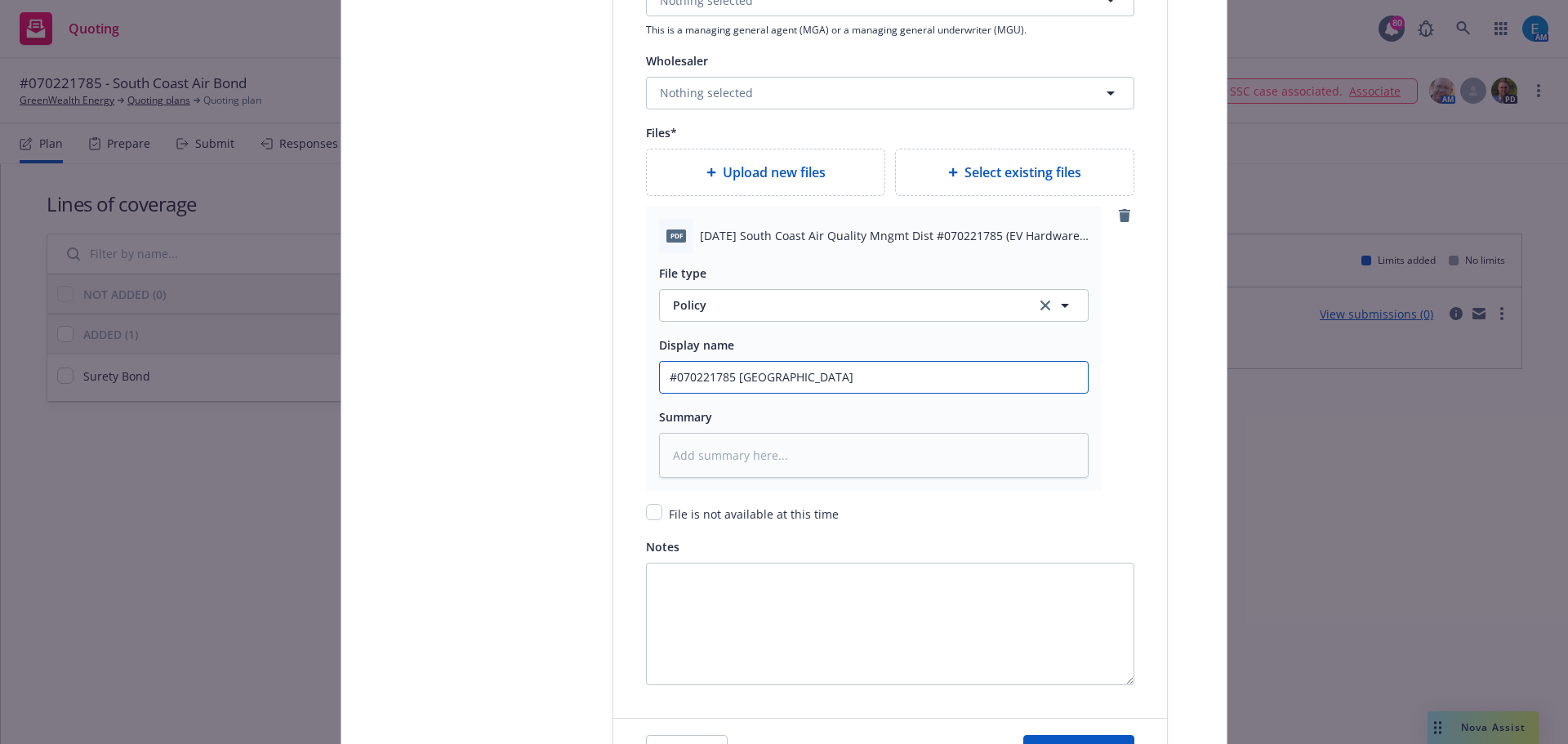
type textarea "x"
type input "#070221785 South Coast Air"
type textarea "x"
type input "#070221785 South Coast Air"
type textarea "x"
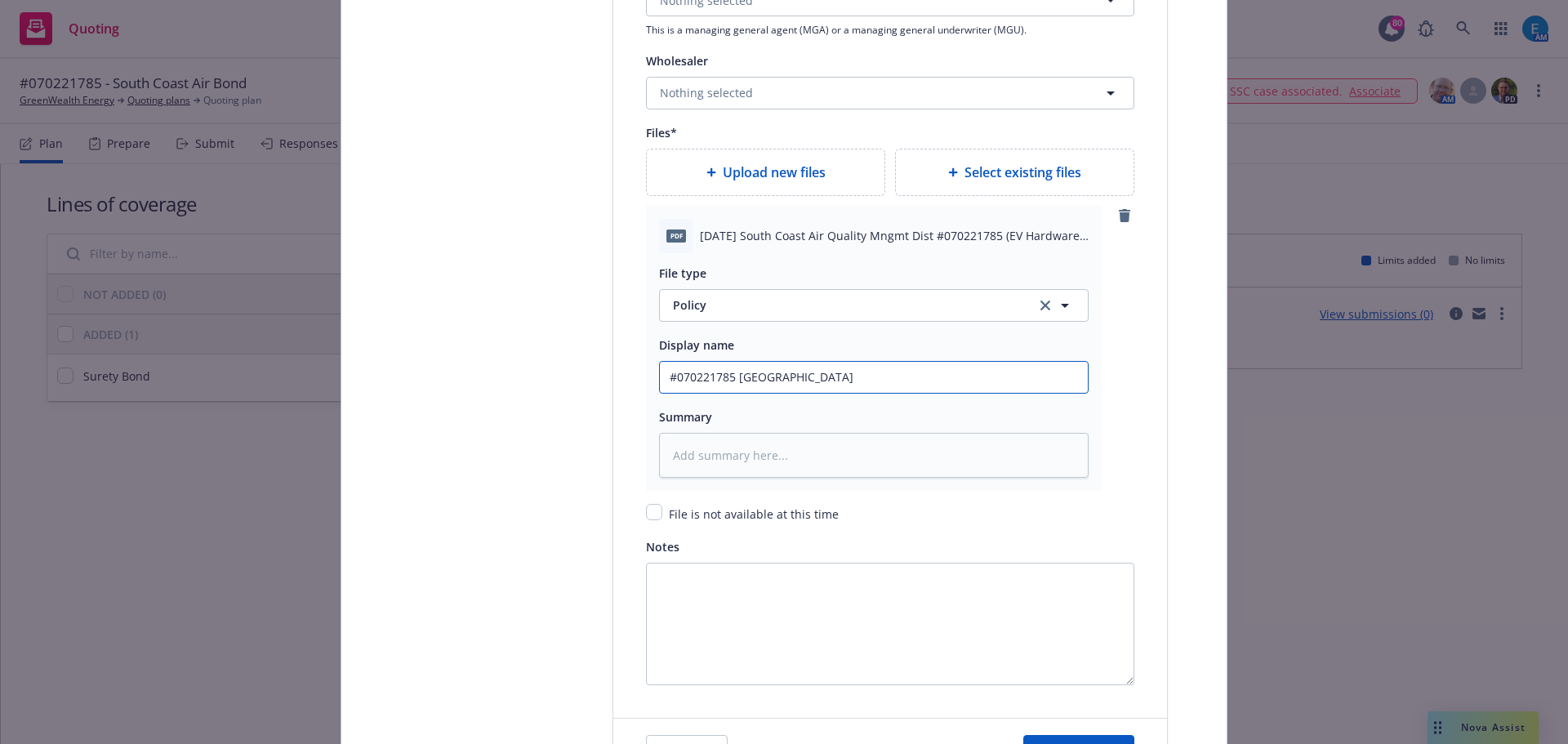
type input "#070221785 South Coast Air Q"
type textarea "x"
type input "#070221785 South Coast Air Qu"
type textarea "x"
type input "#070221785 South Coast Air Qua"
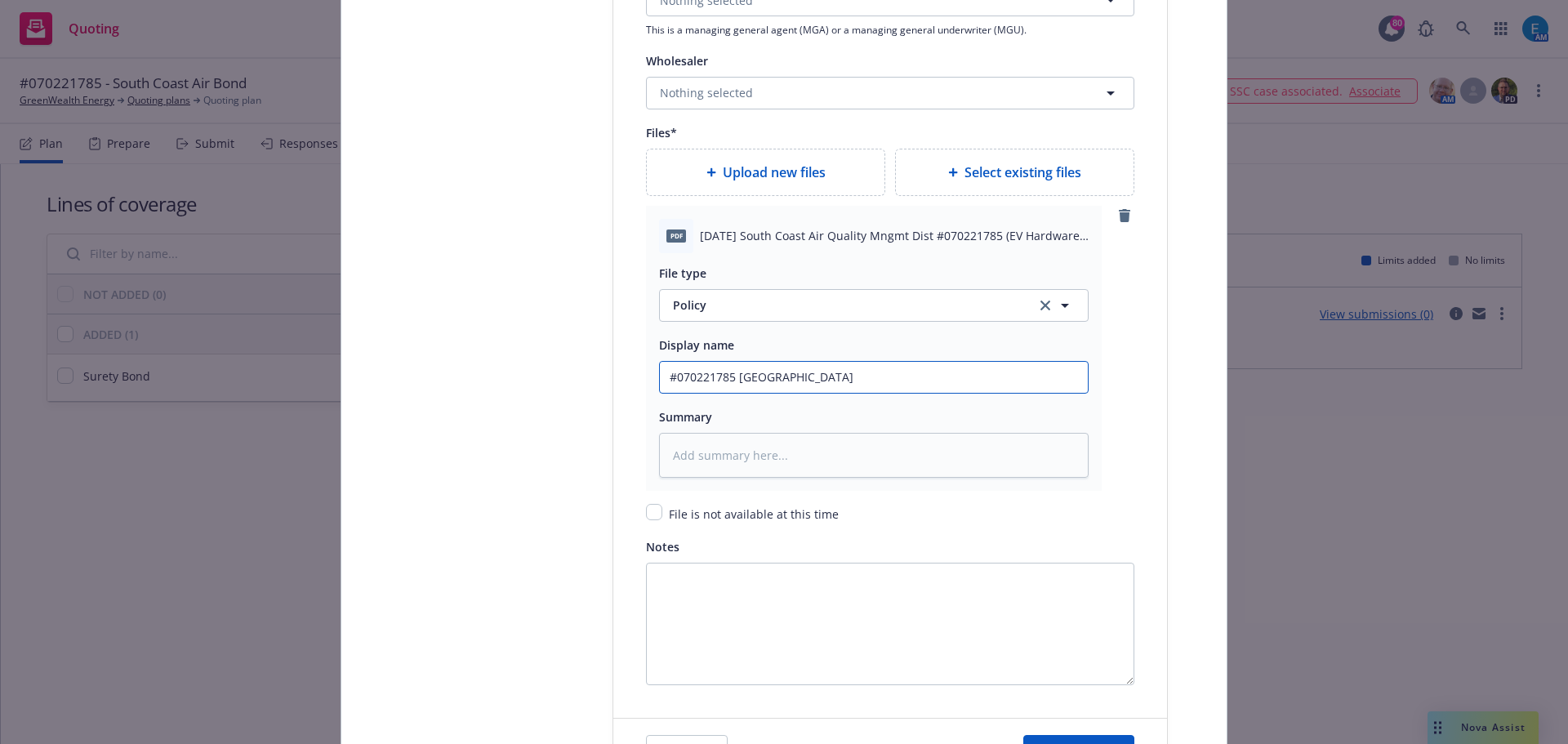
type textarea "x"
type input "#070221785 South Coast Air Qual"
type textarea "x"
type input "#070221785 South Coast Air Quali"
type textarea "x"
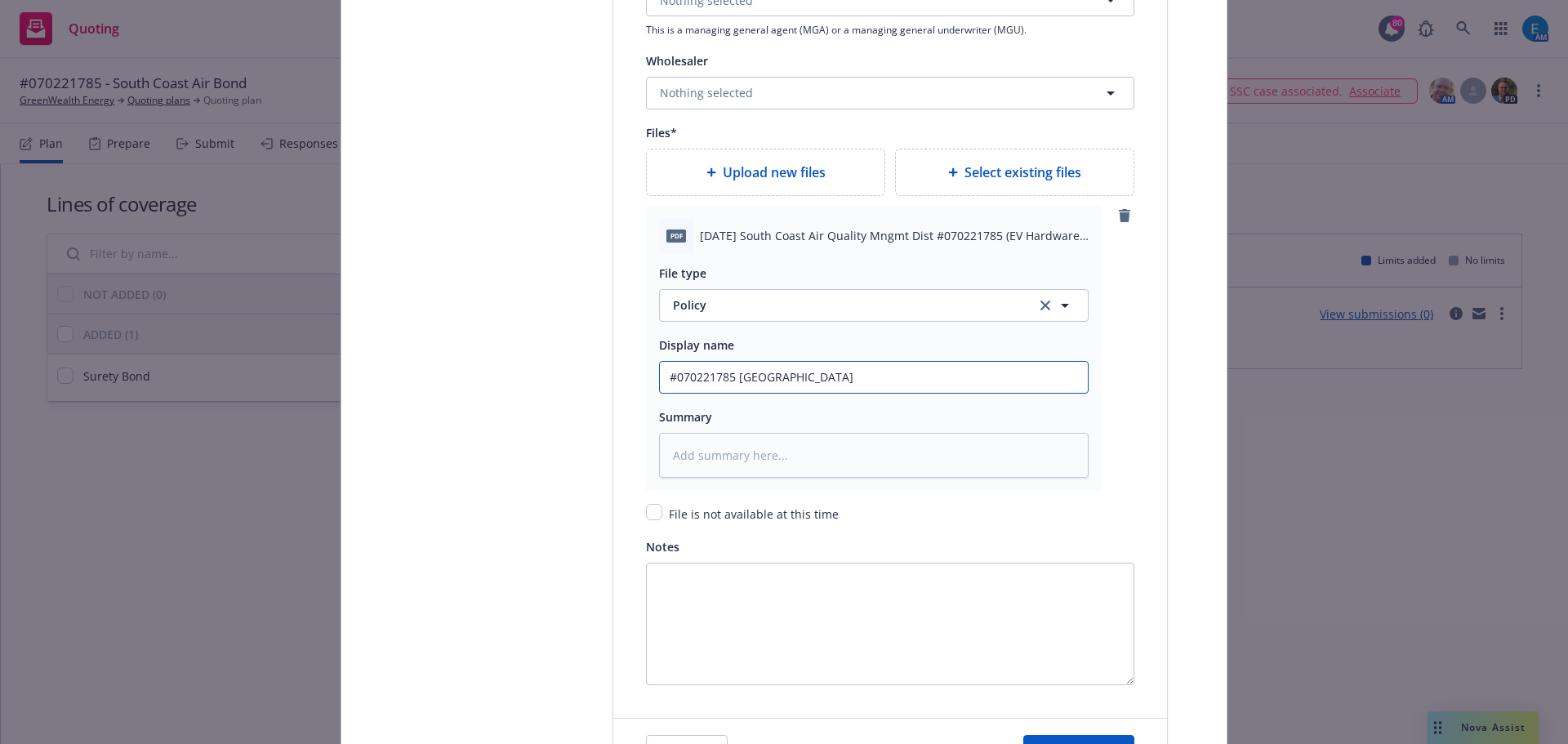
type input "#070221785 South Coast Air Qualit"
type textarea "x"
type input "#070221785 South Coast Air Quality"
type textarea "x"
type input "#070221785 South Coast Air Quality"
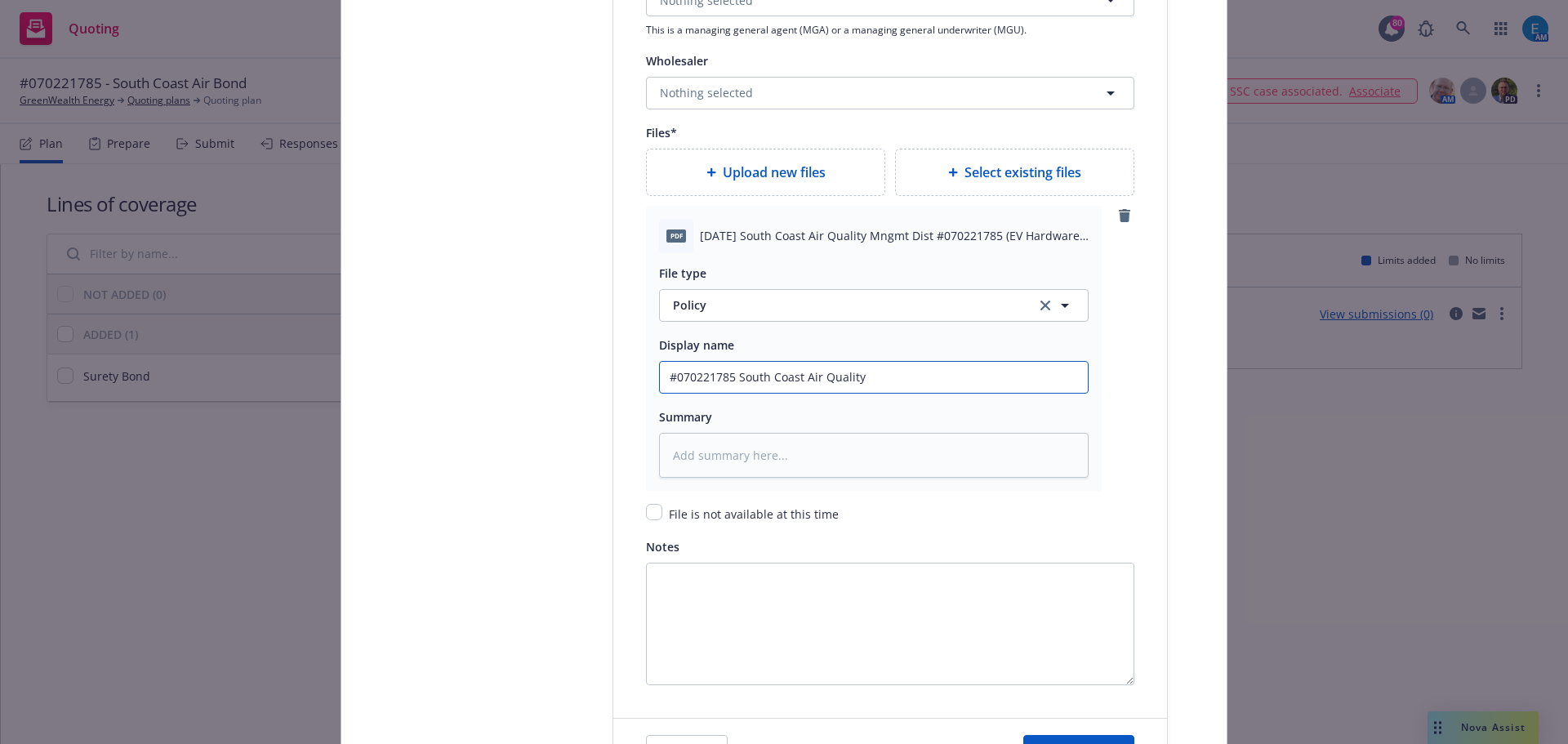
type textarea "x"
type input "#070221785 South Coast Air Quality M"
type textarea "x"
type input "#070221785 South Coast Air Quality Mn"
type textarea "x"
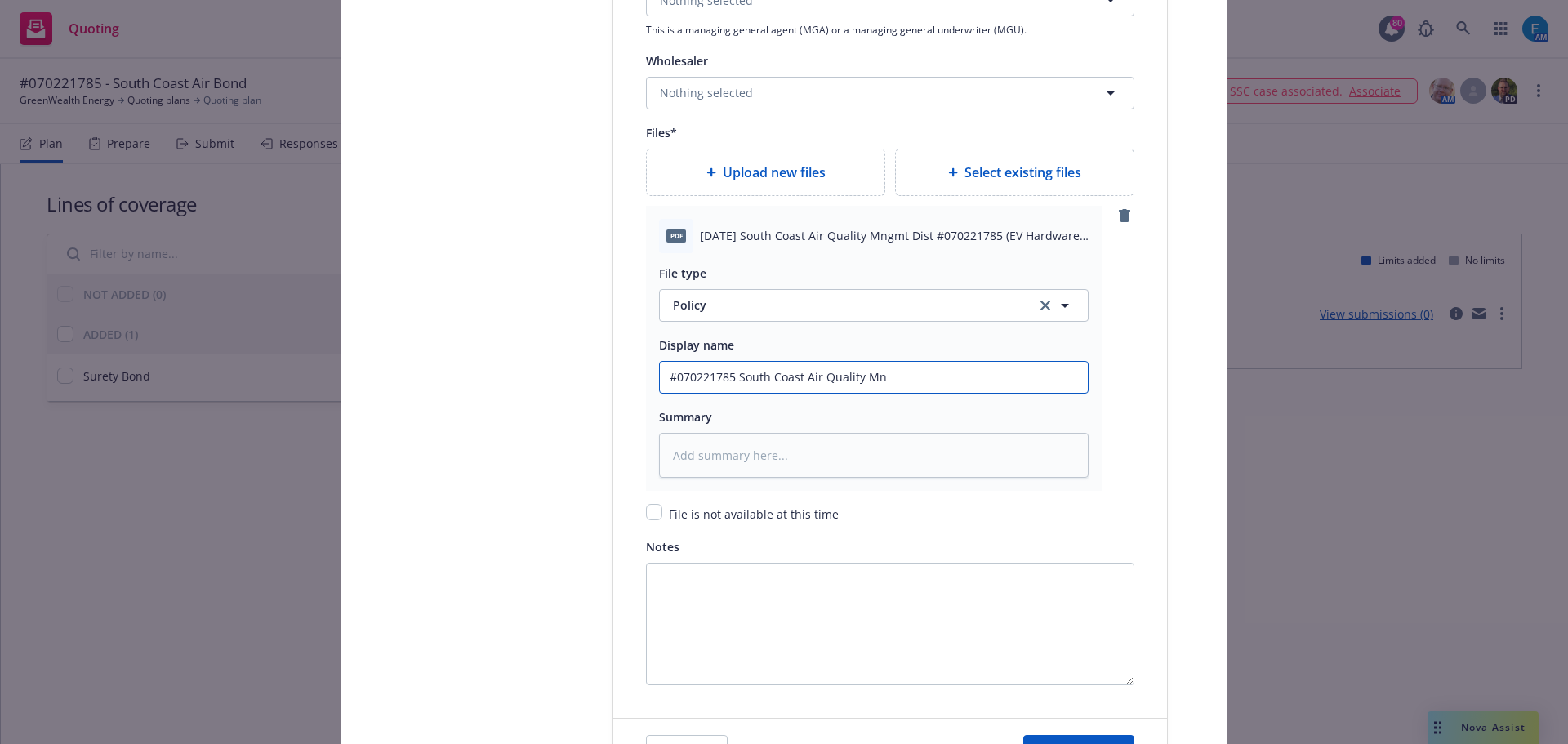
type input "#070221785 South Coast Air Quality Mng"
type textarea "x"
type input "#070221785 South Coast Air Quality Mngm"
type textarea "x"
type input "#070221785 South Coast Air Quality Mngmt"
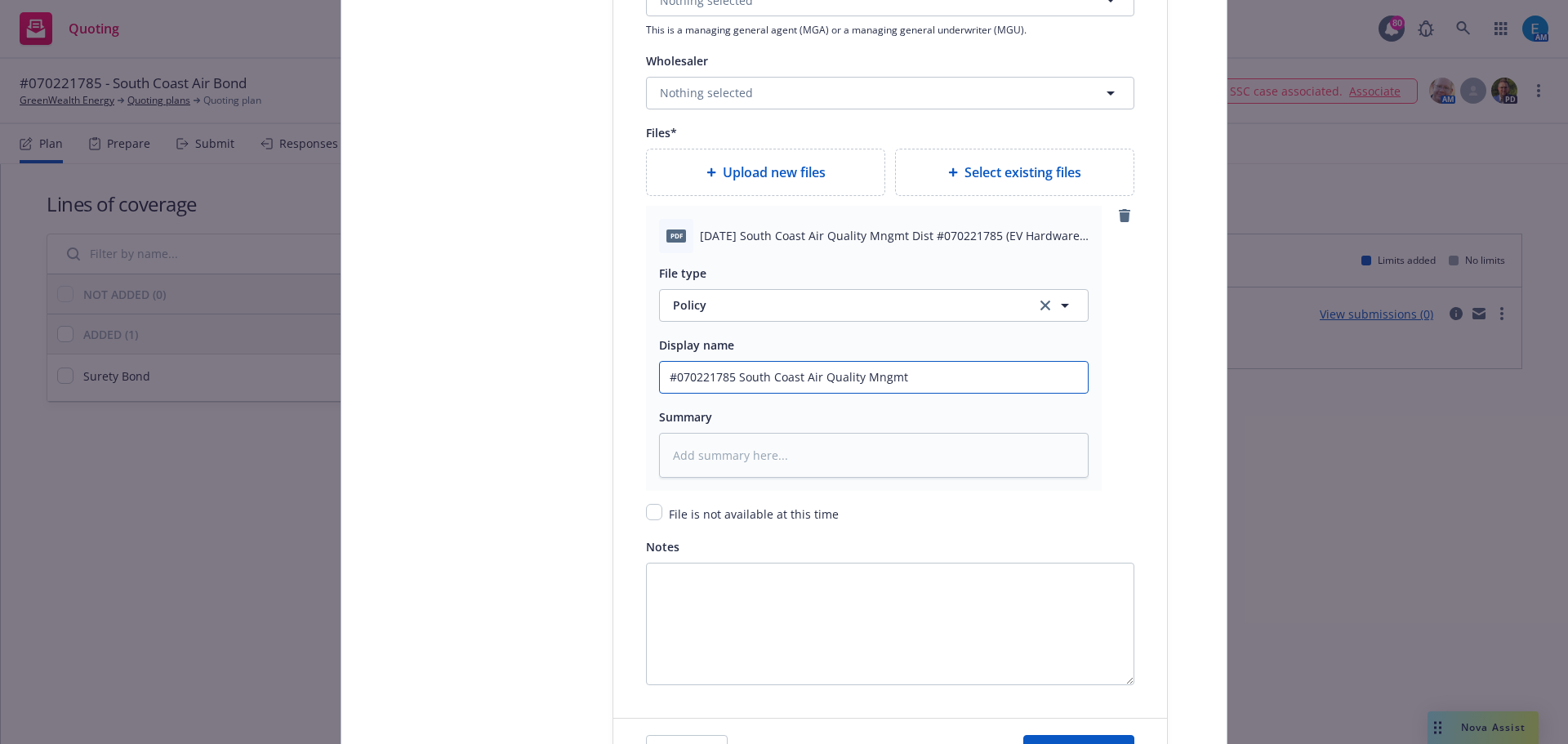
type textarea "x"
type input "#070221785 South Coast Air Quality Mngmt"
type textarea "x"
type input "#070221785 South Coast Air Quality Mngmt Di"
type textarea "x"
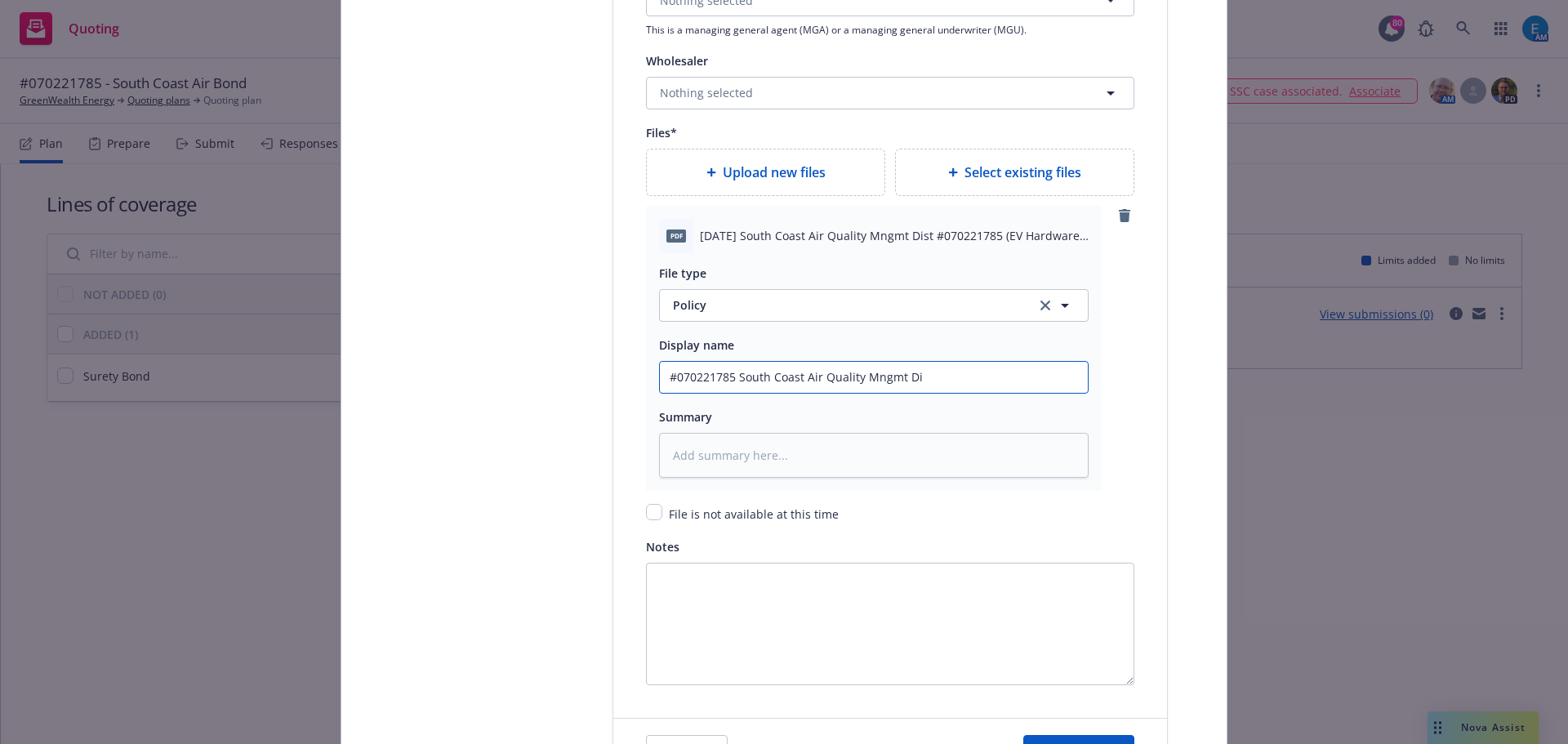
type input "#070221785 South Coast Air Quality Mngmt Dis"
type textarea "x"
drag, startPoint x: 933, startPoint y: 376, endPoint x: 609, endPoint y: 348, distance: 325.2
type input "#070221785 South Coast Air Quality Mngmt Dist"
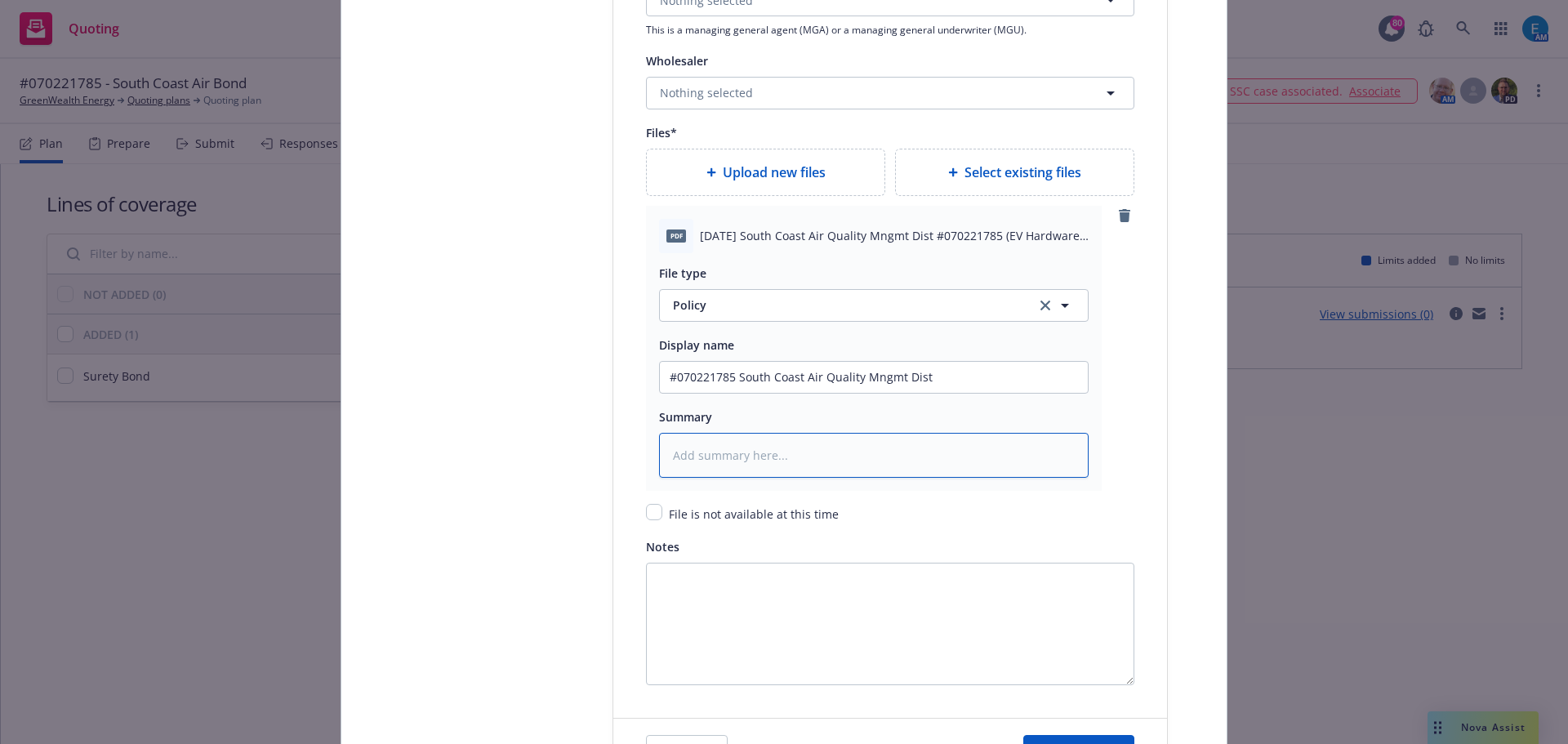
click at [763, 461] on textarea at bounding box center [874, 454] width 430 height 45
paste textarea "#070221785 South Coast Air Quality Mngmt Dist"
type textarea "x"
type textarea "#070221785 South Coast Air Quality Mngmt Dist"
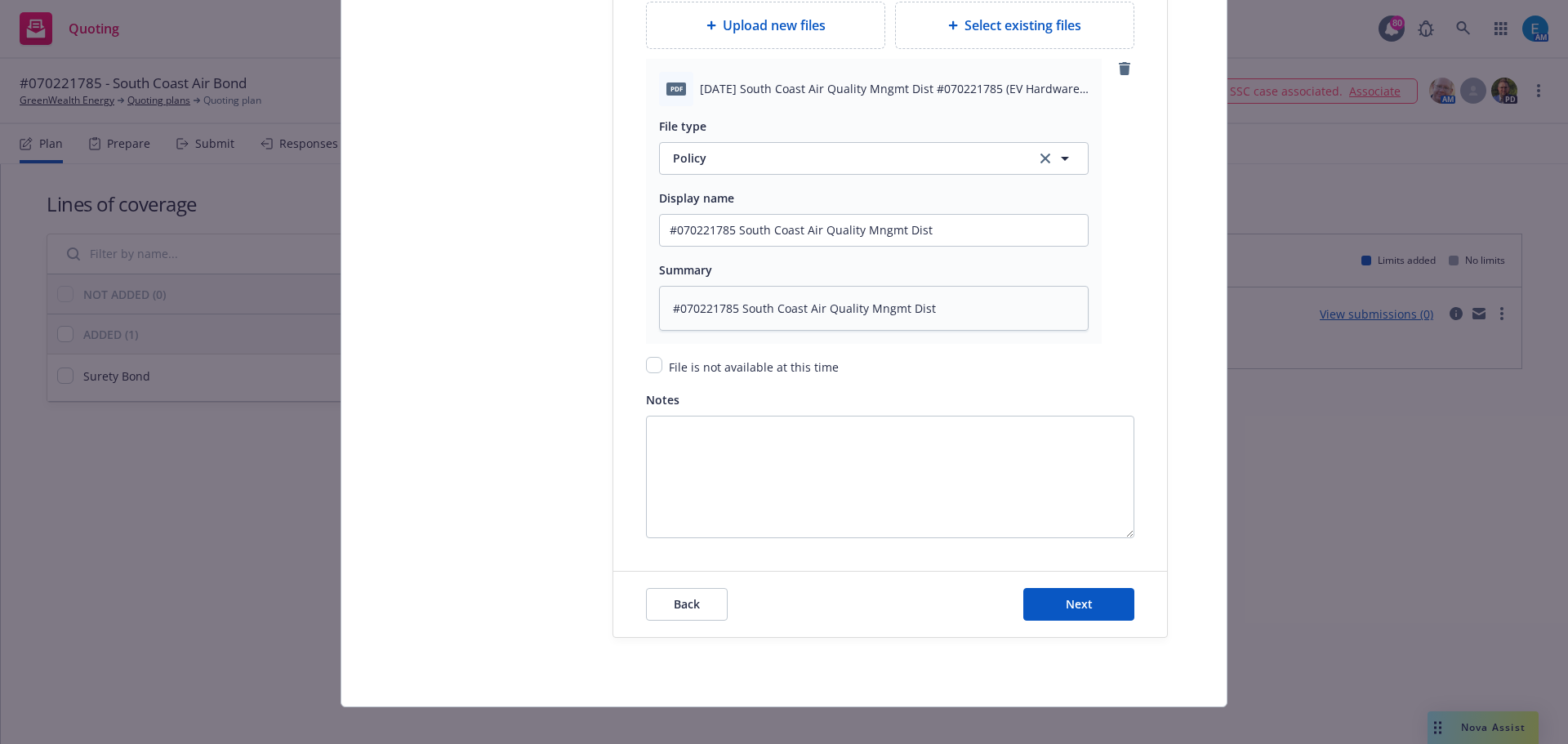
scroll to position [2169, 0]
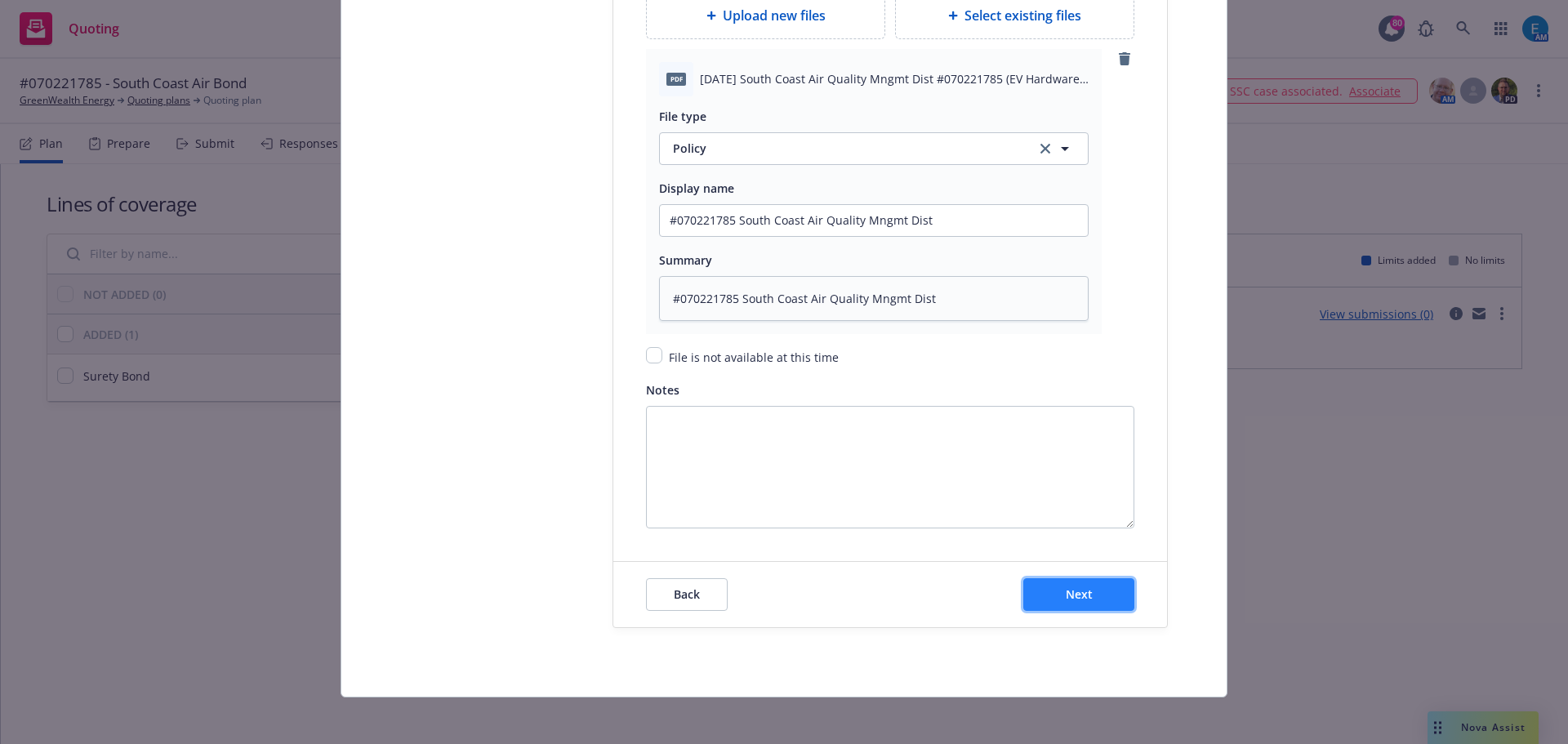
click at [1068, 593] on span "Next" at bounding box center [1079, 594] width 27 height 15
type textarea "x"
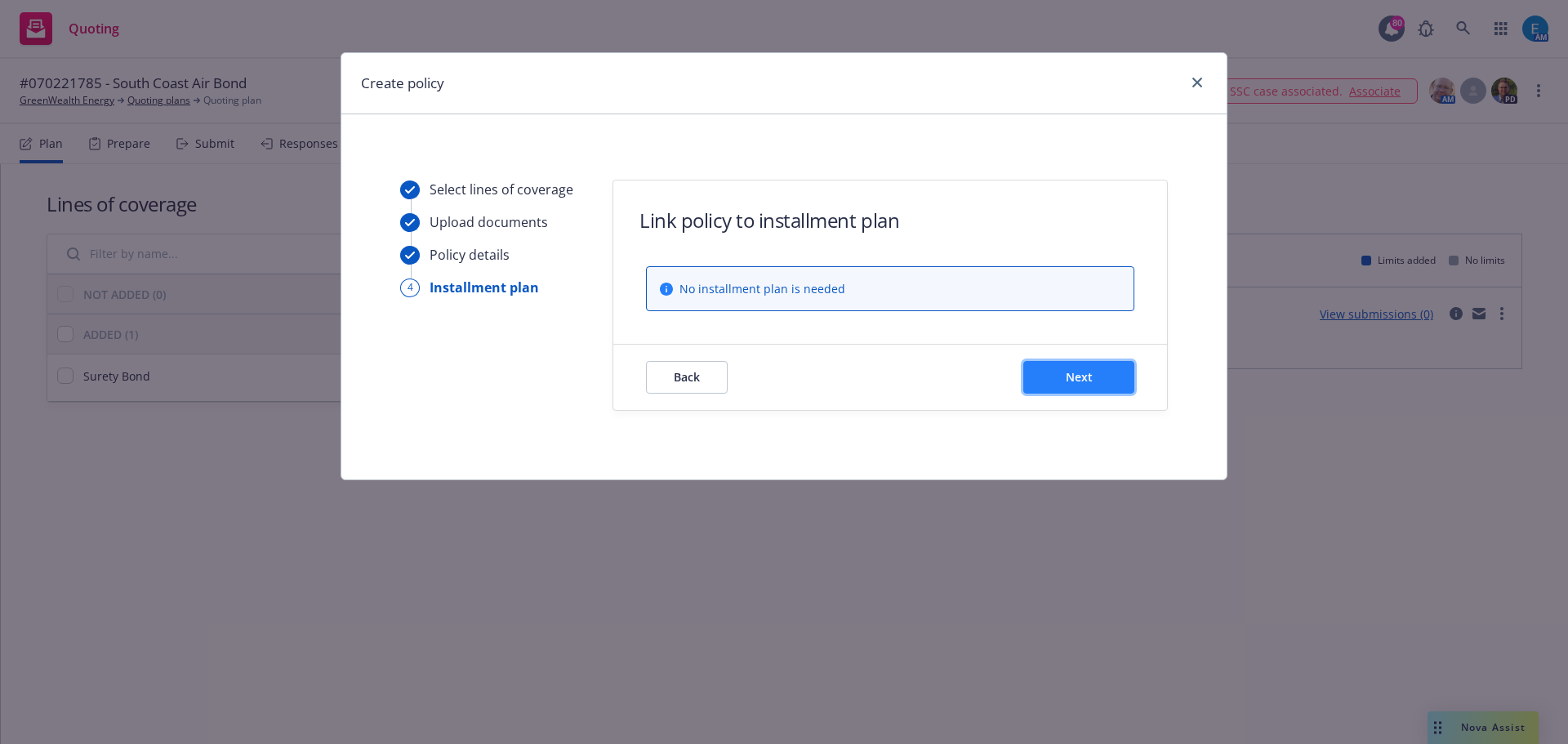
click at [1063, 374] on button "Next" at bounding box center [1079, 377] width 111 height 33
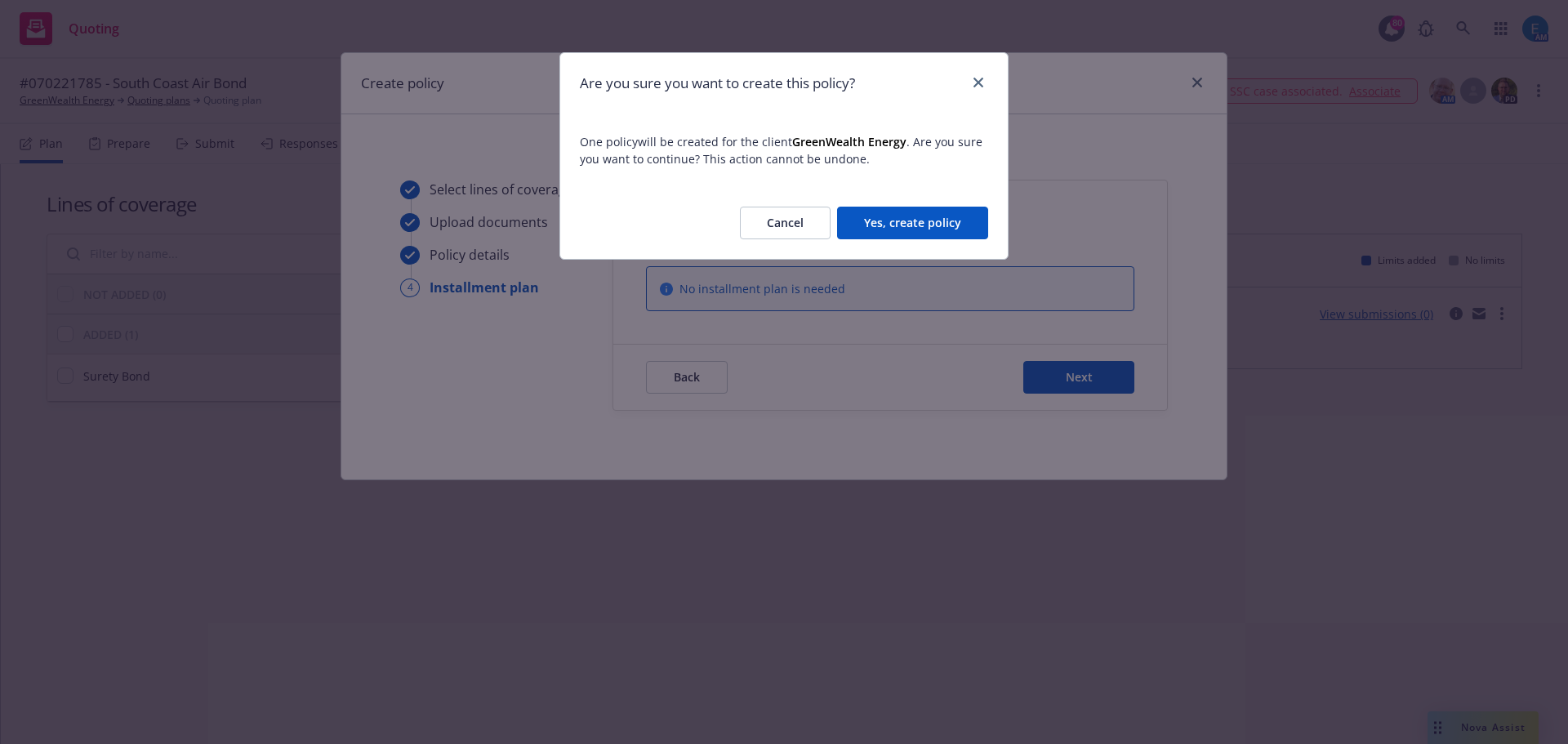
click at [947, 212] on button "Yes, create policy" at bounding box center [913, 223] width 151 height 33
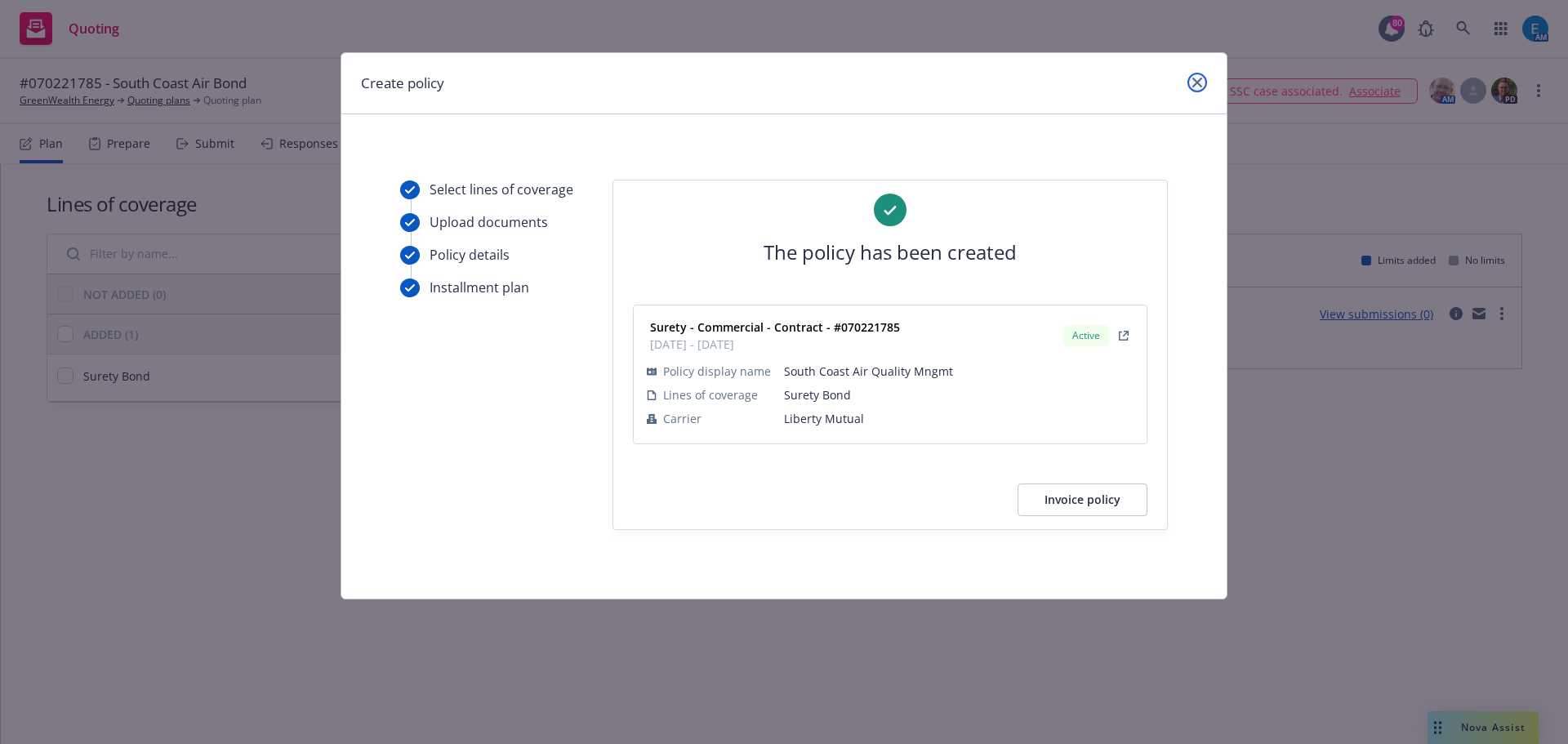
click at [1203, 82] on link "close" at bounding box center [1197, 82] width 19 height 19
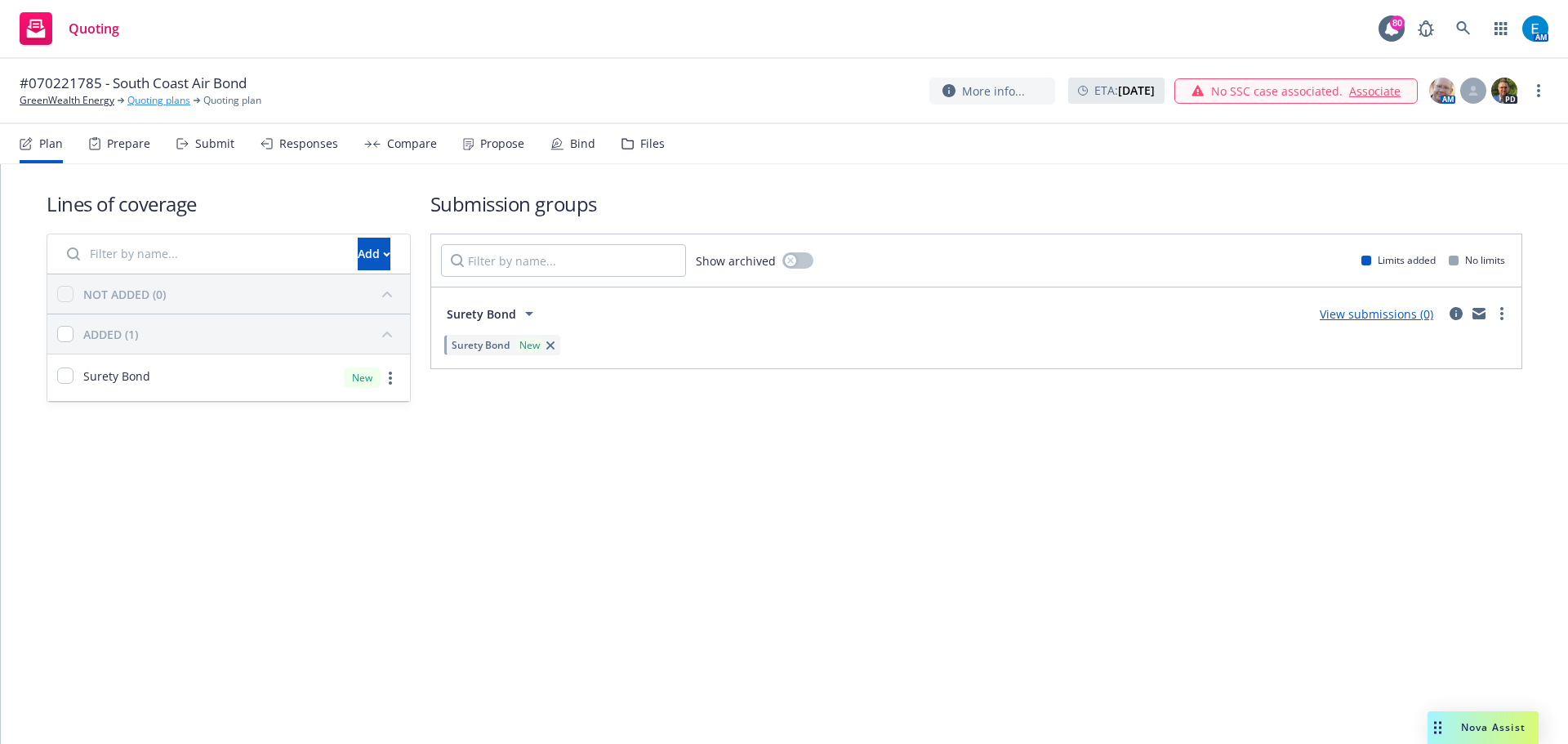
click at [138, 100] on link "Quoting plans" at bounding box center [159, 101] width 63 height 15
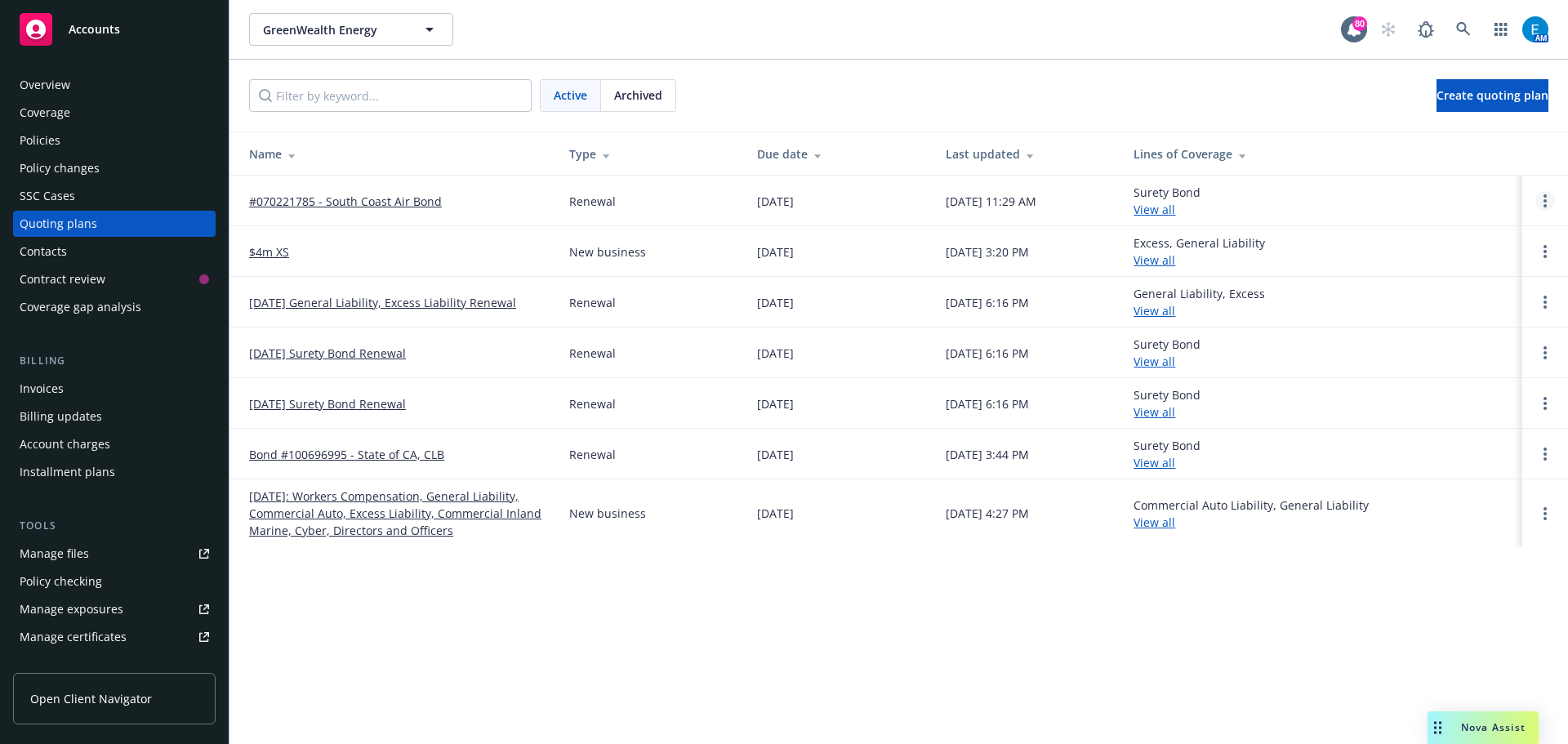
click at [1544, 199] on icon "Open options" at bounding box center [1545, 201] width 3 height 13
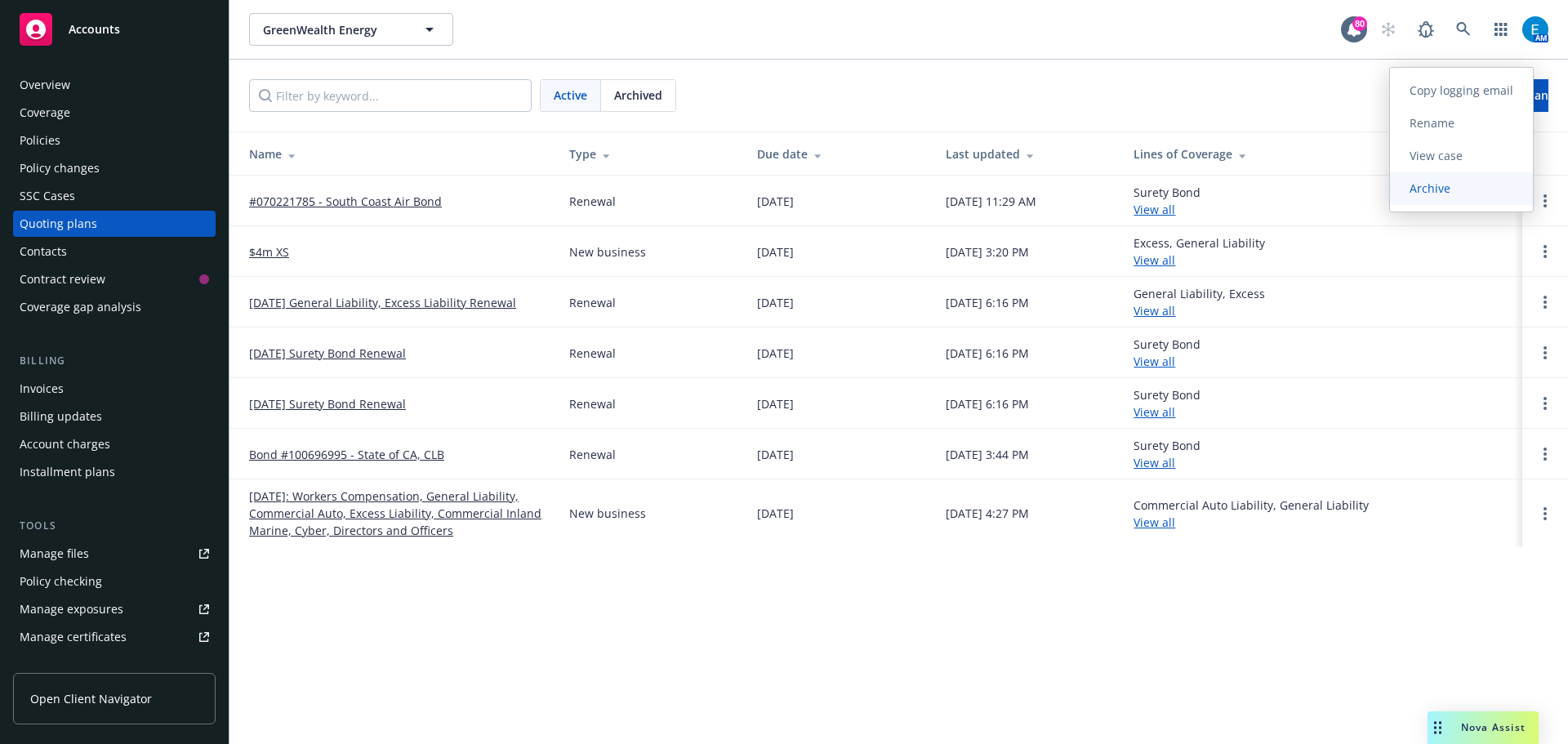
click at [1421, 191] on span "Archive" at bounding box center [1429, 188] width 80 height 15
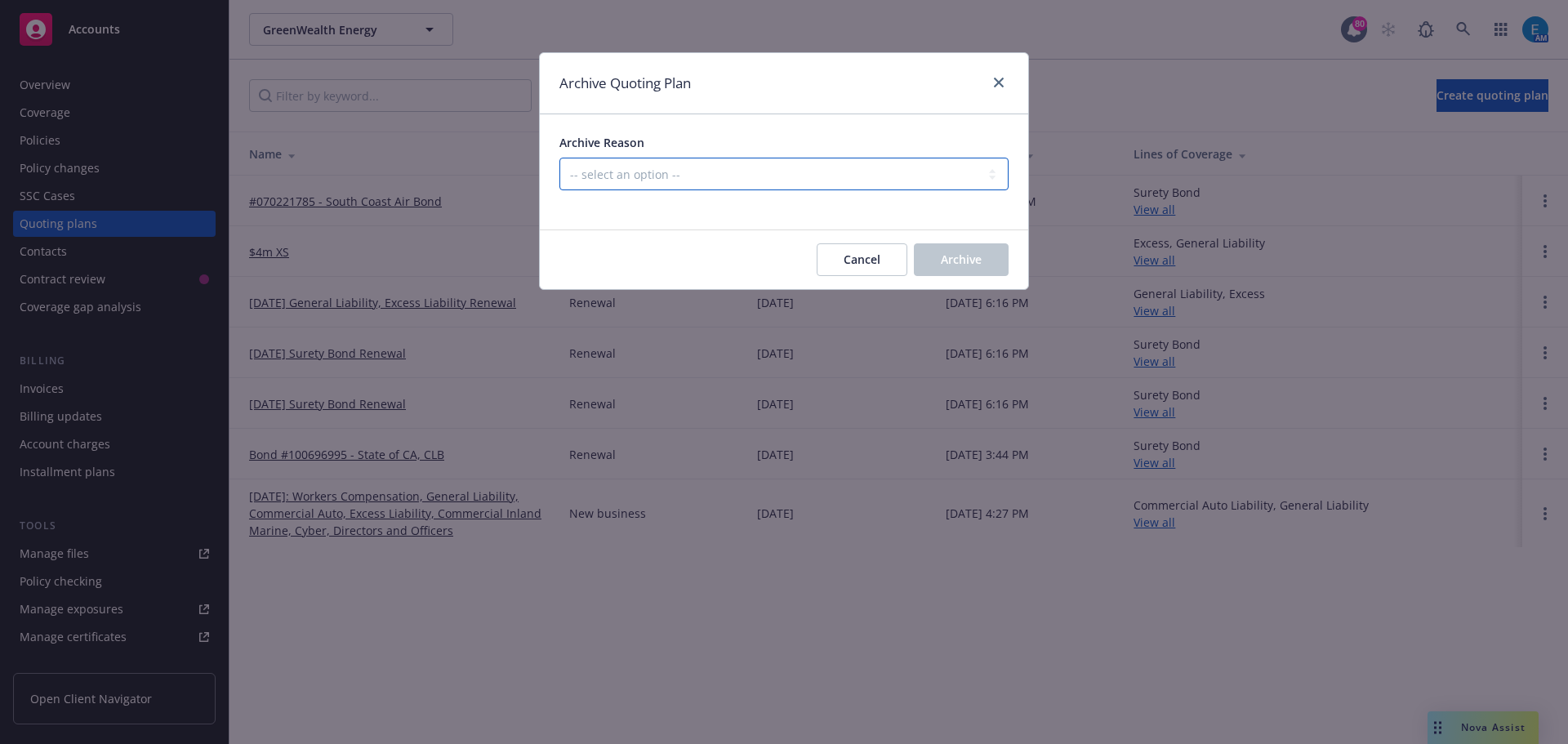
click at [713, 174] on select "-- select an option -- All policies in this renewal plan are auto-renewed Creat…" at bounding box center [784, 174] width 449 height 33
select select "ARCHIVED_RENEWAL_COMPLETED"
click at [559, 158] on select "-- select an option -- All policies in this renewal plan are auto-renewed Creat…" at bounding box center [784, 174] width 449 height 33
click at [965, 253] on span "Archive" at bounding box center [961, 259] width 41 height 15
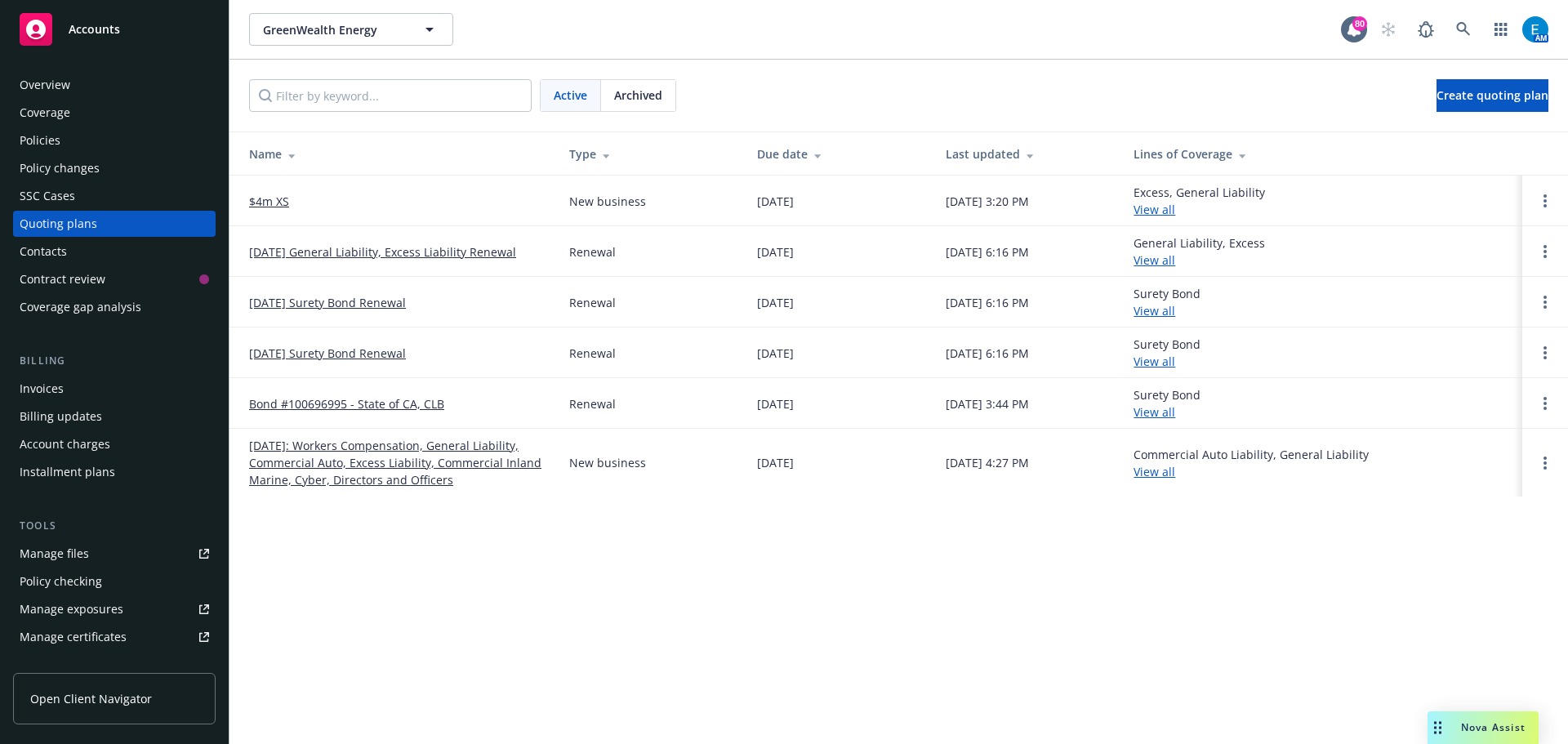
drag, startPoint x: 55, startPoint y: 385, endPoint x: 72, endPoint y: 382, distance: 17.3
click at [55, 385] on div "Invoices" at bounding box center [41, 388] width 45 height 26
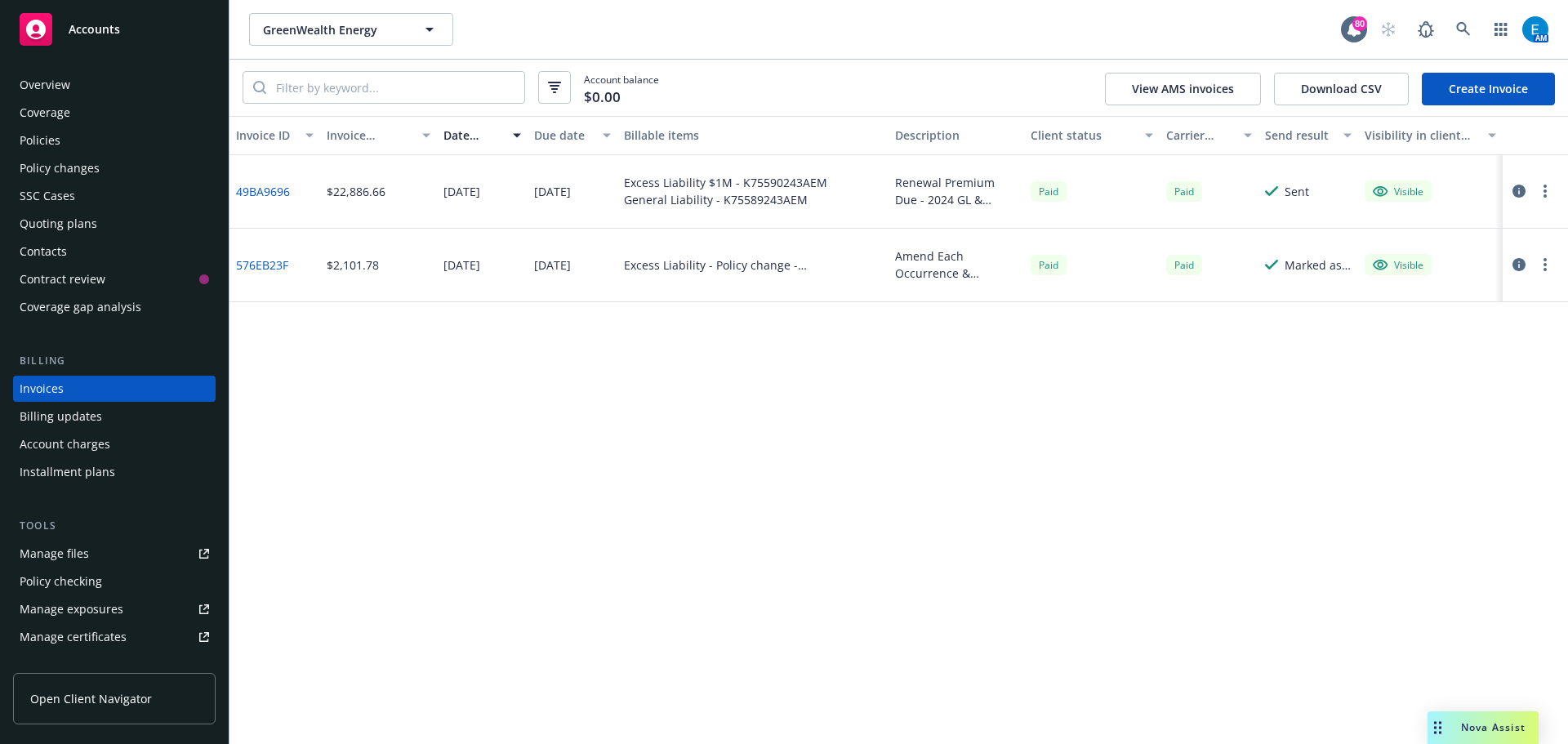
click at [1481, 90] on link "Create Invoice" at bounding box center [1488, 89] width 134 height 33
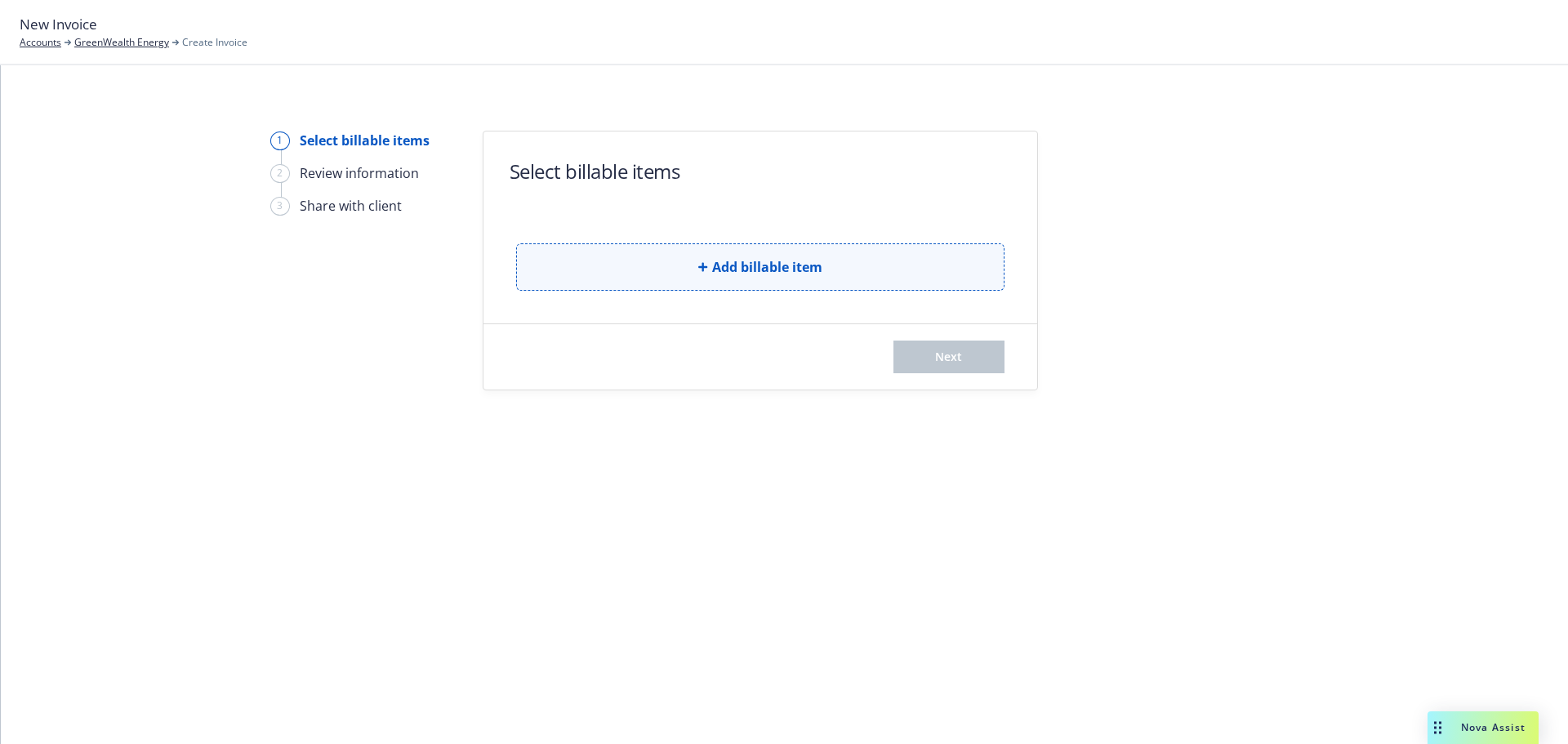
click at [712, 259] on span "Add billable item" at bounding box center [767, 266] width 110 height 19
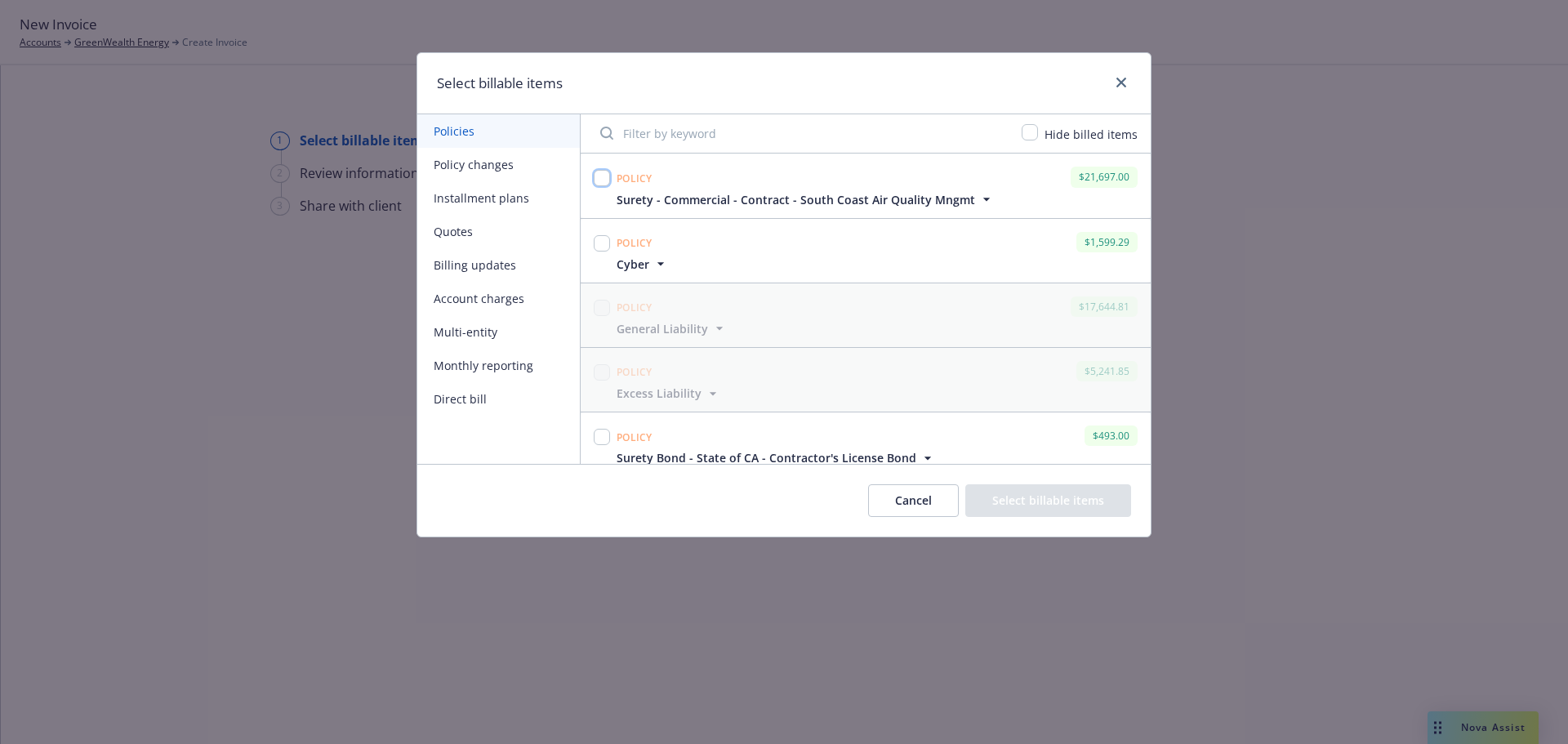
click at [605, 179] on input "checkbox" at bounding box center [601, 177] width 16 height 16
checkbox input "true"
click at [1025, 500] on button "Select billable items" at bounding box center [1048, 500] width 165 height 33
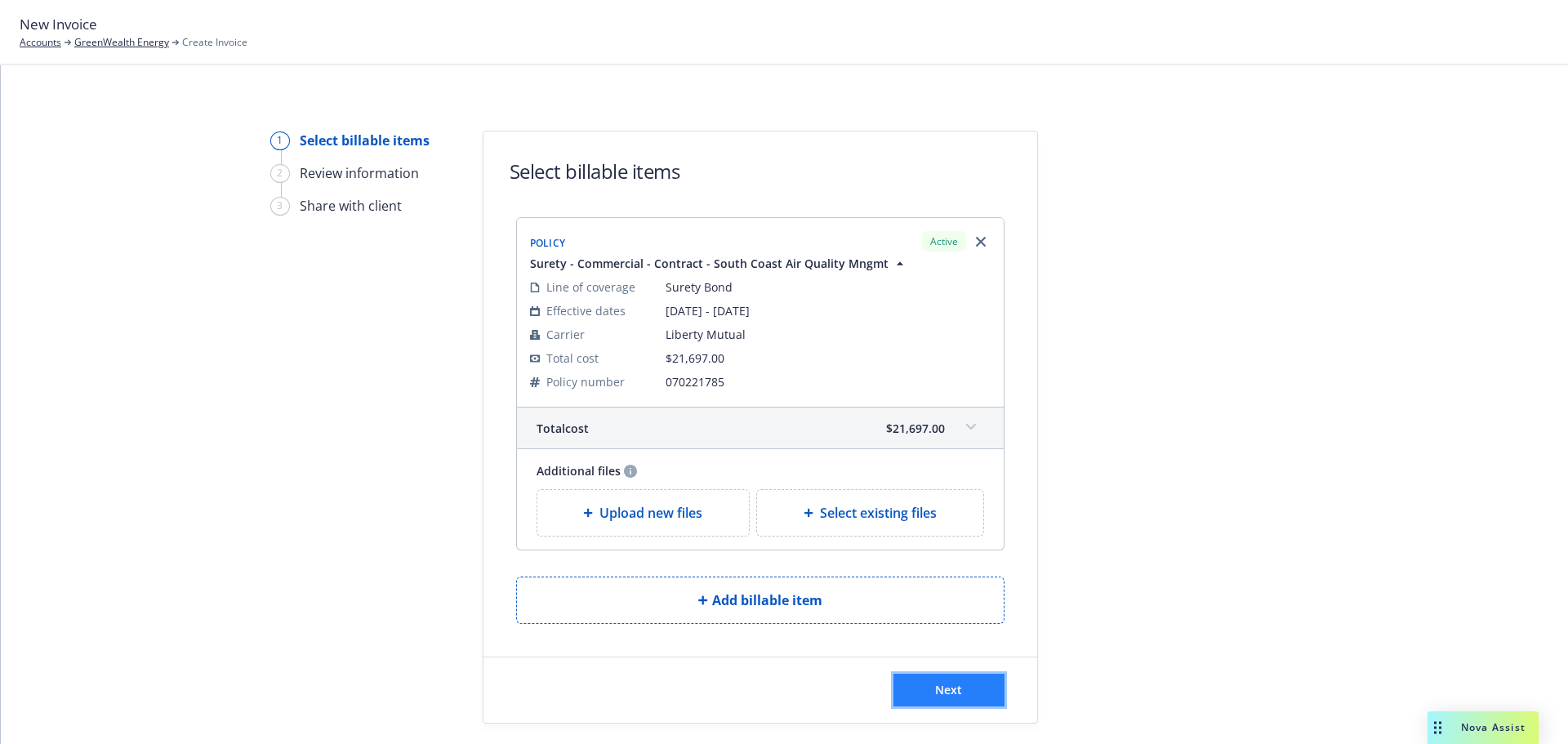
click at [937, 690] on span "Next" at bounding box center [949, 689] width 27 height 15
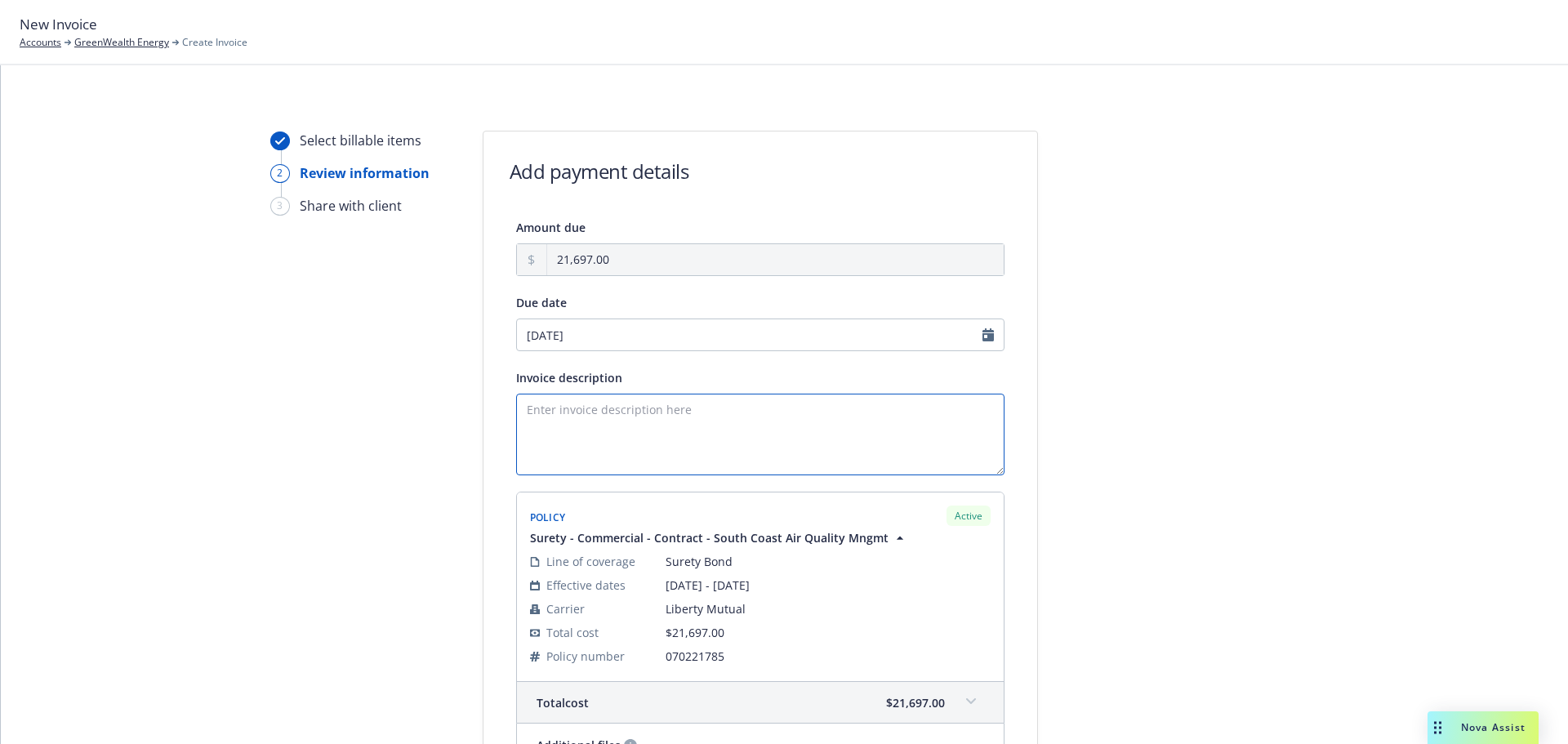
click at [559, 413] on textarea "Invoice description" at bounding box center [761, 434] width 489 height 81
drag, startPoint x: 583, startPoint y: 409, endPoint x: 609, endPoint y: 418, distance: 27.5
click at [583, 409] on textarea "Obligee:" at bounding box center [761, 434] width 489 height 81
click at [651, 415] on textarea "Obligee: South Coast" at bounding box center [761, 434] width 489 height 81
click at [578, 440] on textarea "Obligee: South Coast Air Quality Management District Contract/Bond Amount: $723…" at bounding box center [761, 434] width 489 height 81
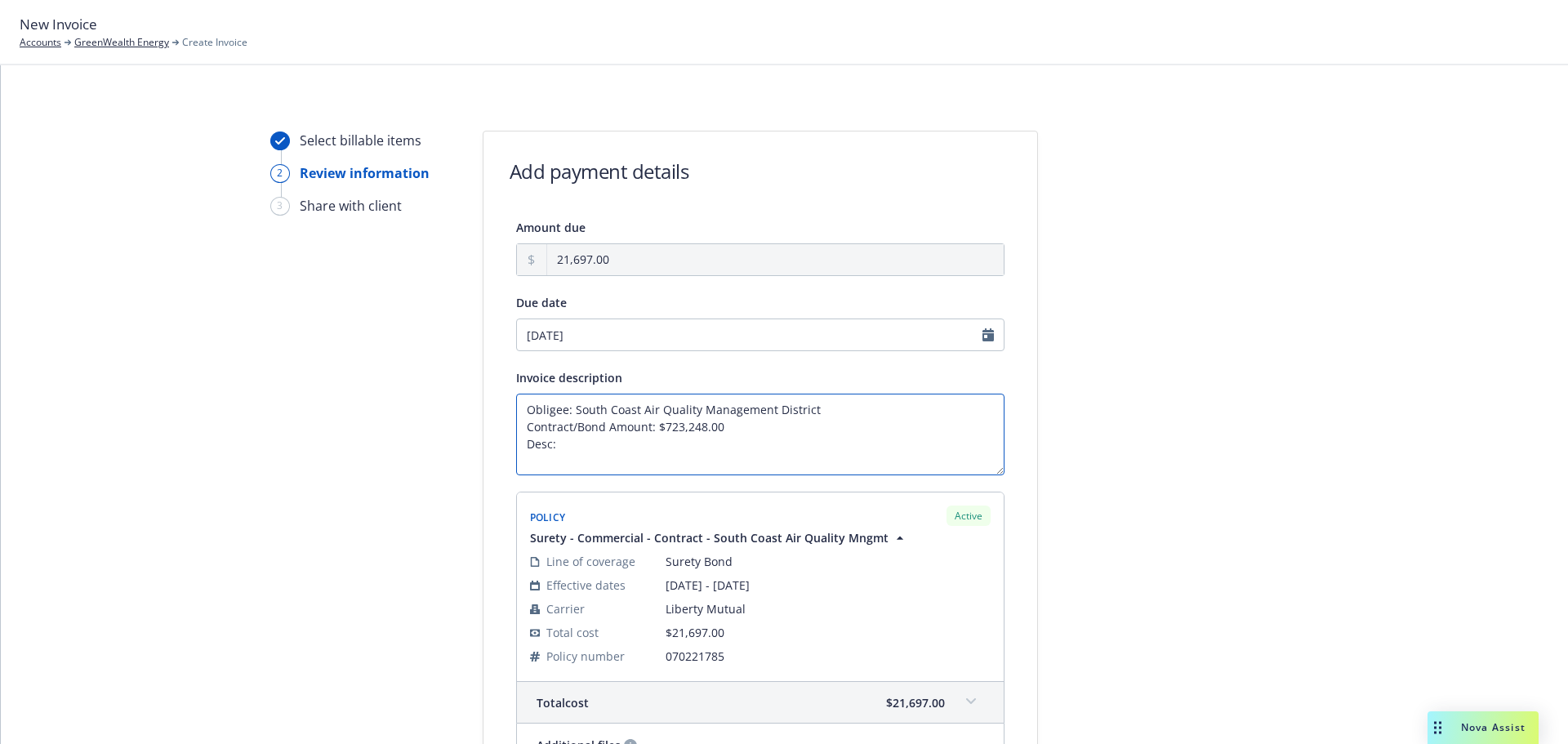
paste textarea "EV Hardware and Software Installation and Maintenance at South Coast Air Qualit…"
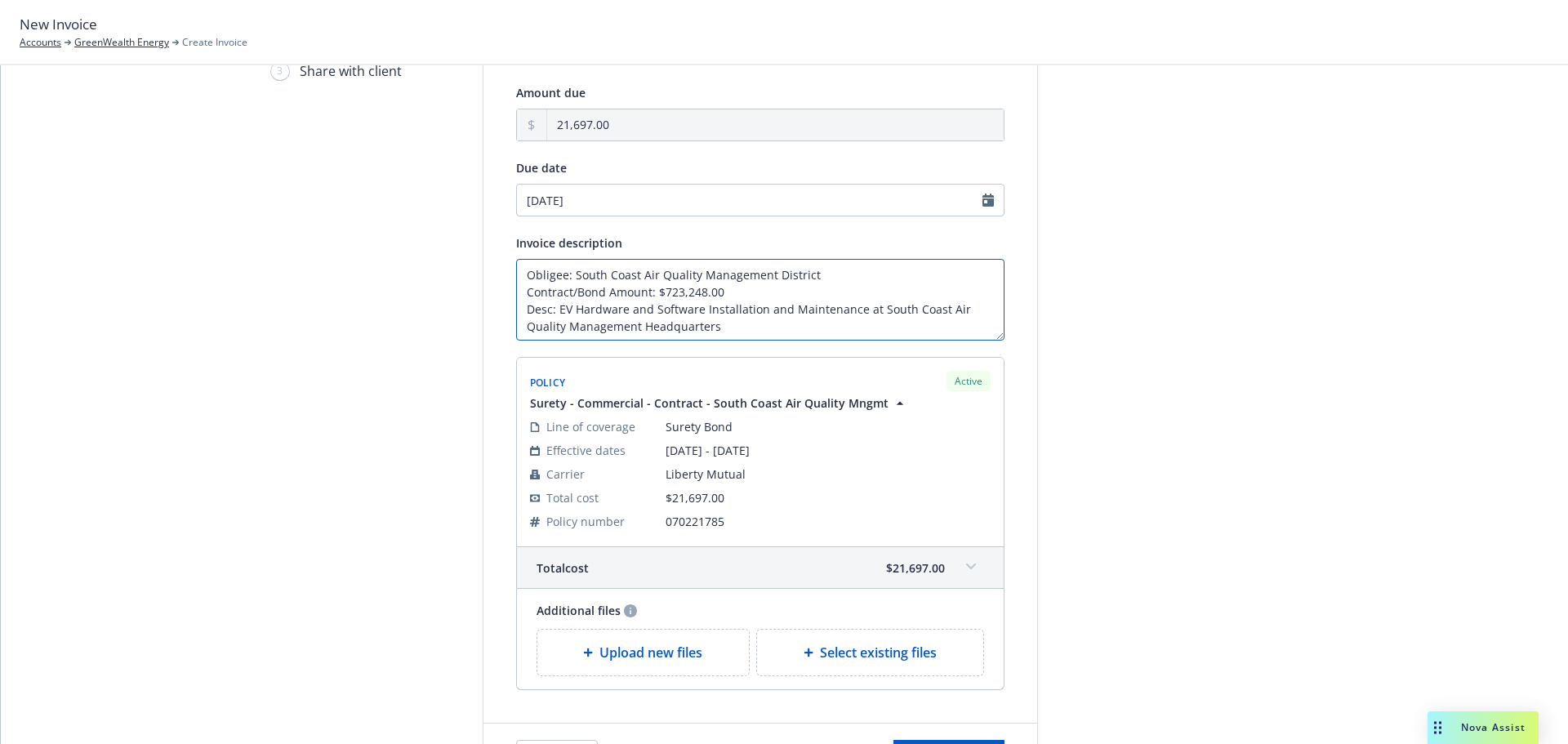
scroll to position [192, 0]
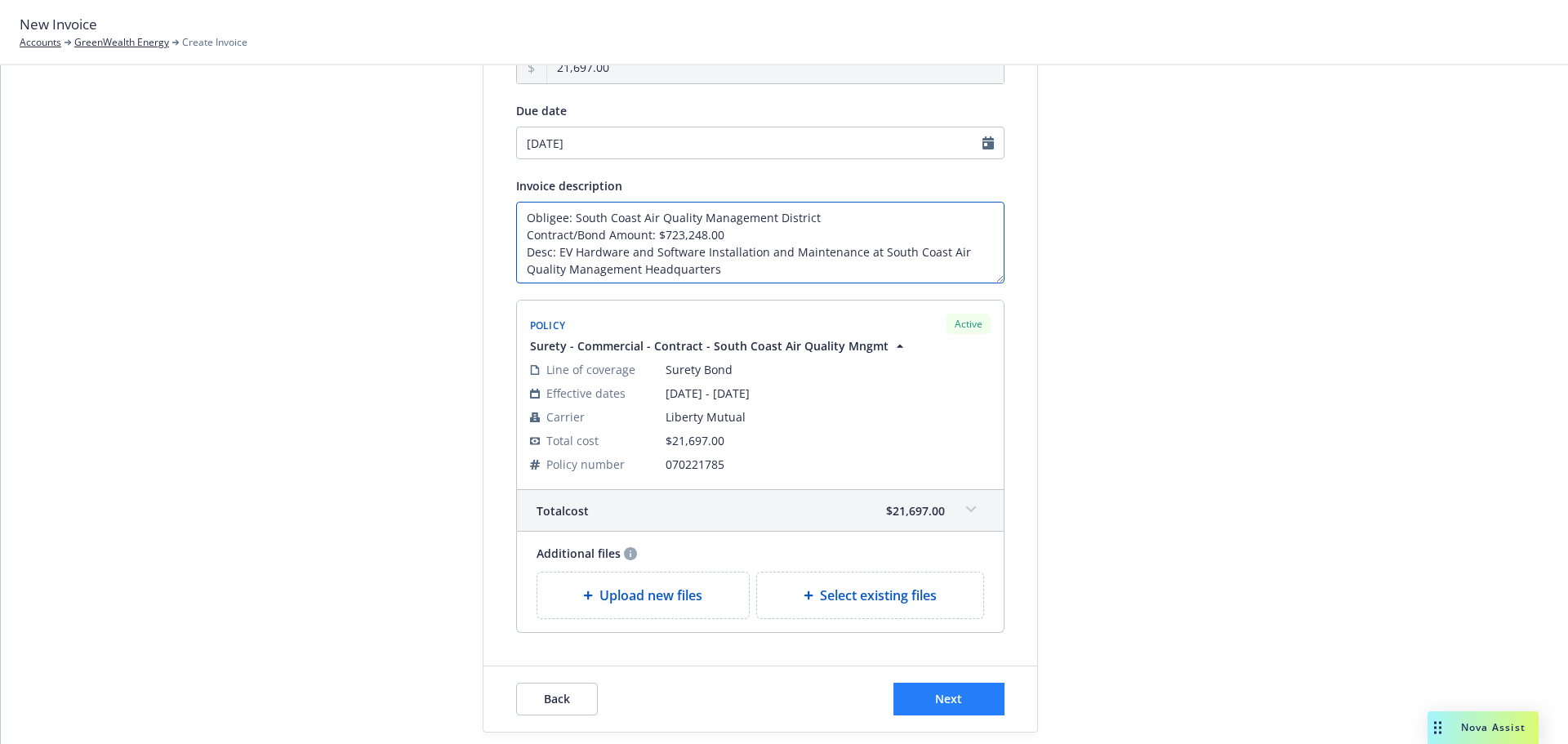
type textarea "Obligee: South Coast Air Quality Management District Contract/Bond Amount: $723…"
click at [936, 695] on span "Next" at bounding box center [949, 699] width 27 height 15
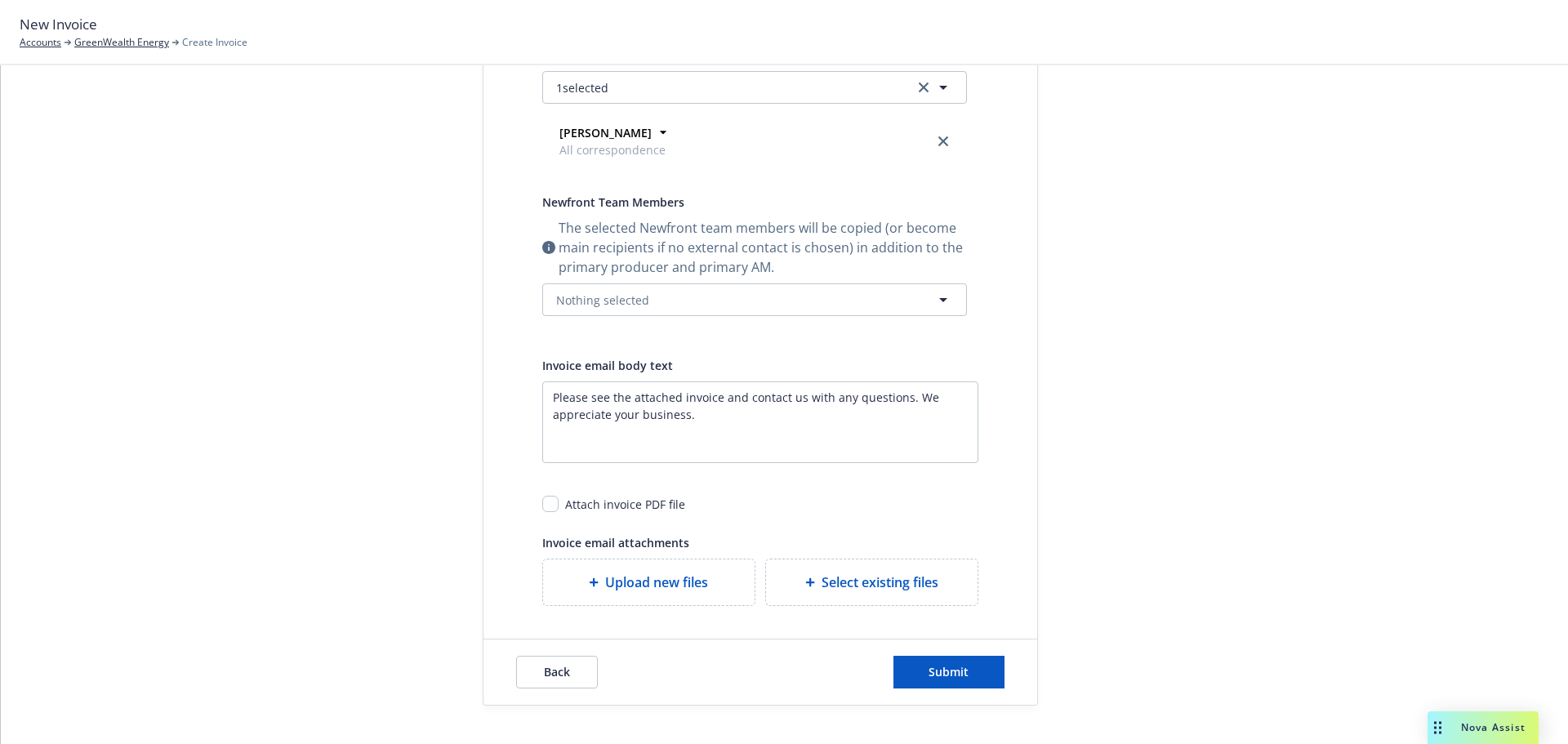
scroll to position [348, 0]
click at [926, 658] on button "Submit" at bounding box center [949, 668] width 111 height 33
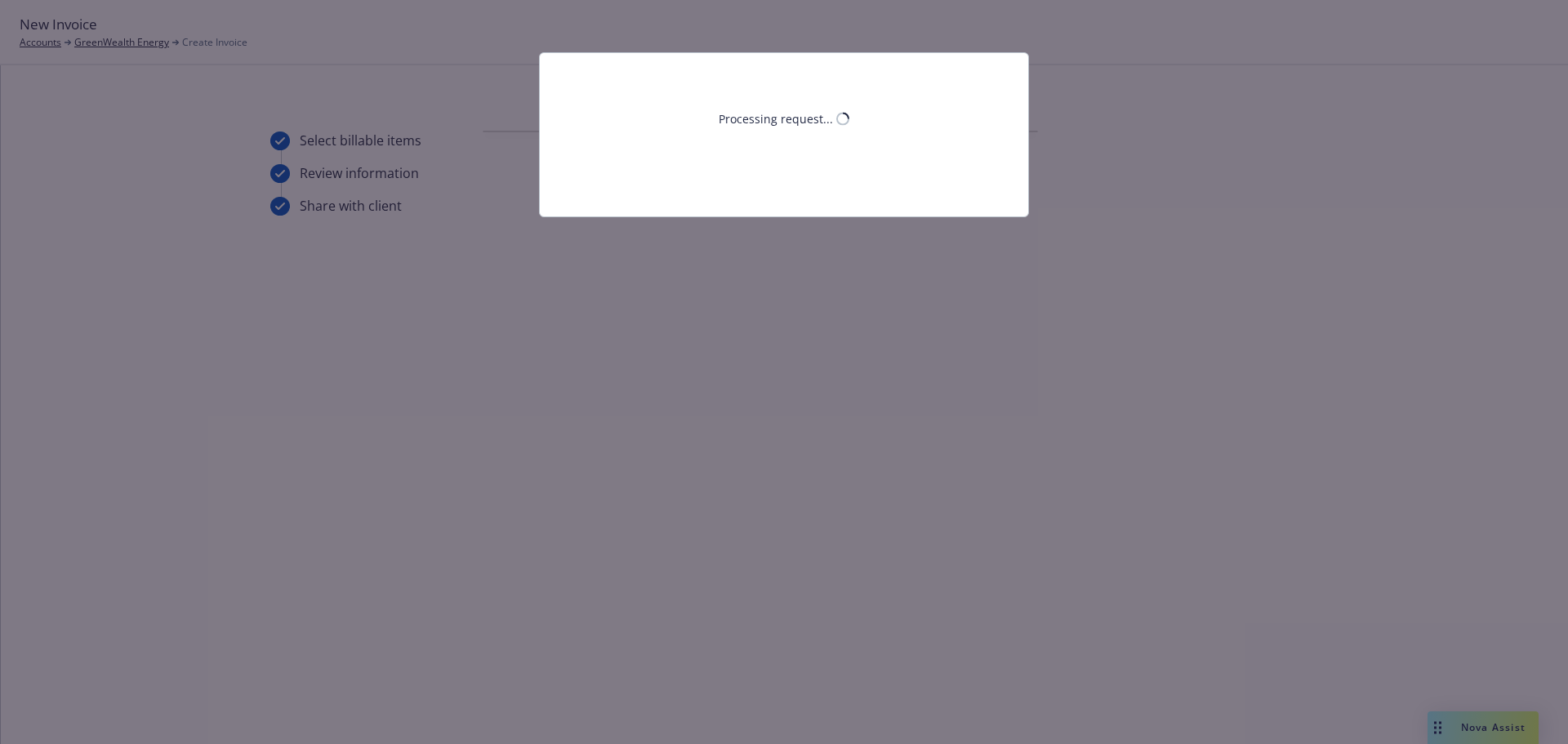
scroll to position [0, 0]
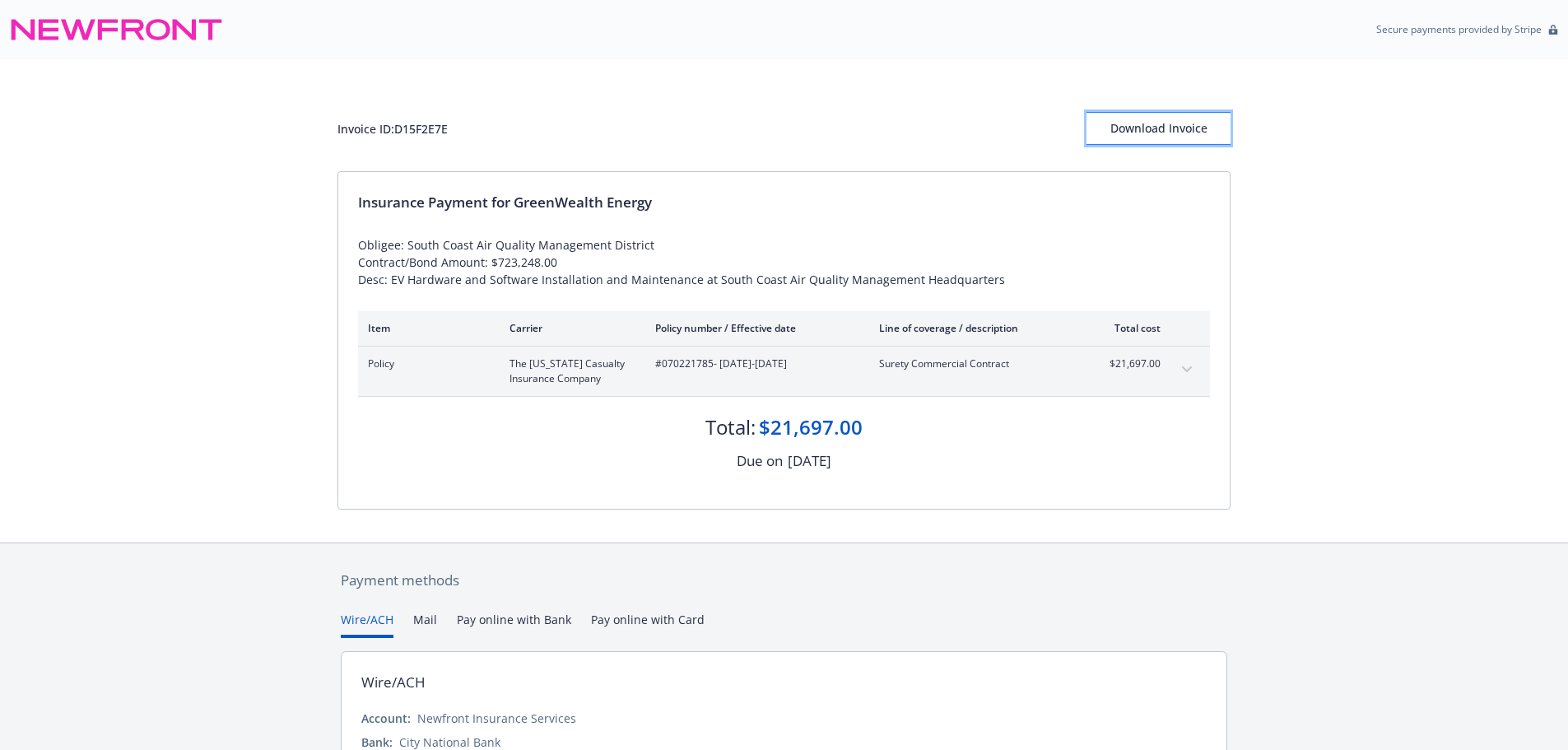
click at [1168, 130] on div "Download Invoice" at bounding box center [1158, 128] width 144 height 31
